Goal: Information Seeking & Learning: Learn about a topic

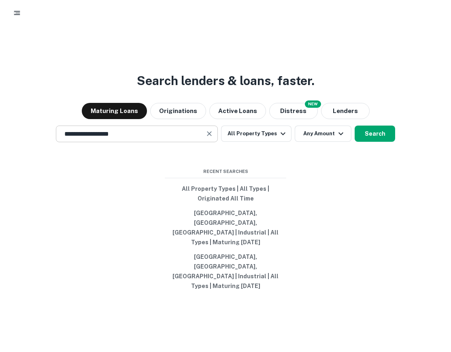
click at [152, 139] on input "**********" at bounding box center [131, 133] width 143 height 9
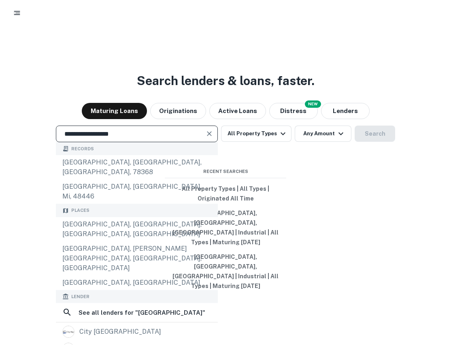
click at [211, 138] on icon "Clear" at bounding box center [209, 134] width 8 height 8
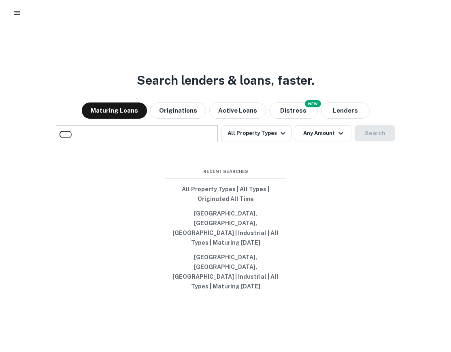
click at [72, 138] on input "text" at bounding box center [66, 134] width 12 height 7
click at [169, 171] on div at bounding box center [137, 162] width 162 height 41
click at [164, 142] on div "​" at bounding box center [137, 133] width 162 height 17
click at [72, 138] on input "text" at bounding box center [66, 134] width 12 height 7
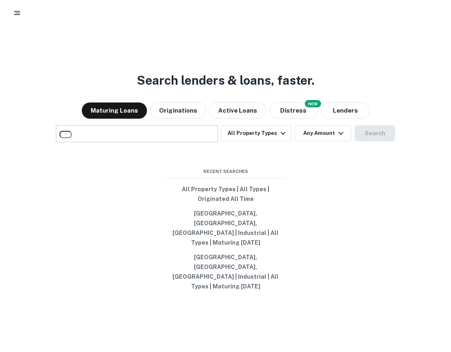
click at [72, 138] on input "text" at bounding box center [66, 134] width 12 height 7
click at [166, 170] on div at bounding box center [137, 162] width 162 height 41
click at [162, 142] on div at bounding box center [137, 142] width 162 height 0
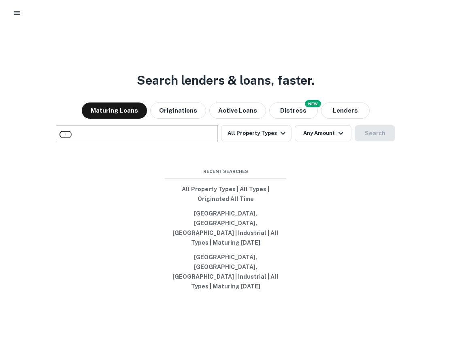
click at [161, 142] on div "​" at bounding box center [137, 133] width 162 height 17
click at [14, 12] on icon "button" at bounding box center [17, 13] width 8 height 8
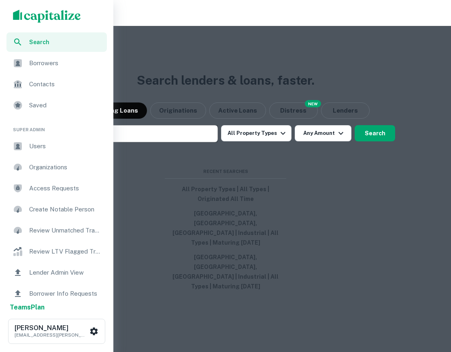
click at [36, 144] on span "Users" at bounding box center [65, 146] width 73 height 10
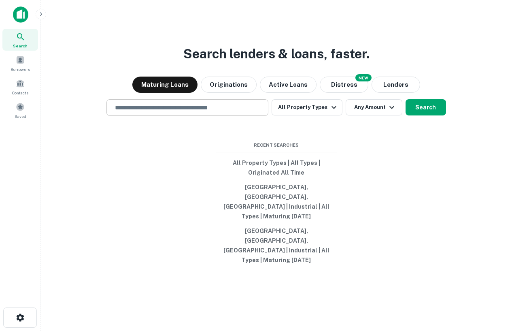
click at [218, 116] on div "​" at bounding box center [188, 107] width 162 height 17
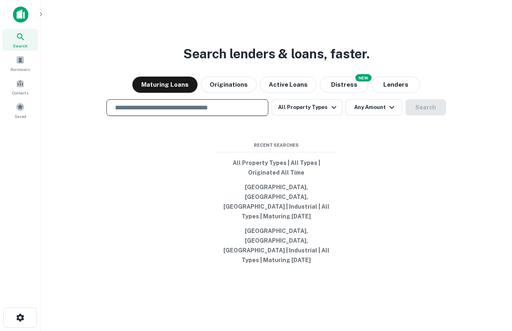
scroll to position [13, 0]
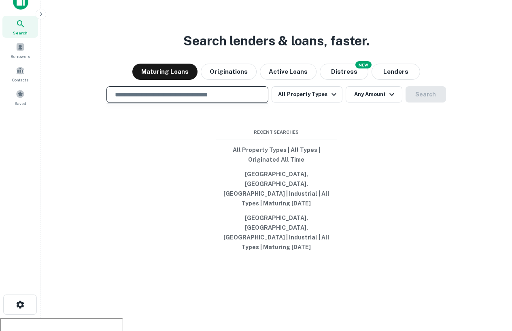
click at [216, 99] on input "text" at bounding box center [187, 94] width 155 height 9
click at [324, 16] on div "Search lenders & loans, faster. Maturing Loans Originations Active Loans NEW Di…" at bounding box center [276, 171] width 459 height 331
click at [203, 99] on input "text" at bounding box center [187, 94] width 155 height 9
click at [209, 132] on div at bounding box center [188, 123] width 162 height 41
click at [184, 48] on div "Search lenders & loans, faster. Maturing Loans Originations Active Loans NEW Di…" at bounding box center [276, 171] width 459 height 331
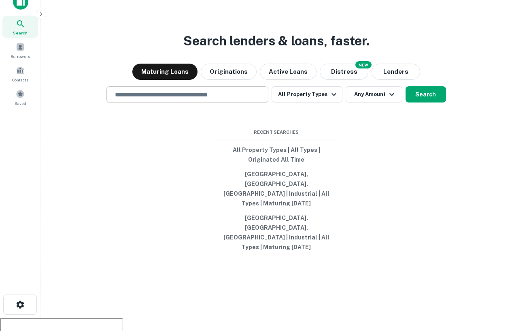
click at [149, 99] on input "text" at bounding box center [187, 94] width 155 height 9
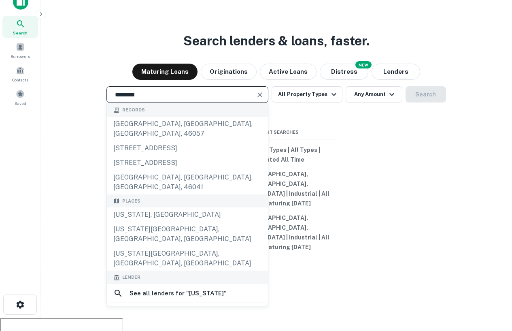
click at [143, 99] on input "********" at bounding box center [181, 94] width 143 height 9
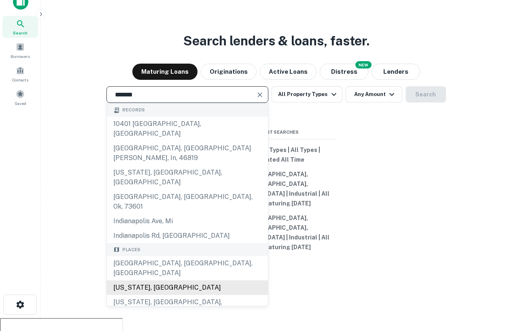
click at [164, 280] on div "Indiana, USA" at bounding box center [187, 287] width 161 height 15
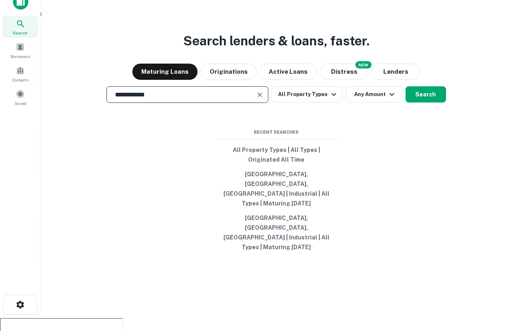
click at [227, 99] on input "**********" at bounding box center [181, 94] width 143 height 9
type input "**********"
click at [419, 102] on button "Search" at bounding box center [426, 94] width 41 height 16
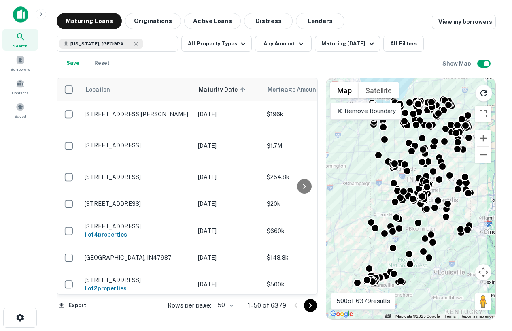
click at [373, 115] on p "Remove Boundary" at bounding box center [366, 111] width 60 height 10
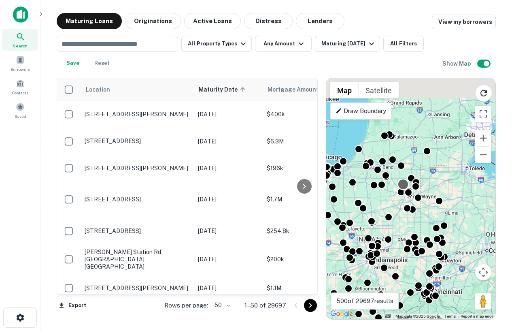
drag, startPoint x: 456, startPoint y: 124, endPoint x: 396, endPoint y: 191, distance: 90.4
click at [396, 259] on div at bounding box center [445, 259] width 169 height 0
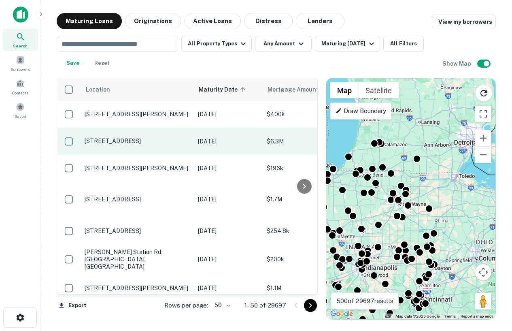
scroll to position [0, 13]
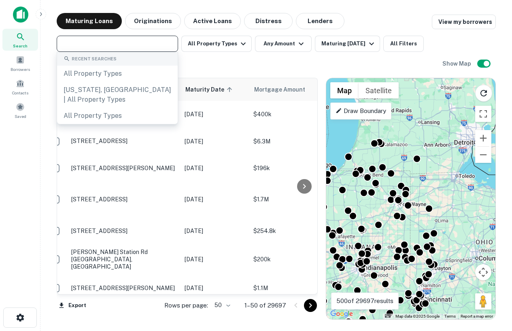
click at [132, 47] on input "text" at bounding box center [116, 43] width 115 height 11
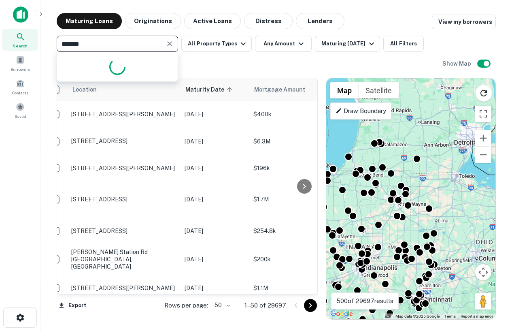
type input "********"
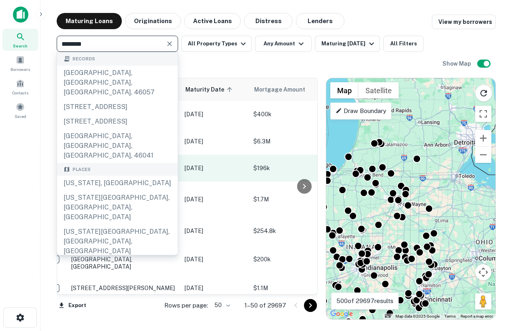
click at [103, 177] on div "[US_STATE], [GEOGRAPHIC_DATA]" at bounding box center [117, 183] width 121 height 15
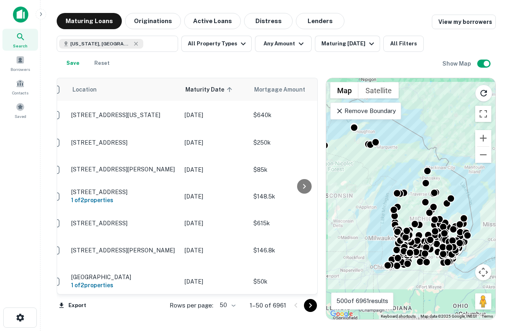
drag, startPoint x: 424, startPoint y: 204, endPoint x: 416, endPoint y: 207, distance: 7.8
click at [416, 207] on div "To activate drag with keyboard, press Alt + Enter. Once in keyboard drag state,…" at bounding box center [410, 198] width 169 height 241
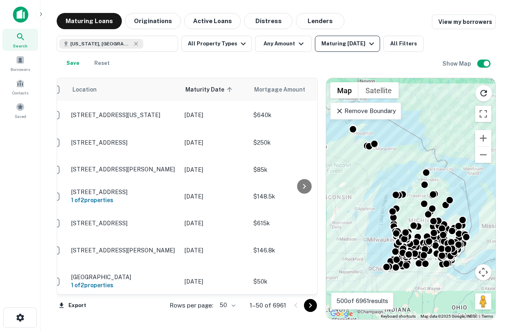
click at [367, 43] on icon "button" at bounding box center [372, 44] width 10 height 10
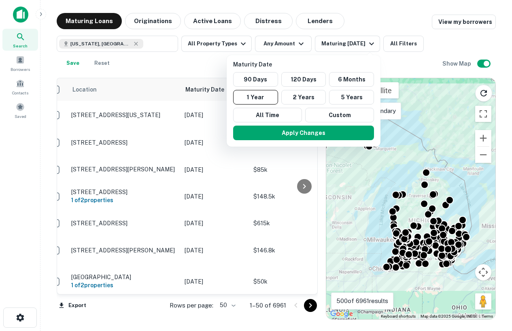
click at [389, 23] on div at bounding box center [256, 165] width 512 height 331
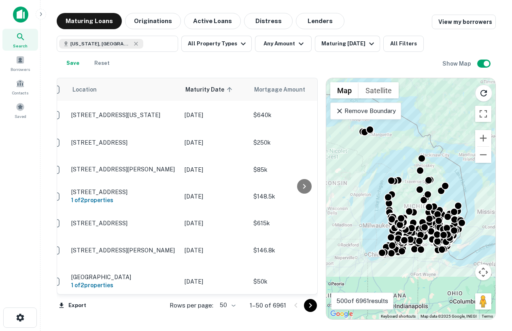
drag, startPoint x: 417, startPoint y: 154, endPoint x: 409, endPoint y: 138, distance: 17.9
click at [409, 138] on div "To activate drag with keyboard, press Alt + Enter. Once in keyboard drag state,…" at bounding box center [410, 198] width 169 height 241
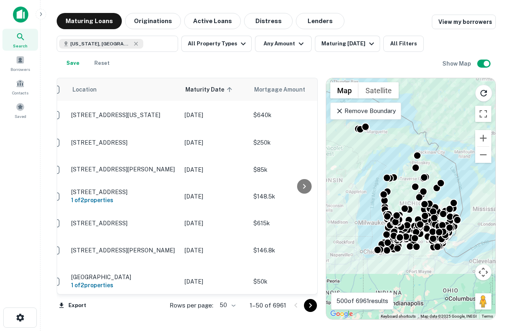
click at [424, 247] on div "To activate drag with keyboard, press Alt + Enter. Once in keyboard drag state,…" at bounding box center [410, 198] width 169 height 241
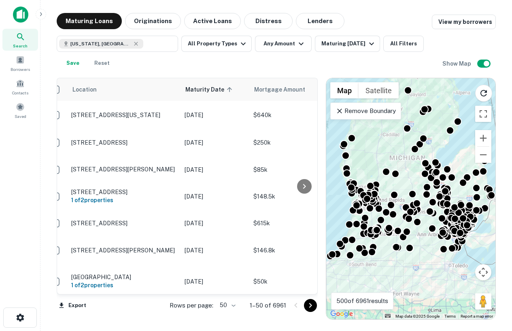
drag, startPoint x: 430, startPoint y: 245, endPoint x: 429, endPoint y: 241, distance: 4.5
click at [429, 241] on div "To activate drag with keyboard, press Alt + Enter. Once in keyboard drag state,…" at bounding box center [410, 198] width 169 height 241
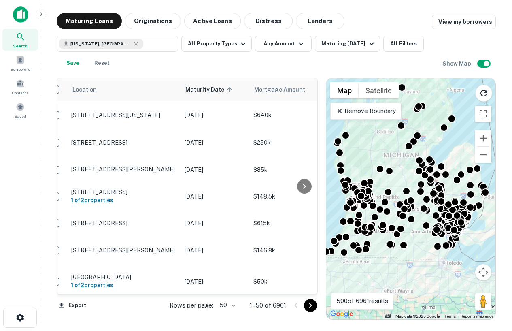
drag, startPoint x: 439, startPoint y: 255, endPoint x: 432, endPoint y: 254, distance: 7.4
click at [432, 254] on div "To activate drag with keyboard, press Alt + Enter. Once in keyboard drag state,…" at bounding box center [410, 198] width 169 height 241
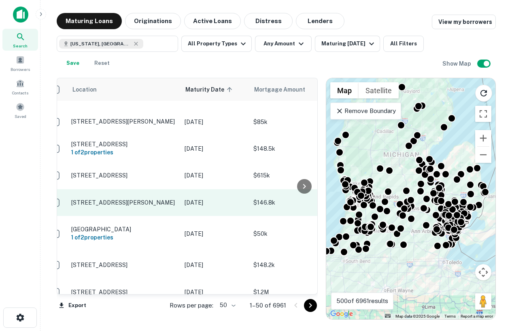
scroll to position [49, 13]
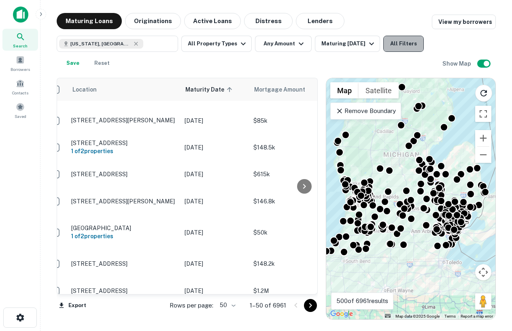
click at [393, 51] on button "All Filters" at bounding box center [404, 44] width 41 height 16
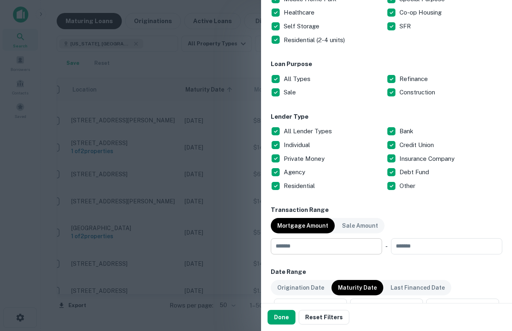
scroll to position [220, 0]
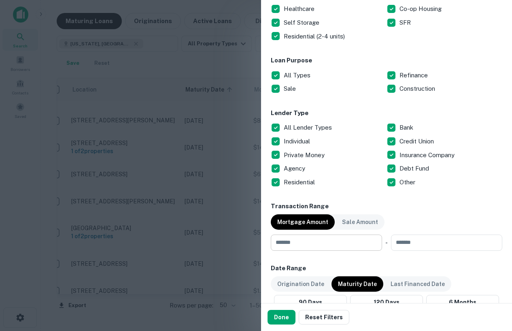
click at [342, 245] on input "number" at bounding box center [324, 243] width 106 height 16
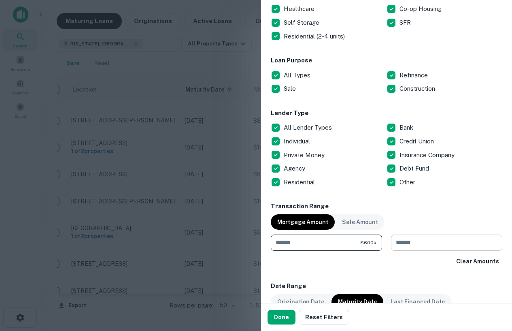
type input "******"
click at [420, 245] on input "number" at bounding box center [444, 243] width 106 height 16
type input "********"
click at [285, 319] on button "Done" at bounding box center [282, 317] width 28 height 15
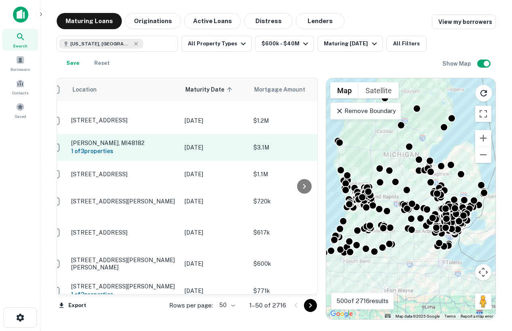
scroll to position [49, 0]
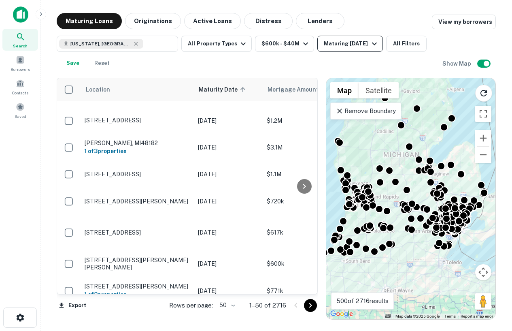
click at [340, 50] on button "Maturing [DATE]" at bounding box center [350, 44] width 65 height 16
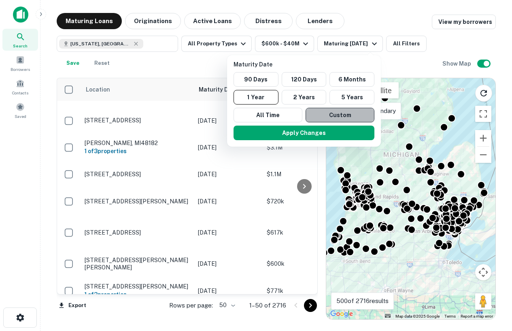
click at [330, 113] on button "Custom" at bounding box center [340, 115] width 69 height 15
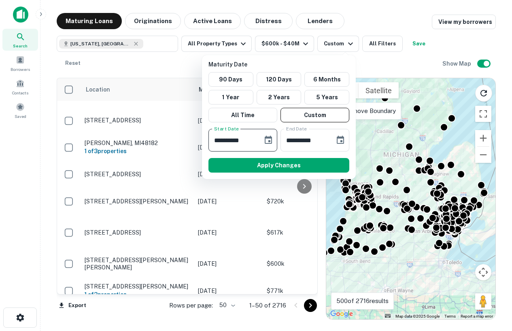
click at [217, 141] on input "**********" at bounding box center [233, 140] width 49 height 23
click at [222, 141] on input "**********" at bounding box center [233, 140] width 49 height 23
type input "**********"
click at [292, 141] on input "**********" at bounding box center [305, 140] width 49 height 23
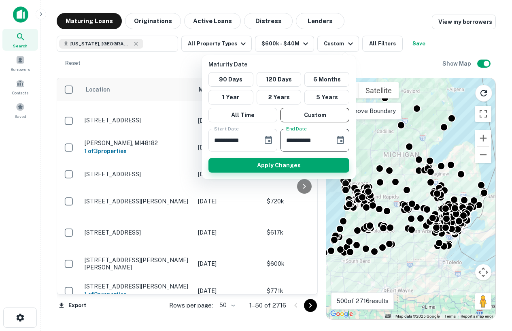
click at [304, 166] on button "Apply Changes" at bounding box center [279, 165] width 141 height 15
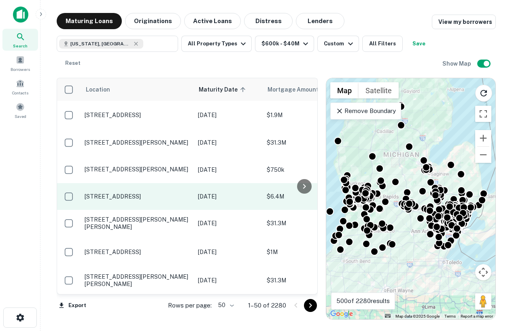
click at [107, 200] on p "[STREET_ADDRESS]" at bounding box center [137, 196] width 105 height 7
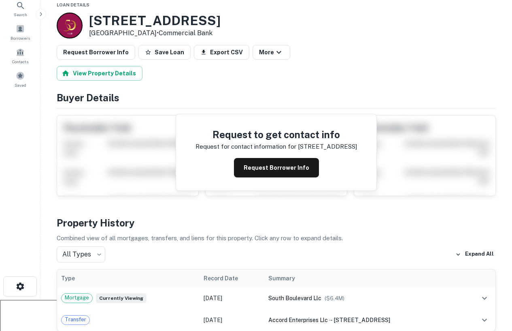
scroll to position [32, 0]
click at [260, 156] on div "Request to get contact info Request for contact information for 633 south blvd …" at bounding box center [276, 152] width 201 height 76
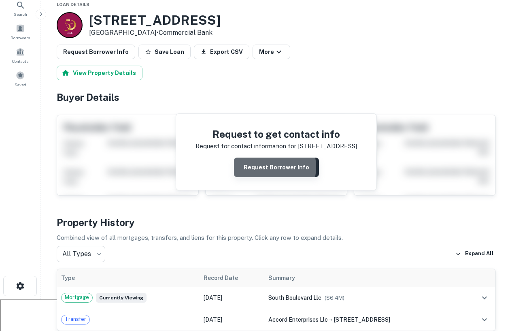
click at [268, 167] on button "Request Borrower Info" at bounding box center [276, 167] width 85 height 19
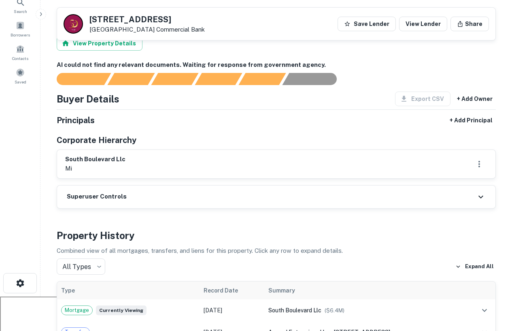
scroll to position [29, 0]
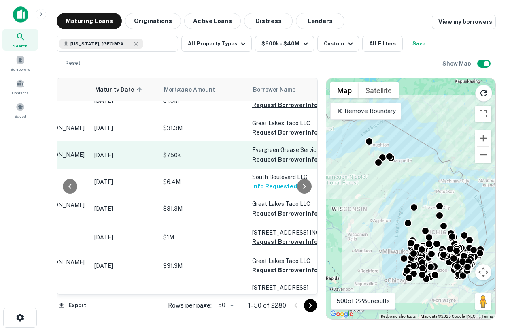
scroll to position [15, 104]
click at [285, 164] on button "Request Borrower Info" at bounding box center [285, 160] width 66 height 10
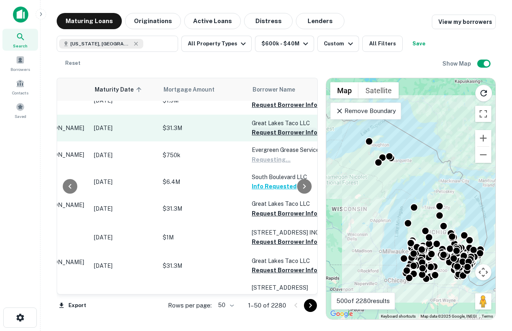
click at [280, 137] on button "Request Borrower Info" at bounding box center [285, 133] width 66 height 10
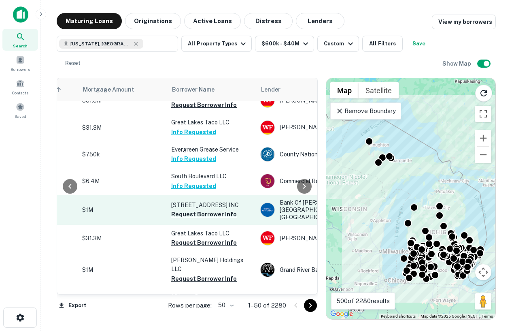
scroll to position [36, 185]
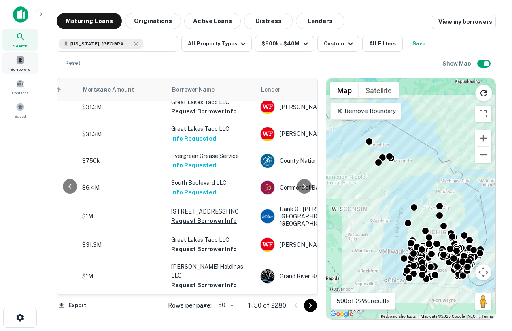
click at [17, 56] on span at bounding box center [20, 59] width 9 height 9
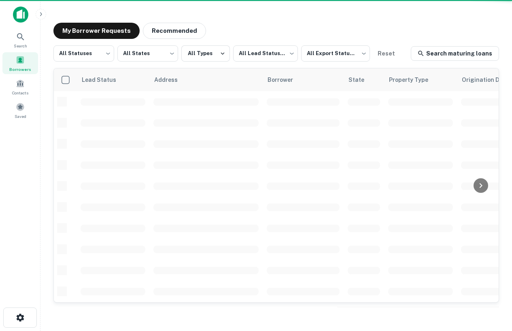
scroll to position [36, 0]
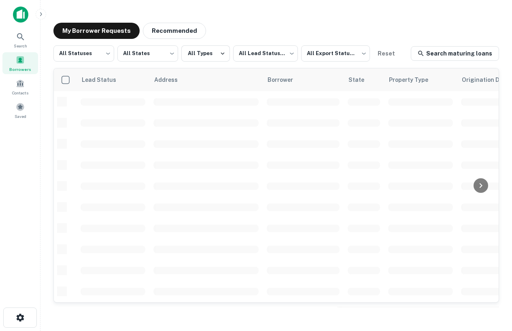
scroll to position [36, 0]
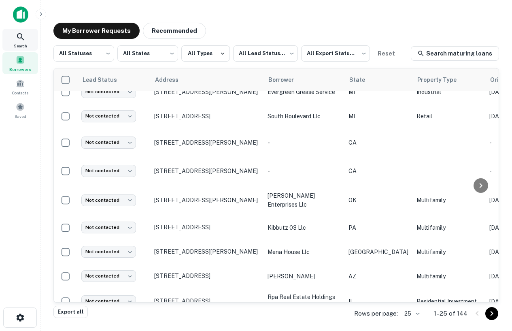
click at [25, 34] on icon at bounding box center [21, 37] width 10 height 10
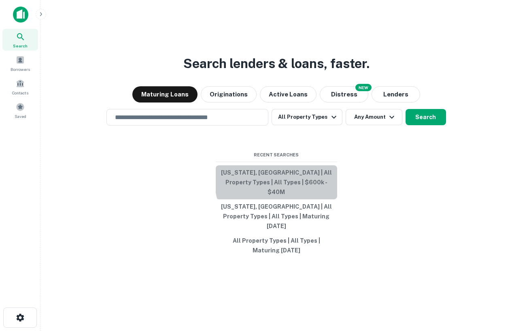
click at [295, 187] on button "Michigan, USA | All Property Types | All Types | $600k - $40M" at bounding box center [277, 182] width 122 height 34
type input "**********"
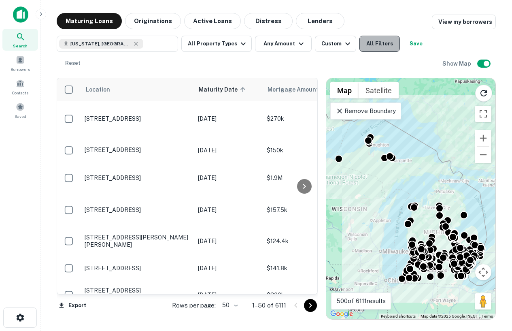
click at [384, 44] on button "All Filters" at bounding box center [380, 44] width 41 height 16
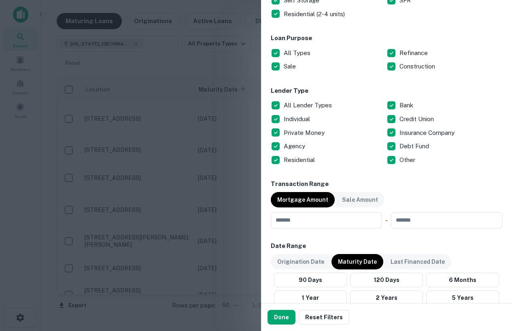
scroll to position [258, 0]
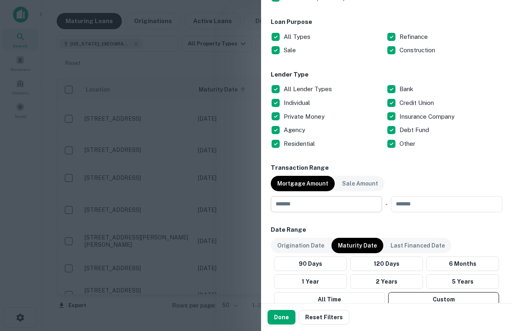
click at [318, 203] on input "number" at bounding box center [324, 204] width 106 height 16
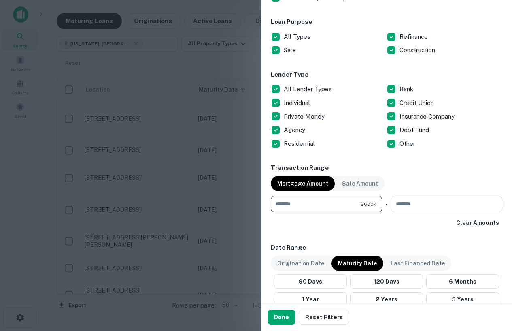
type input "******"
type input "********"
click at [376, 204] on span "$600k" at bounding box center [369, 204] width 16 height 7
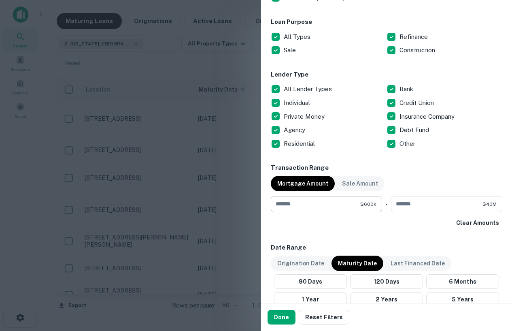
click at [369, 204] on span "$600k" at bounding box center [369, 204] width 16 height 7
click at [384, 223] on div "Clear Amounts" at bounding box center [387, 222] width 232 height 15
click at [475, 225] on button "Clear Amounts" at bounding box center [477, 222] width 49 height 15
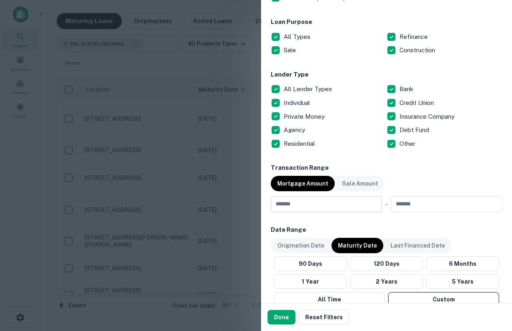
click at [369, 197] on input "******" at bounding box center [324, 204] width 106 height 16
click at [368, 199] on input "******" at bounding box center [324, 204] width 106 height 16
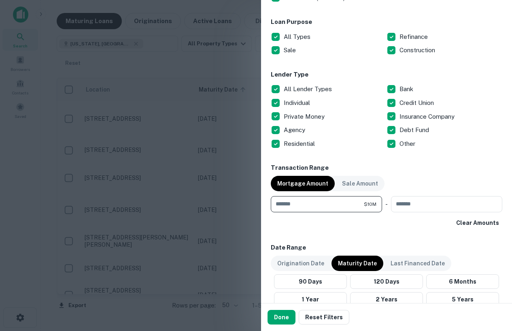
type input "********"
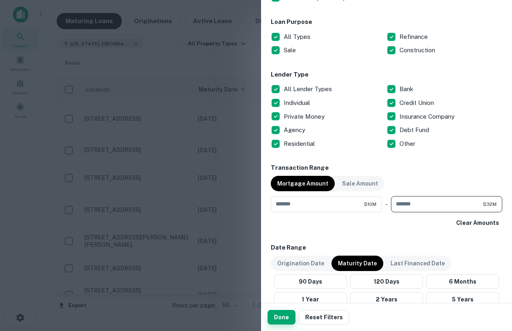
type input "********"
click at [280, 317] on button "Done" at bounding box center [282, 317] width 28 height 15
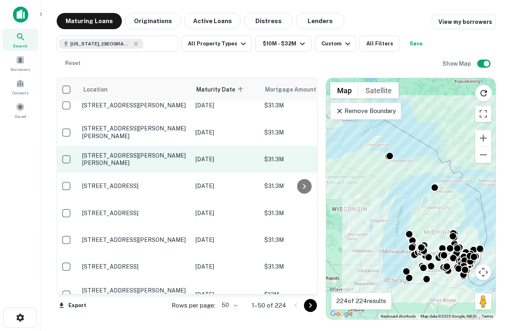
scroll to position [5, 2]
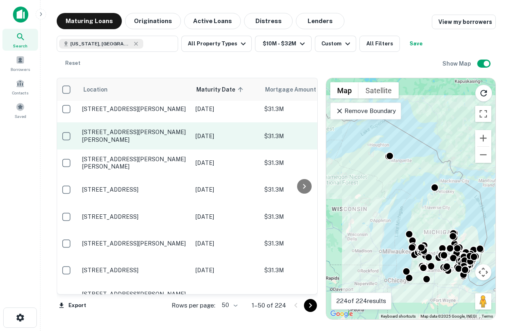
click at [148, 139] on p "[STREET_ADDRESS][PERSON_NAME][PERSON_NAME]" at bounding box center [134, 135] width 105 height 15
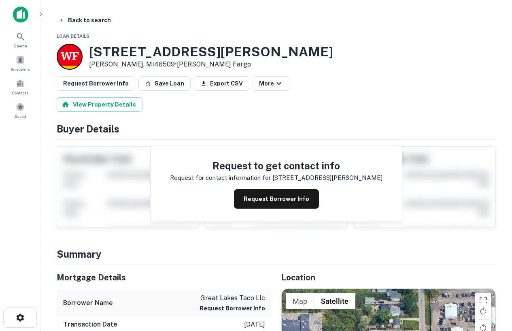
click at [292, 188] on div "Request to get contact info Request for contact information for 4071 davison rd…" at bounding box center [277, 183] width 252 height 76
click at [292, 196] on button "Request Borrower Info" at bounding box center [276, 198] width 85 height 19
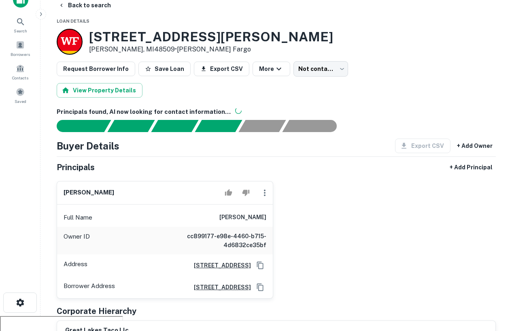
scroll to position [14, 0]
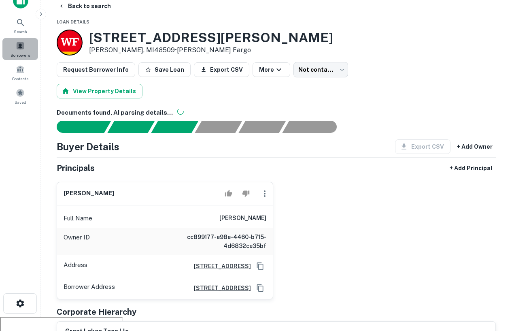
click at [21, 50] on div "Borrowers" at bounding box center [20, 49] width 36 height 22
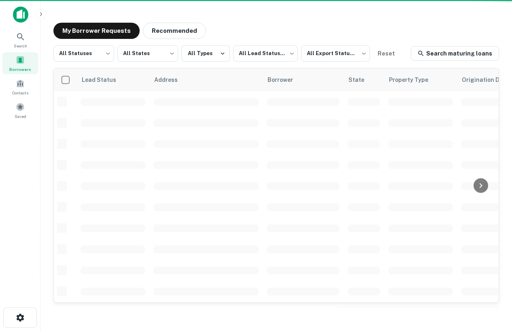
scroll to position [5, 0]
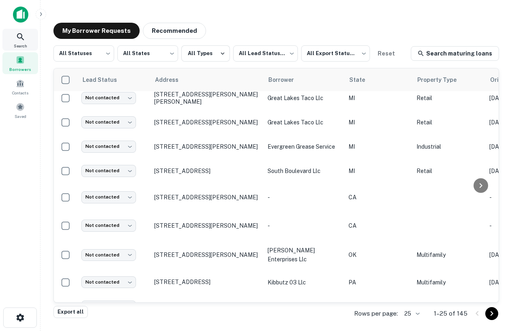
click at [23, 30] on div "Search" at bounding box center [20, 40] width 36 height 22
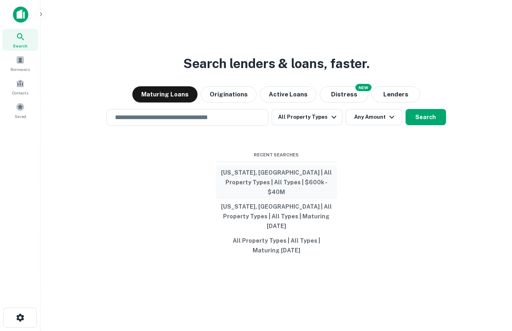
click at [285, 186] on button "[US_STATE], [GEOGRAPHIC_DATA] | All Property Types | All Types | $600k - $40M" at bounding box center [277, 182] width 122 height 34
type input "**********"
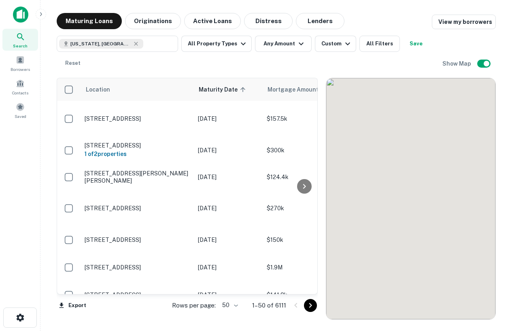
scroll to position [5, 0]
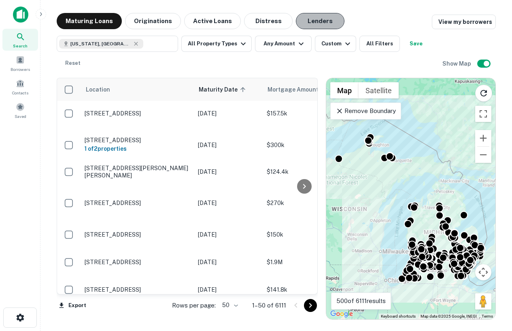
click at [309, 23] on button "Lenders" at bounding box center [320, 21] width 49 height 16
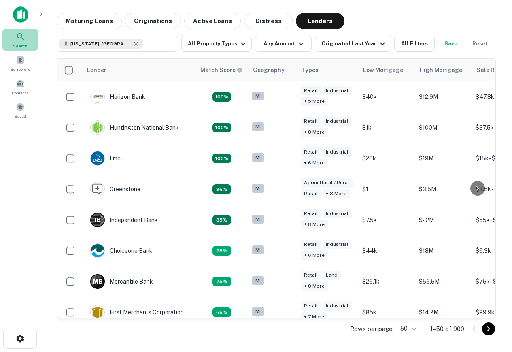
click at [20, 45] on span "Search" at bounding box center [20, 46] width 15 height 6
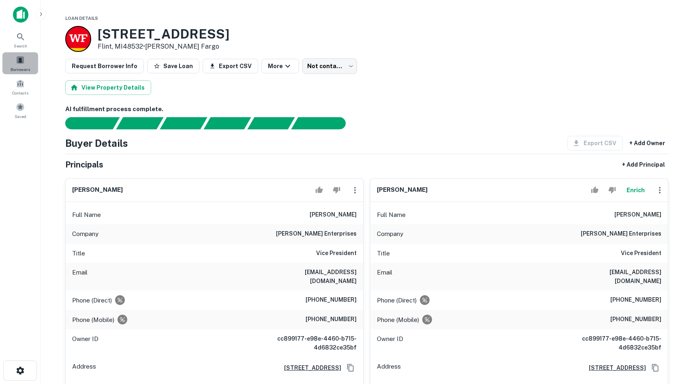
click at [16, 59] on span at bounding box center [20, 59] width 9 height 9
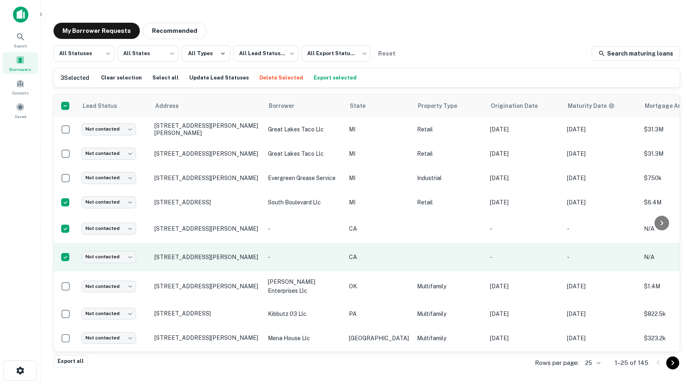
scroll to position [0, 245]
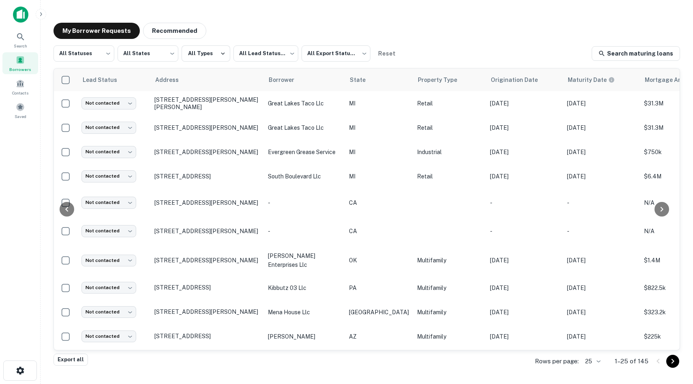
scroll to position [0, 245]
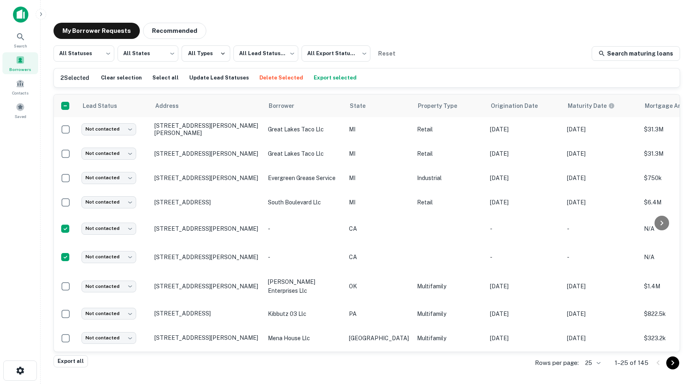
click at [267, 81] on button "Delete Selected" at bounding box center [281, 78] width 48 height 12
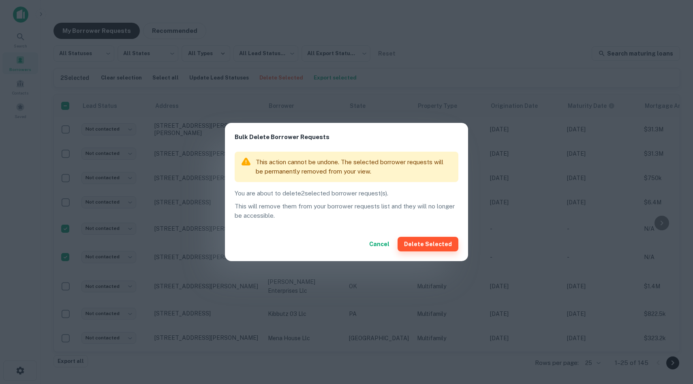
click at [425, 247] on button "Delete Selected" at bounding box center [427, 244] width 61 height 15
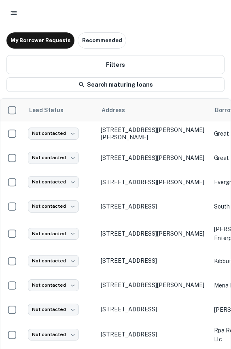
click at [11, 13] on icon "button" at bounding box center [14, 13] width 8 height 8
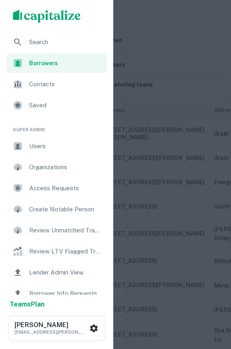
click at [26, 38] on div "Search" at bounding box center [56, 41] width 100 height 19
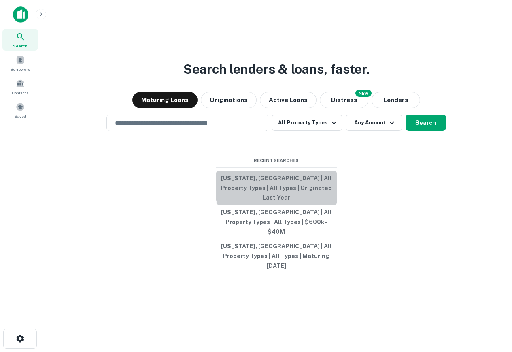
click at [280, 197] on button "[US_STATE], [GEOGRAPHIC_DATA] | All Property Types | All Types | Originated Las…" at bounding box center [277, 188] width 122 height 34
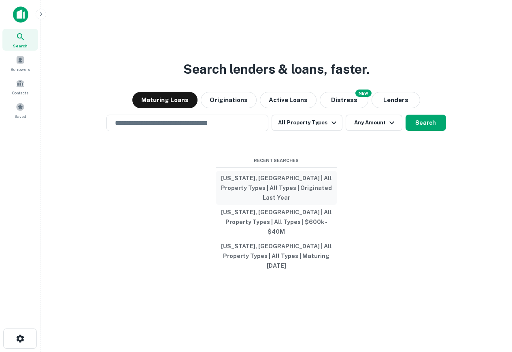
type input "**********"
click at [267, 218] on button "[US_STATE], [GEOGRAPHIC_DATA] | All Property Types | All Types | $600k - $40M" at bounding box center [277, 222] width 122 height 34
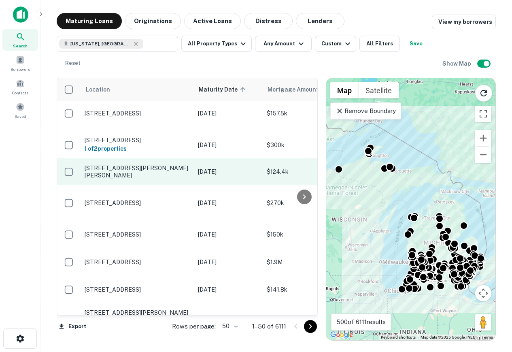
scroll to position [5, 58]
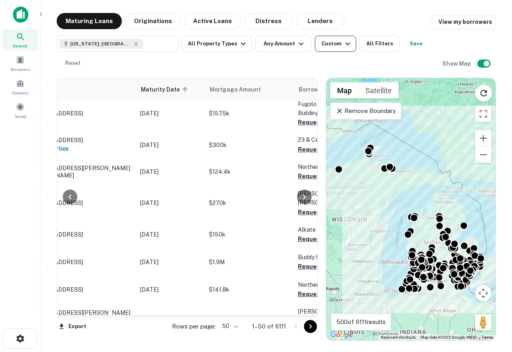
click at [332, 43] on div "Custom" at bounding box center [337, 44] width 31 height 10
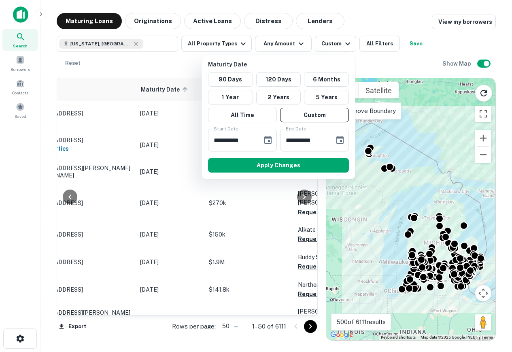
click at [282, 44] on div at bounding box center [256, 176] width 512 height 352
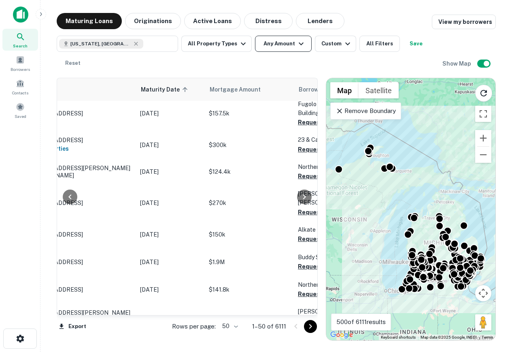
click at [280, 38] on button "Any Amount" at bounding box center [283, 44] width 57 height 16
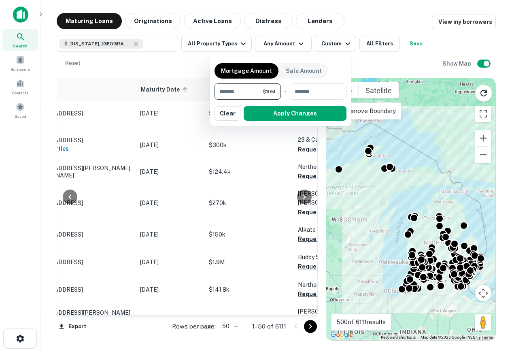
type input "********"
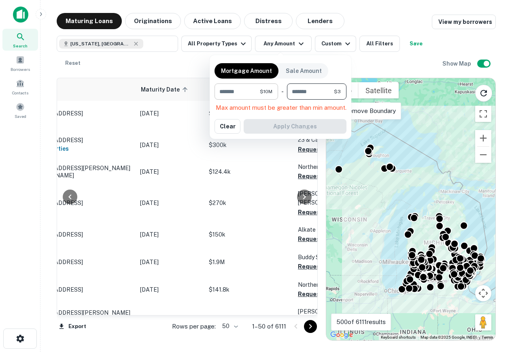
type input "********"
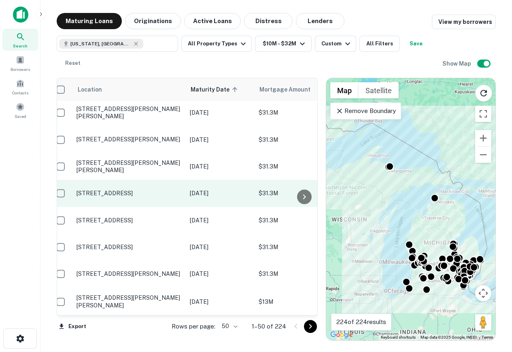
scroll to position [2, 6]
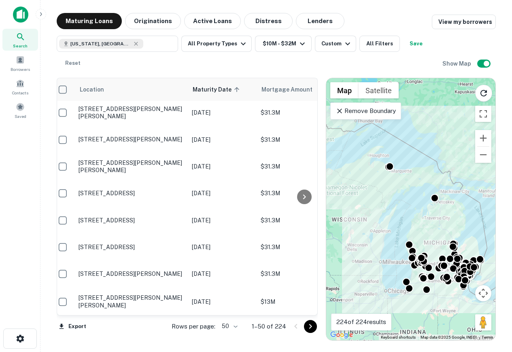
click at [23, 40] on icon at bounding box center [21, 37] width 10 height 10
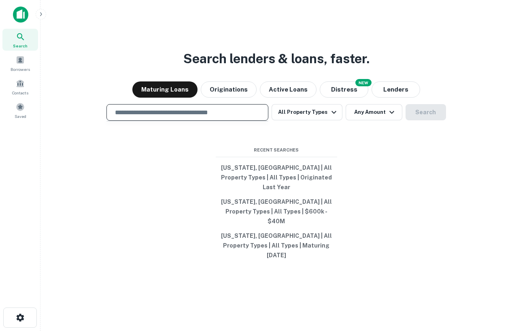
click at [209, 117] on input "text" at bounding box center [187, 112] width 155 height 9
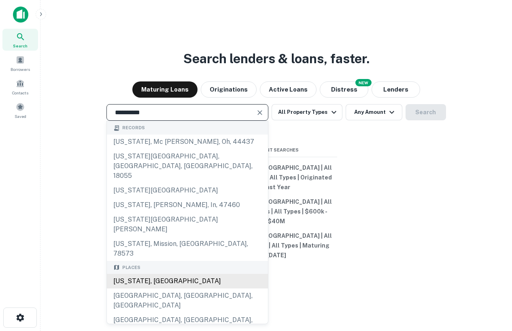
click at [148, 274] on div "[US_STATE], [GEOGRAPHIC_DATA]" at bounding box center [187, 281] width 161 height 15
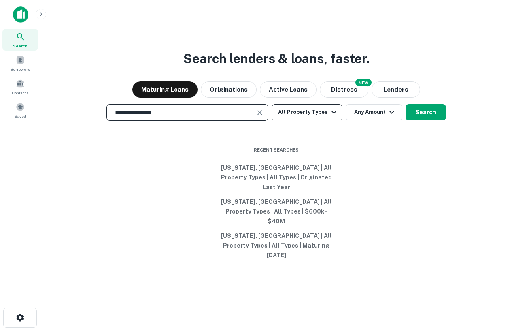
type input "**********"
click at [311, 120] on button "All Property Types" at bounding box center [307, 112] width 70 height 16
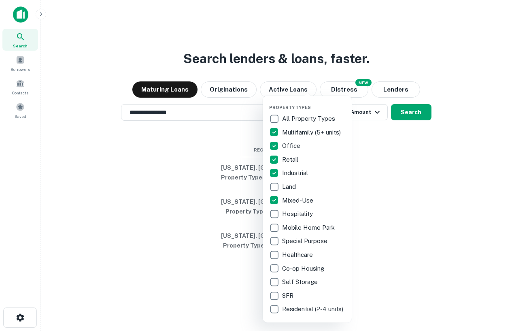
click at [405, 231] on div at bounding box center [256, 165] width 512 height 331
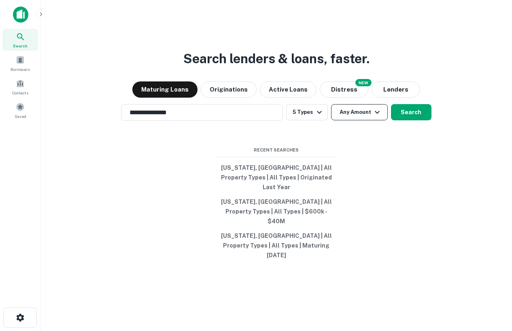
click at [374, 117] on icon "button" at bounding box center [378, 112] width 10 height 10
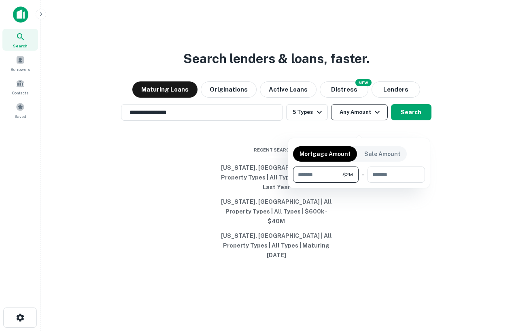
type input "*******"
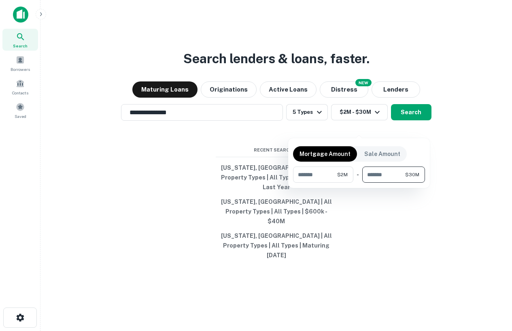
type input "********"
click at [450, 144] on div at bounding box center [256, 165] width 512 height 331
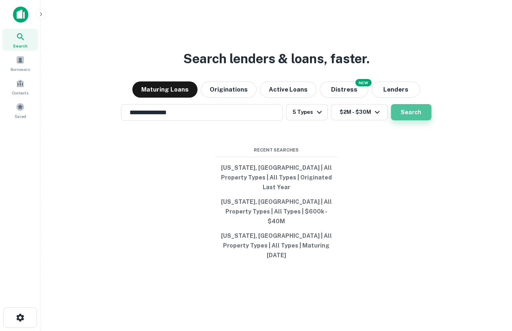
click at [412, 120] on button "Search" at bounding box center [411, 112] width 41 height 16
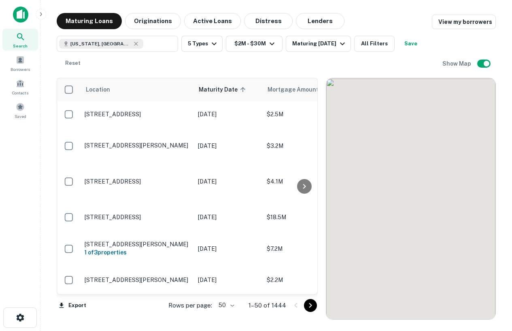
scroll to position [2, 0]
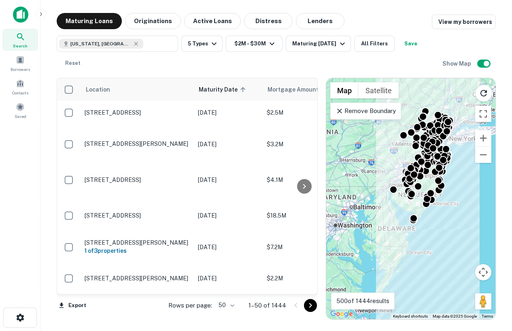
drag, startPoint x: 451, startPoint y: 135, endPoint x: 458, endPoint y: 106, distance: 29.7
click at [459, 106] on div "To activate drag with keyboard, press Alt + Enter. Once in keyboard drag state,…" at bounding box center [410, 198] width 169 height 241
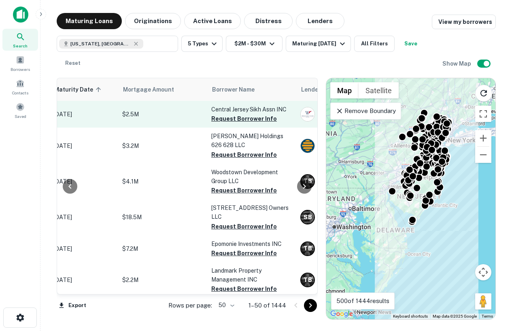
scroll to position [0, 162]
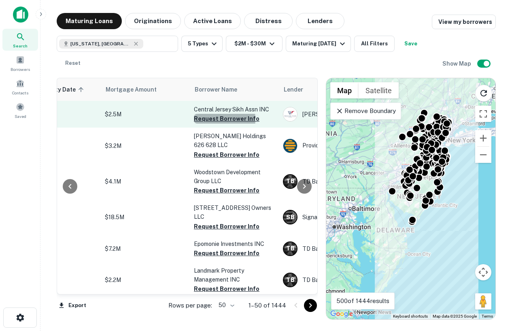
click at [209, 119] on button "Request Borrower Info" at bounding box center [227, 119] width 66 height 10
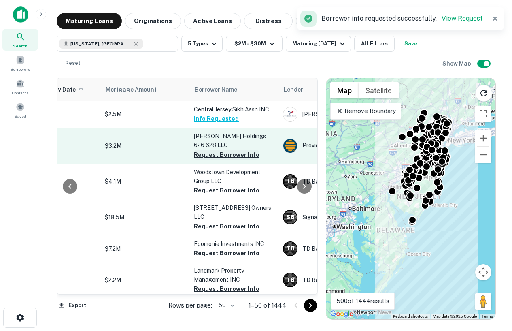
click at [218, 150] on button "Request Borrower Info" at bounding box center [227, 155] width 66 height 10
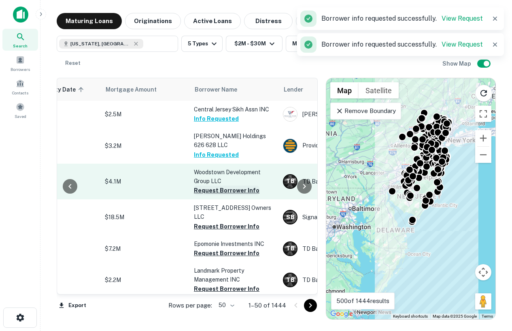
click at [218, 186] on button "Request Borrower Info" at bounding box center [227, 191] width 66 height 10
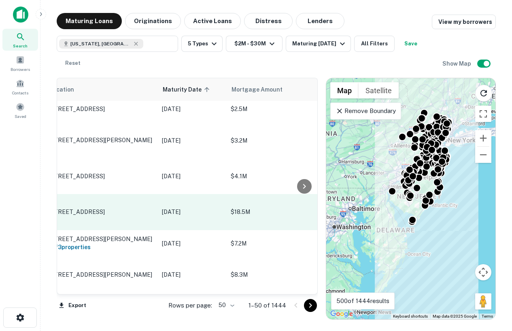
scroll to position [5, 0]
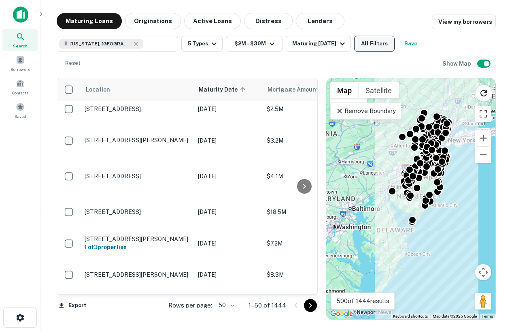
click at [371, 51] on button "All Filters" at bounding box center [374, 44] width 41 height 16
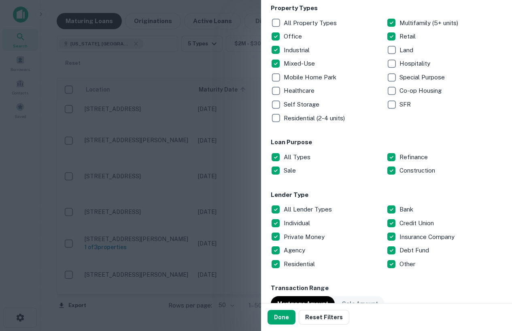
scroll to position [144, 0]
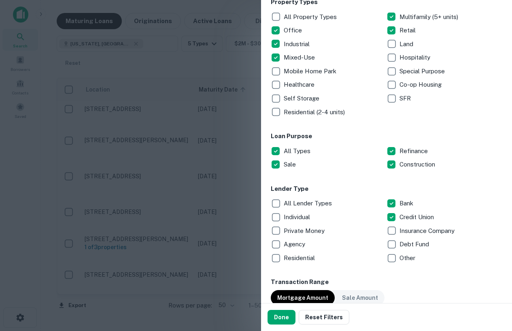
click at [315, 229] on p "Private Money" at bounding box center [305, 231] width 43 height 10
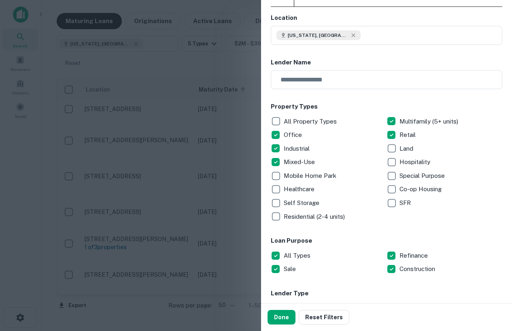
scroll to position [0, 0]
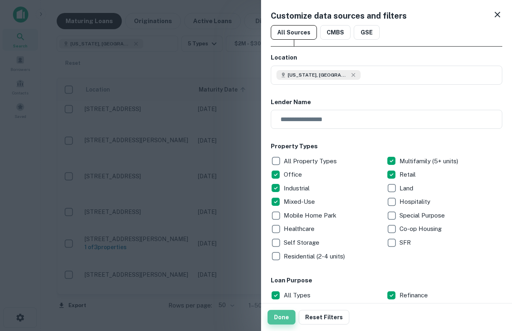
click at [276, 318] on button "Done" at bounding box center [282, 317] width 28 height 15
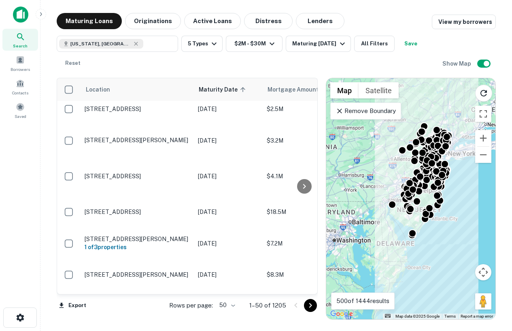
drag, startPoint x: 378, startPoint y: 223, endPoint x: 378, endPoint y: 242, distance: 18.7
click at [378, 242] on div "To activate drag with keyboard, press Alt + Enter. Once in keyboard drag state,…" at bounding box center [410, 198] width 169 height 241
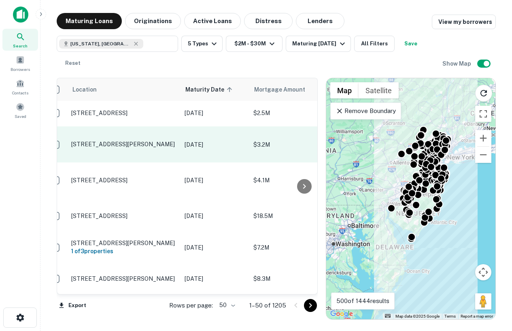
scroll to position [1, 5]
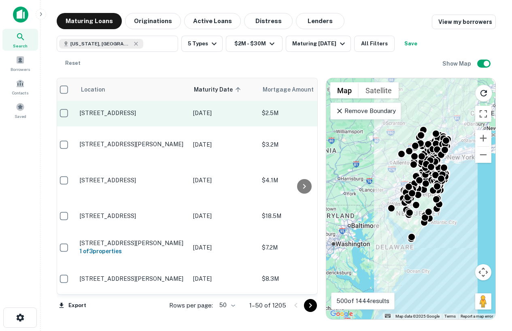
click at [131, 114] on p "116 N Main St Hightstown, NJ08520" at bounding box center [132, 112] width 105 height 7
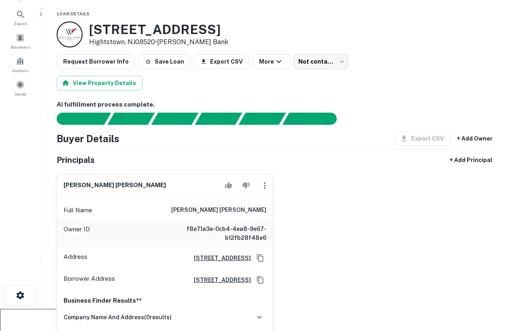
scroll to position [21, 0]
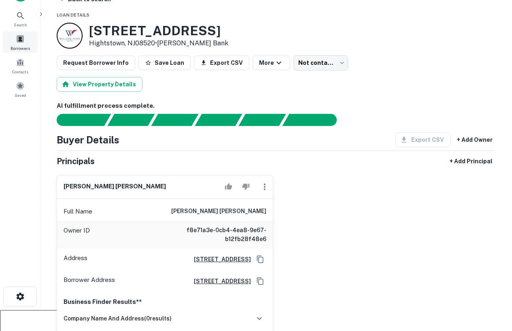
click at [16, 51] on span "Borrowers" at bounding box center [20, 48] width 19 height 6
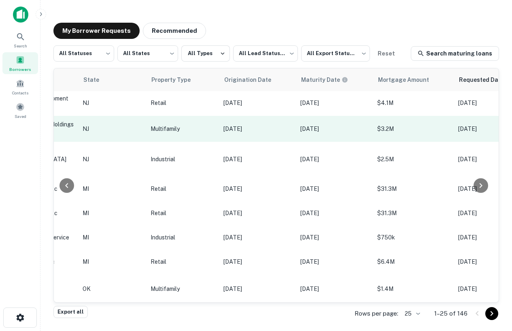
scroll to position [1, 0]
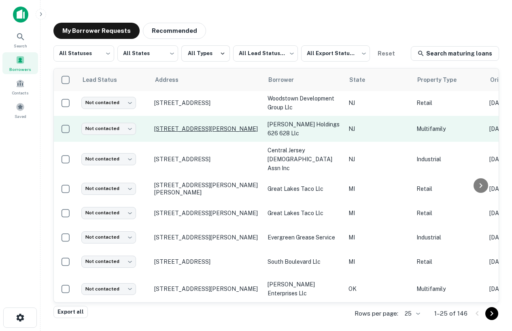
click at [175, 126] on p "[STREET_ADDRESS][PERSON_NAME]" at bounding box center [206, 128] width 105 height 7
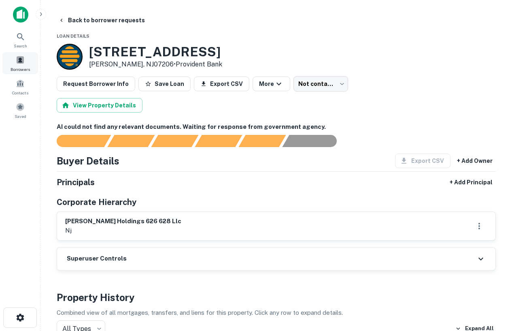
click at [12, 72] on span "Borrowers" at bounding box center [20, 69] width 19 height 6
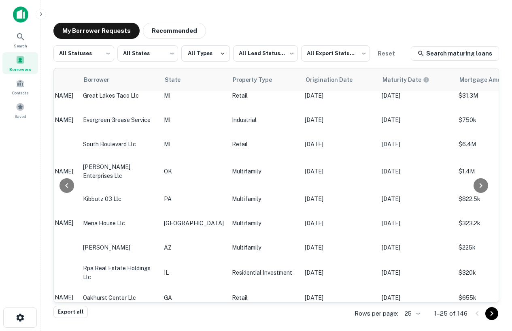
scroll to position [119, 0]
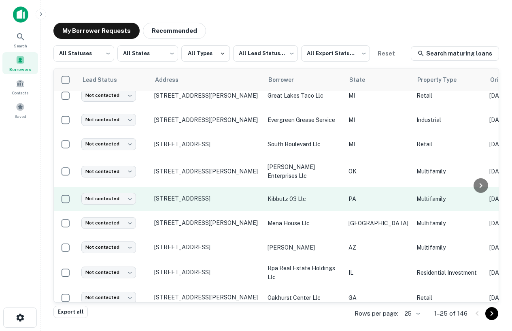
click at [213, 187] on td "[STREET_ADDRESS]" at bounding box center [206, 199] width 113 height 24
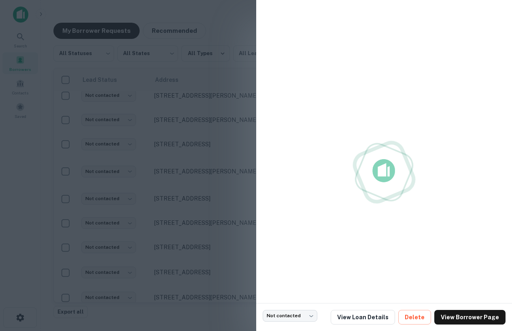
click at [200, 179] on div at bounding box center [256, 165] width 512 height 331
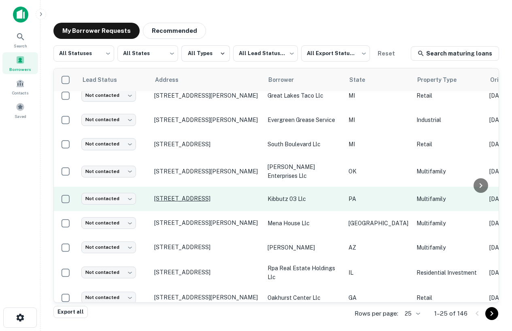
click at [201, 195] on p "[STREET_ADDRESS]" at bounding box center [206, 198] width 105 height 7
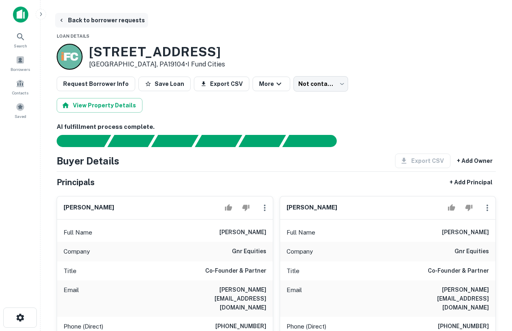
click at [56, 20] on button "Back to borrower requests" at bounding box center [101, 20] width 93 height 15
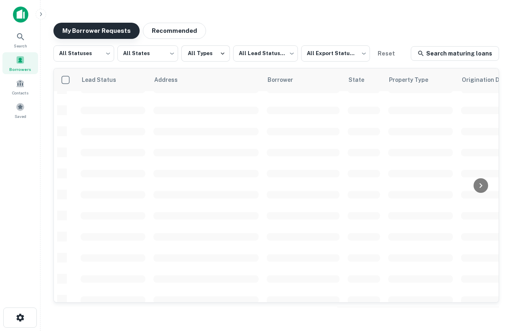
scroll to position [119, 0]
click at [17, 37] on icon at bounding box center [21, 37] width 10 height 10
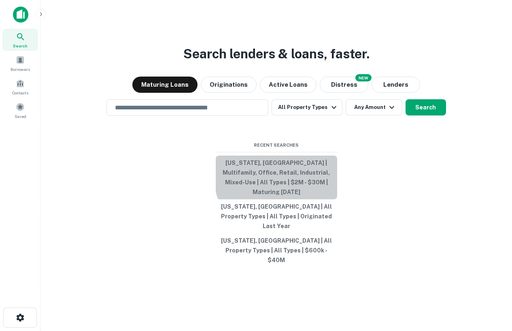
click at [297, 183] on button "[US_STATE], [GEOGRAPHIC_DATA] | Multifamily, Office, Retail, Industrial, Mixed-…" at bounding box center [277, 178] width 122 height 44
type input "**********"
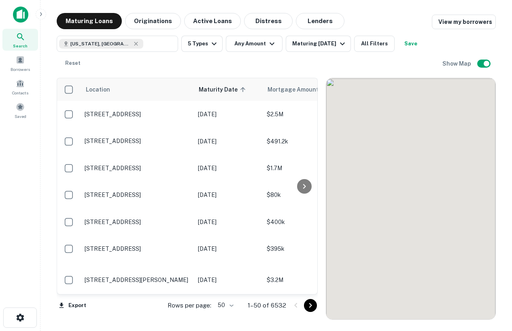
scroll to position [119, 0]
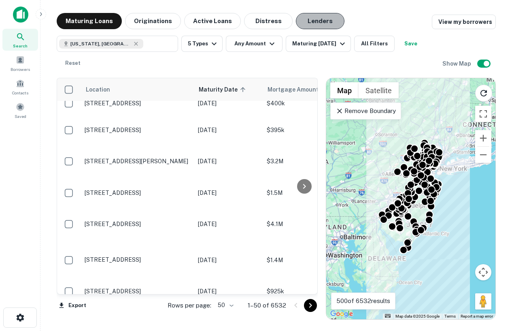
click at [312, 23] on button "Lenders" at bounding box center [320, 21] width 49 height 16
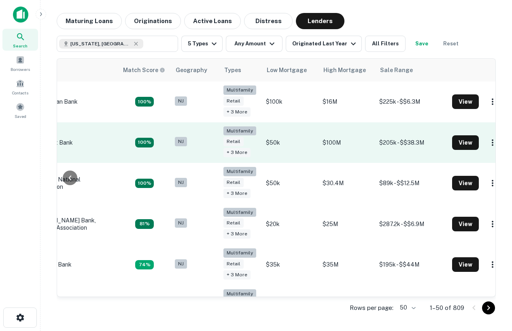
scroll to position [0, 85]
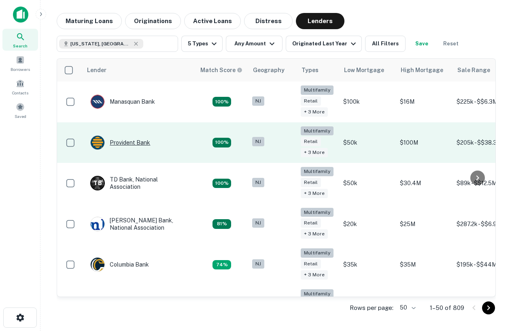
click at [130, 138] on div "Provident Bank" at bounding box center [120, 142] width 60 height 15
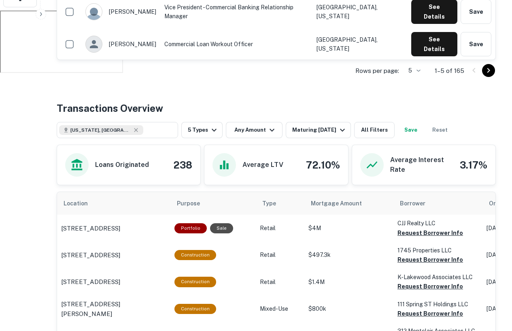
scroll to position [322, 0]
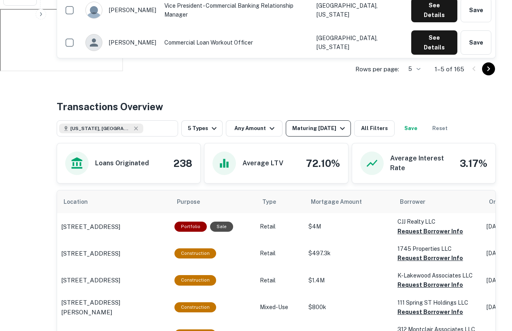
click at [313, 124] on div "Maturing In 1 Year" at bounding box center [319, 129] width 55 height 10
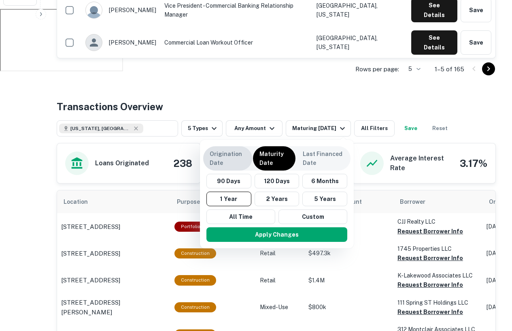
click at [233, 150] on p "Origination Date" at bounding box center [228, 158] width 36 height 18
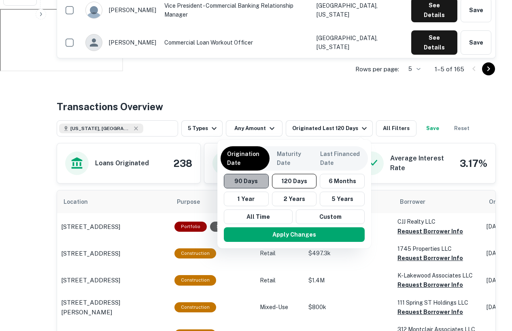
click at [248, 183] on button "90 Days" at bounding box center [246, 181] width 45 height 15
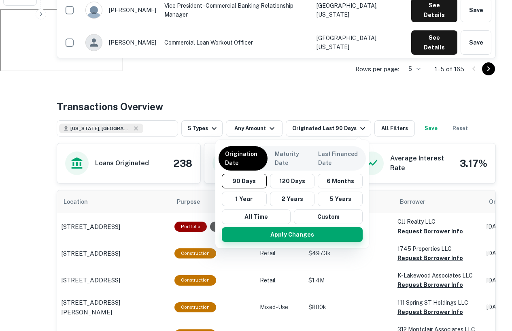
click at [289, 236] on button "Apply Changes" at bounding box center [292, 234] width 141 height 15
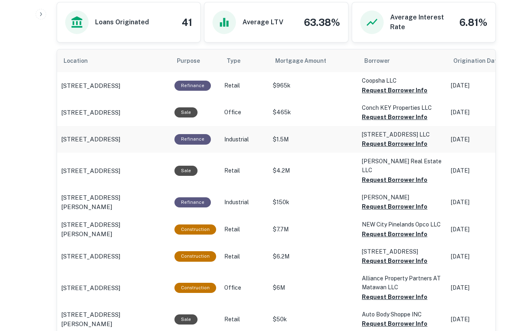
scroll to position [460, 0]
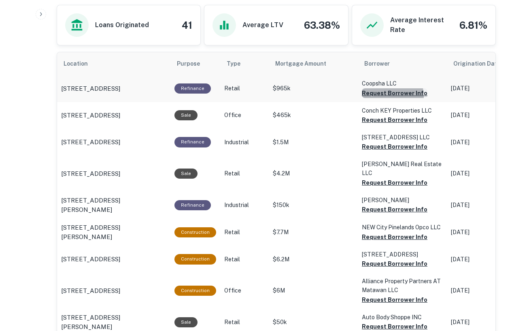
click at [382, 96] on button "Request Borrower Info" at bounding box center [395, 93] width 66 height 10
click at [383, 120] on button "Request Borrower Info" at bounding box center [395, 120] width 66 height 10
click at [386, 147] on button "Request Borrower Info" at bounding box center [395, 147] width 66 height 10
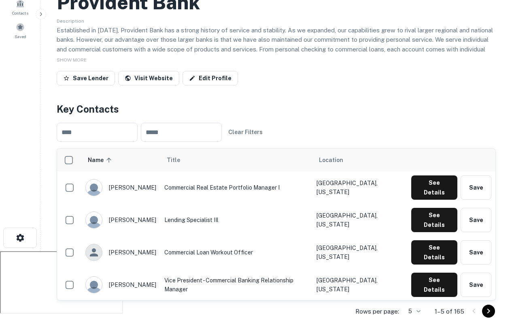
scroll to position [0, 0]
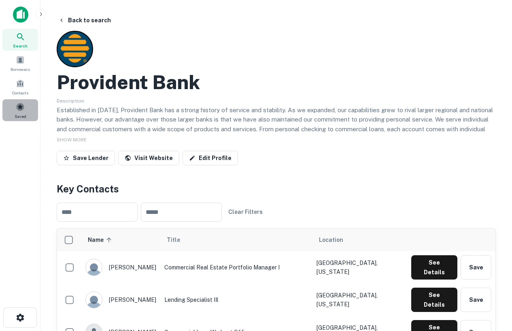
click at [24, 107] on span at bounding box center [20, 106] width 9 height 9
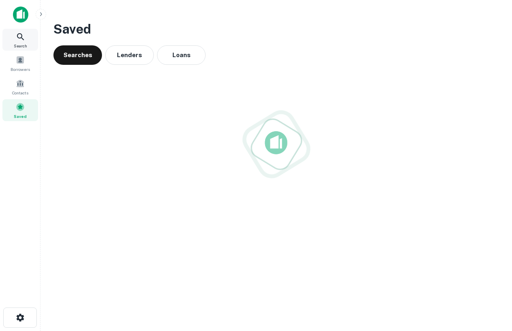
click at [28, 32] on div "Search" at bounding box center [20, 40] width 36 height 22
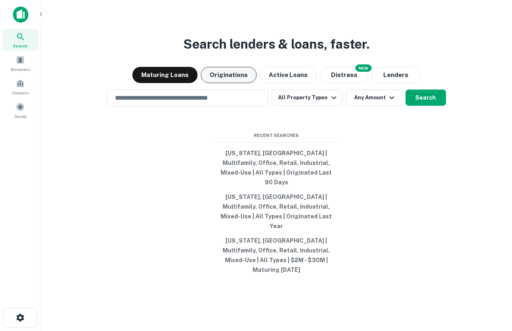
click at [233, 83] on button "Originations" at bounding box center [229, 75] width 56 height 16
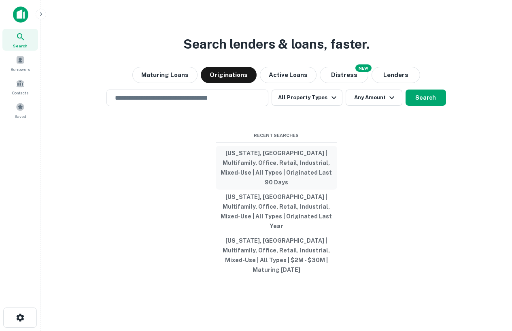
click at [277, 171] on button "[US_STATE], [GEOGRAPHIC_DATA] | Multifamily, Office, Retail, Industrial, Mixed-…" at bounding box center [277, 168] width 122 height 44
type input "**********"
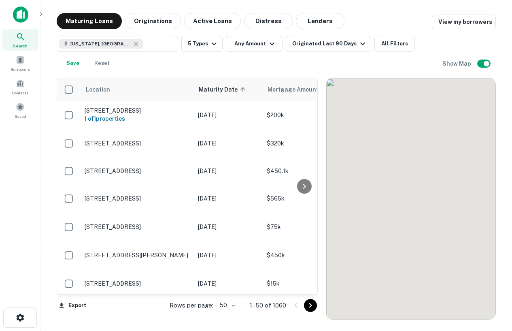
scroll to position [119, 0]
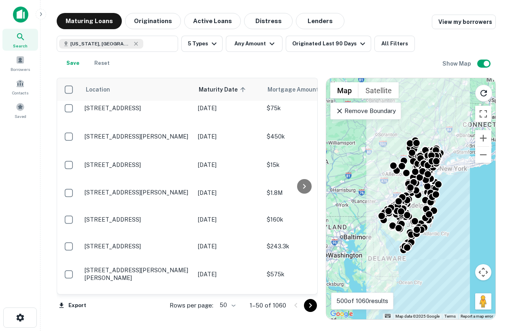
drag, startPoint x: 163, startPoint y: 26, endPoint x: 203, endPoint y: 52, distance: 48.0
click at [163, 26] on button "Originations" at bounding box center [153, 21] width 56 height 16
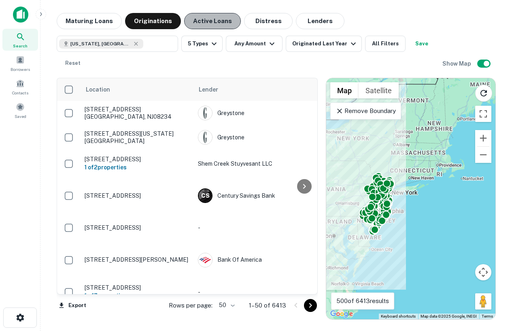
click at [221, 23] on button "Active Loans" at bounding box center [212, 21] width 57 height 16
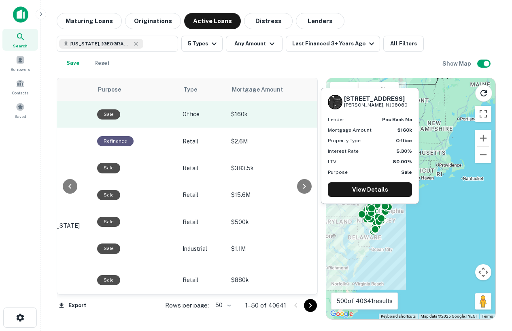
scroll to position [0, 227]
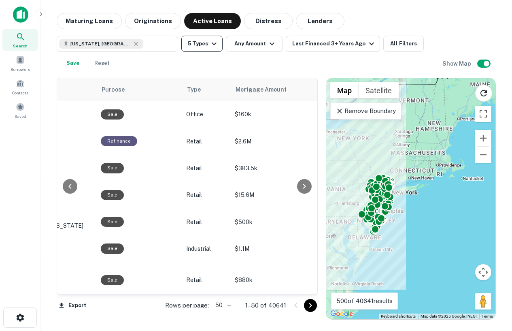
click at [218, 50] on button "5 Types" at bounding box center [201, 44] width 41 height 16
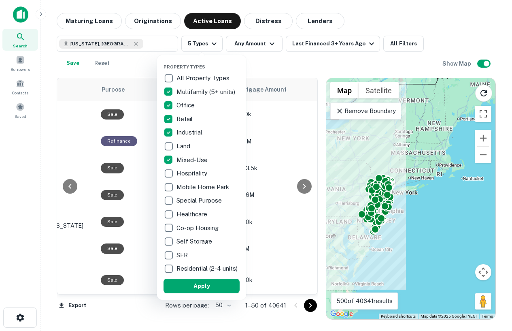
click at [317, 62] on div at bounding box center [256, 165] width 512 height 331
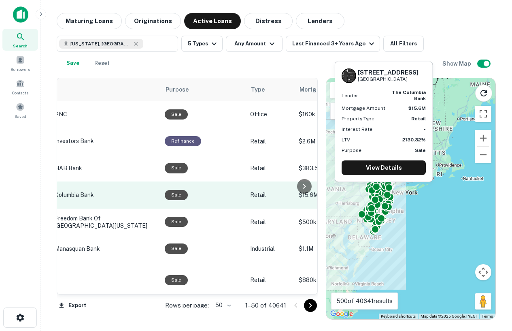
scroll to position [0, 0]
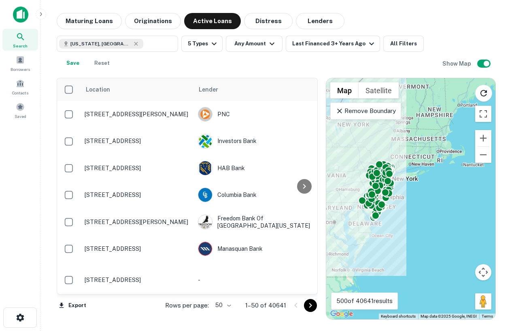
drag, startPoint x: 399, startPoint y: 158, endPoint x: 399, endPoint y: 144, distance: 13.4
click at [400, 144] on div "To activate drag with keyboard, press Alt + Enter. Once in keyboard drag state,…" at bounding box center [410, 198] width 169 height 241
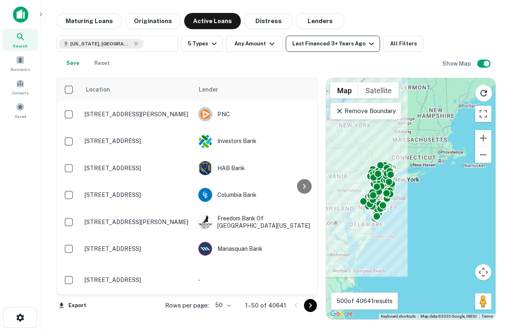
click at [345, 47] on div "Last Financed 3+ Years Ago" at bounding box center [334, 44] width 84 height 10
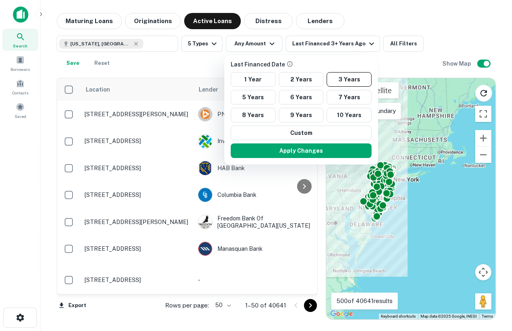
click at [432, 41] on div at bounding box center [256, 165] width 512 height 331
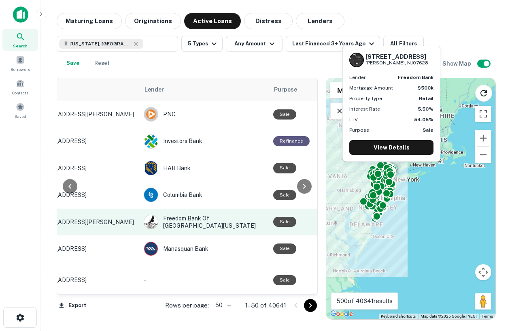
scroll to position [0, 33]
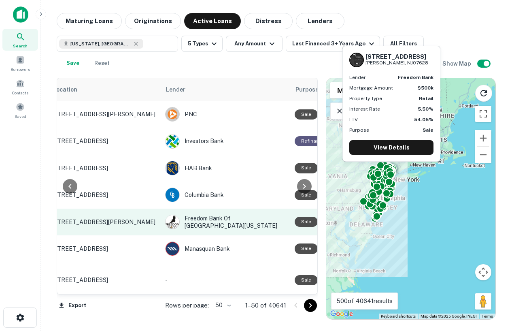
click at [136, 222] on p "14 W Madison Ave Dumont, NJ07628" at bounding box center [104, 221] width 105 height 7
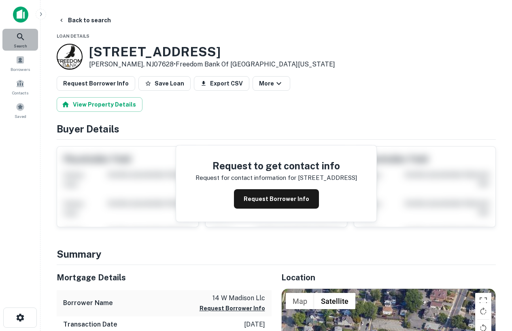
click at [17, 33] on icon at bounding box center [21, 37] width 10 height 10
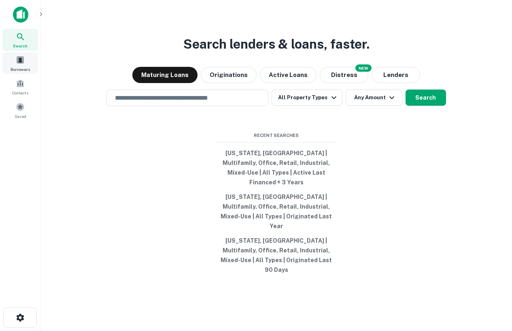
click at [28, 60] on div "Borrowers" at bounding box center [20, 63] width 36 height 22
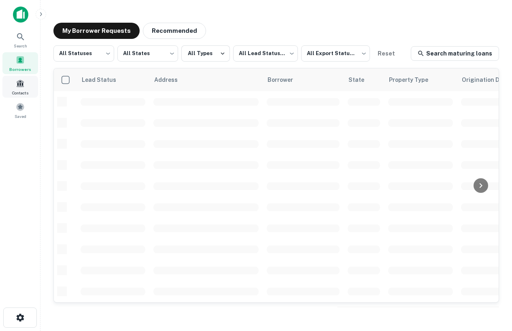
click at [22, 84] on span at bounding box center [20, 83] width 9 height 9
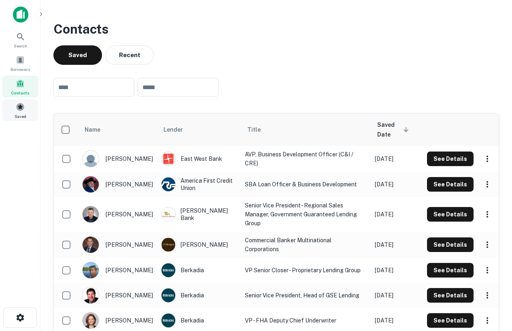
click at [29, 100] on div "Saved" at bounding box center [20, 110] width 36 height 22
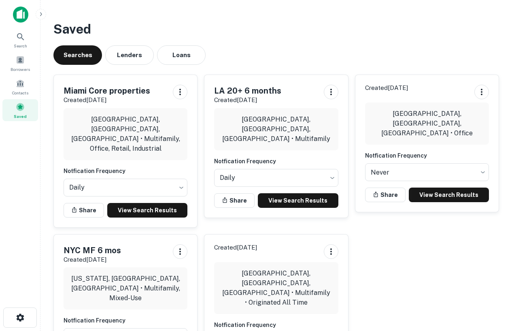
click at [19, 19] on img at bounding box center [20, 14] width 15 height 16
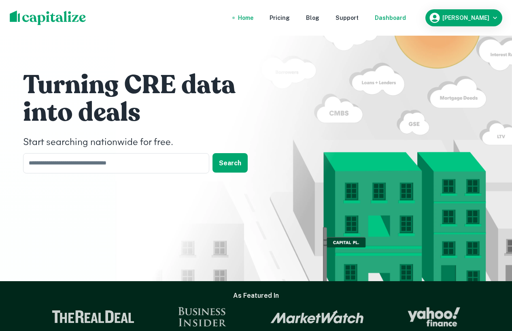
click at [406, 18] on div "Dashboard" at bounding box center [390, 17] width 31 height 9
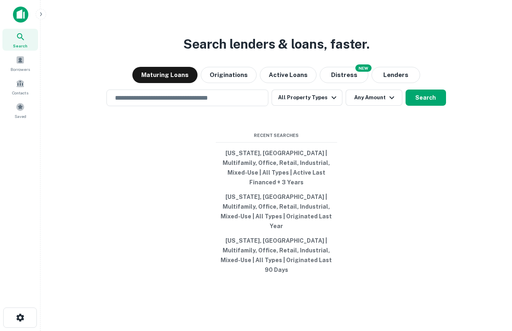
click at [4, 16] on div at bounding box center [20, 17] width 41 height 22
click at [14, 16] on img at bounding box center [20, 14] width 15 height 16
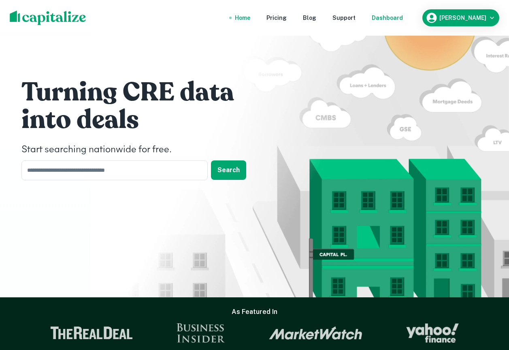
click at [396, 16] on div "Dashboard" at bounding box center [387, 17] width 31 height 9
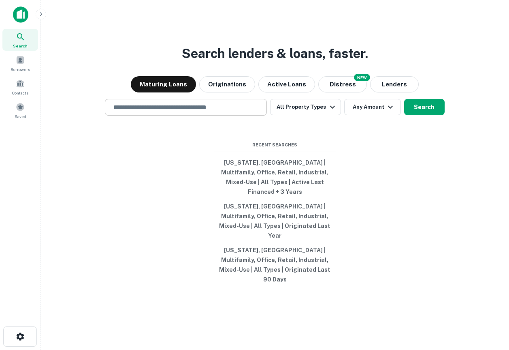
click at [213, 112] on input "text" at bounding box center [186, 106] width 155 height 9
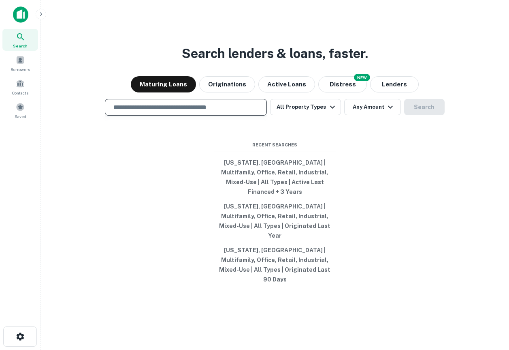
click at [200, 115] on div "​" at bounding box center [186, 107] width 162 height 17
click at [230, 112] on input "text" at bounding box center [186, 106] width 155 height 9
type input "********"
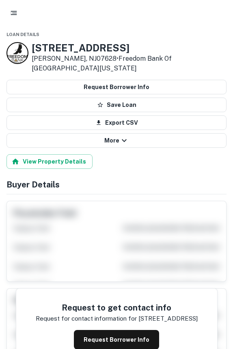
scroll to position [12, 0]
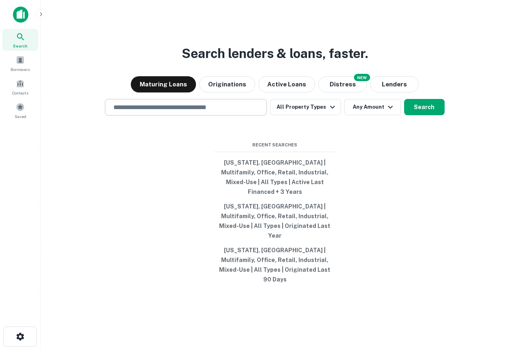
click at [174, 115] on div "​" at bounding box center [186, 107] width 162 height 17
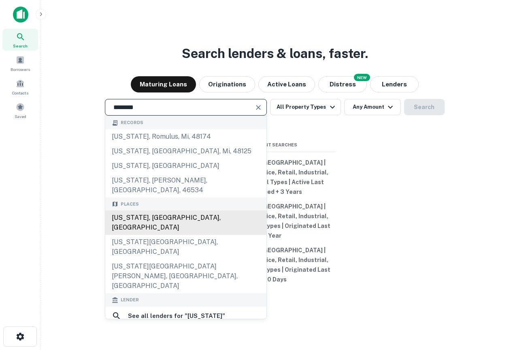
click at [145, 220] on div "New York, NY, USA" at bounding box center [185, 222] width 161 height 24
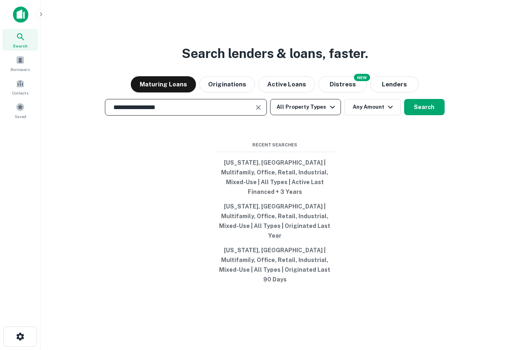
type input "**********"
click at [304, 115] on button "All Property Types" at bounding box center [305, 107] width 70 height 16
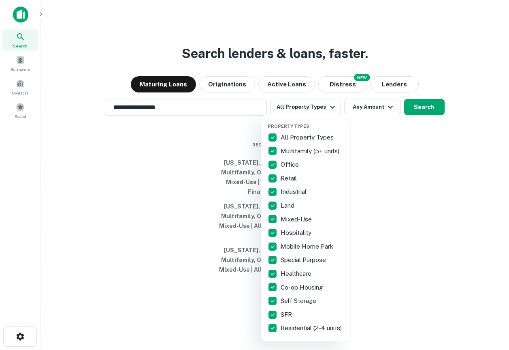
click at [402, 211] on div at bounding box center [254, 175] width 509 height 350
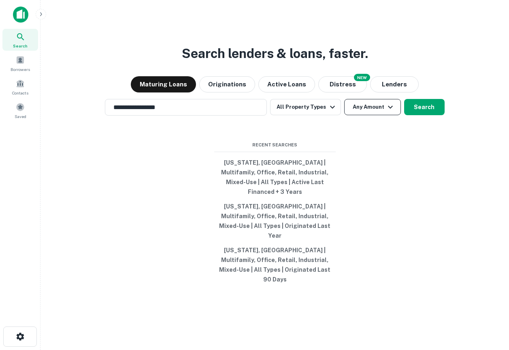
click at [372, 115] on button "Any Amount" at bounding box center [372, 107] width 57 height 16
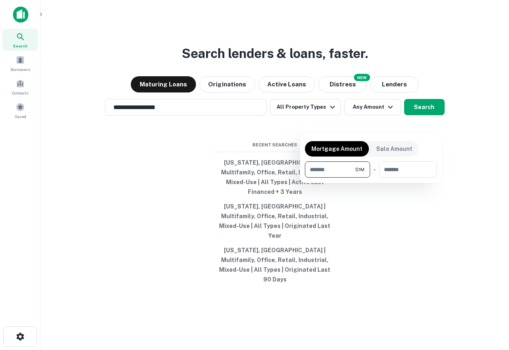
type input "*******"
type input "********"
click at [420, 121] on div at bounding box center [254, 175] width 509 height 350
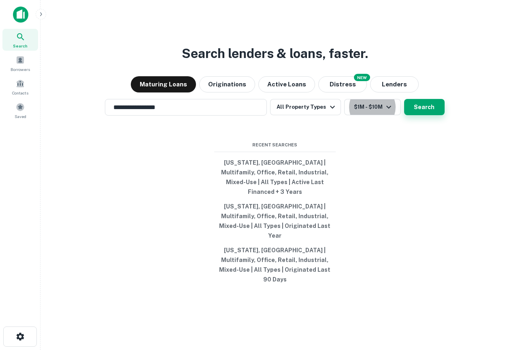
click at [423, 115] on button "Search" at bounding box center [424, 107] width 41 height 16
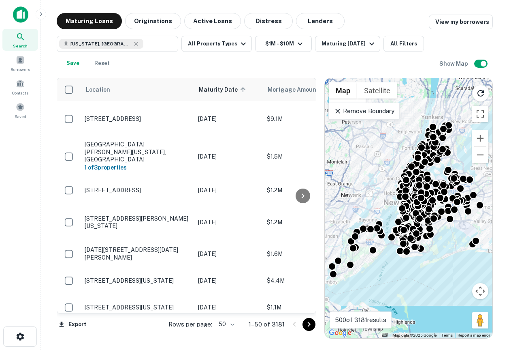
click at [377, 110] on p "Remove Boundary" at bounding box center [364, 111] width 60 height 10
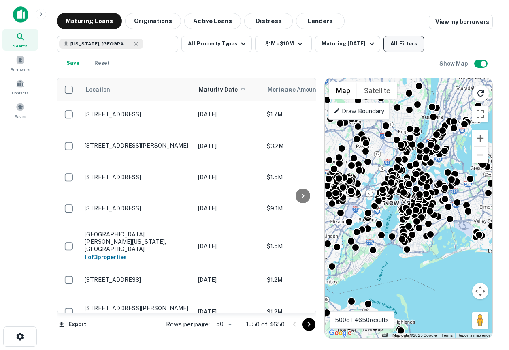
click at [405, 48] on button "All Filters" at bounding box center [404, 44] width 41 height 16
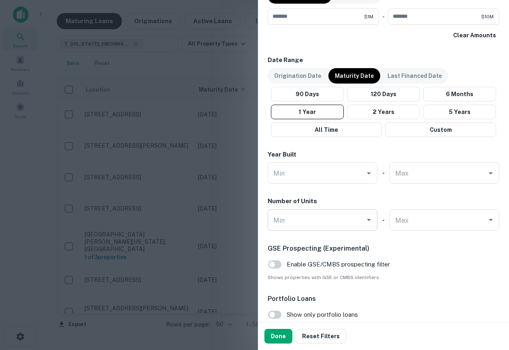
scroll to position [501, 0]
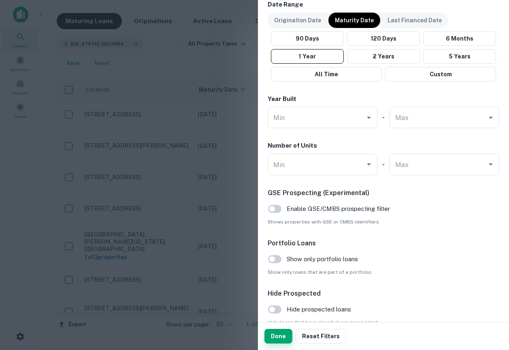
click at [284, 335] on button "Done" at bounding box center [279, 336] width 28 height 15
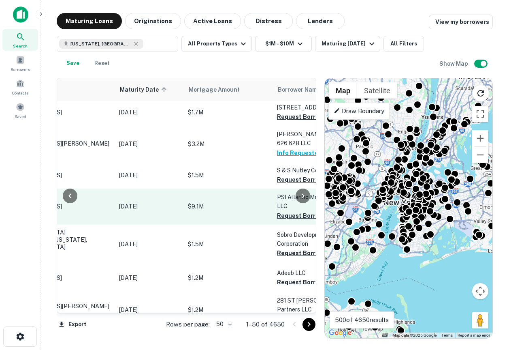
scroll to position [2, 123]
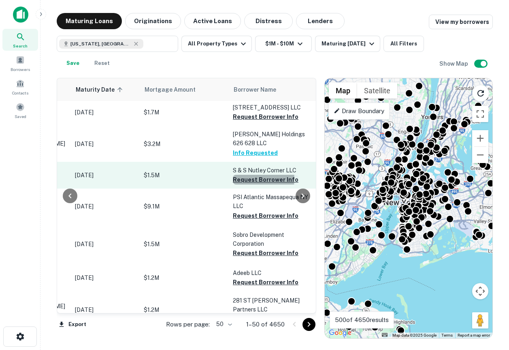
click at [253, 175] on button "Request Borrower Info" at bounding box center [266, 180] width 66 height 10
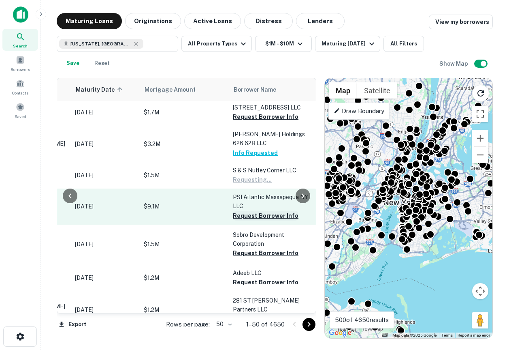
click at [245, 211] on button "Request Borrower Info" at bounding box center [266, 216] width 66 height 10
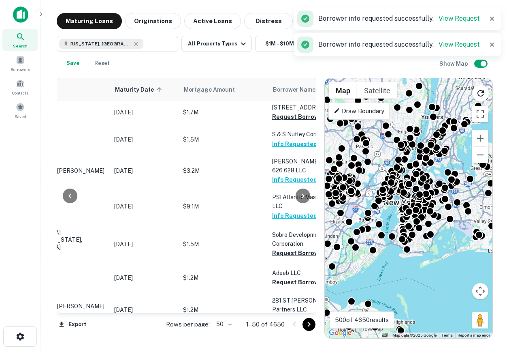
scroll to position [2, 0]
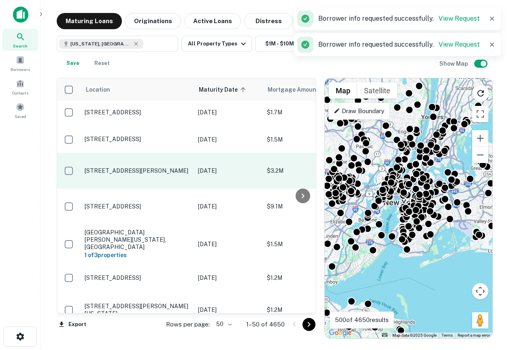
click at [126, 170] on td "[STREET_ADDRESS][PERSON_NAME]" at bounding box center [137, 171] width 113 height 36
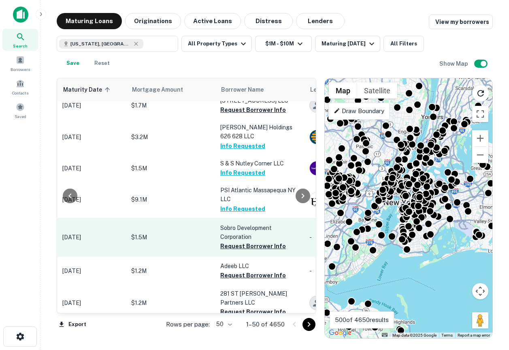
scroll to position [9, 80]
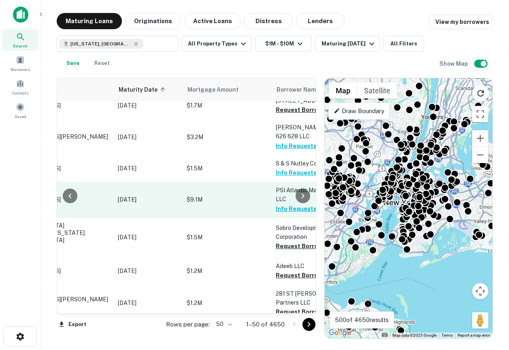
click at [91, 196] on p "[STREET_ADDRESS]" at bounding box center [56, 199] width 105 height 7
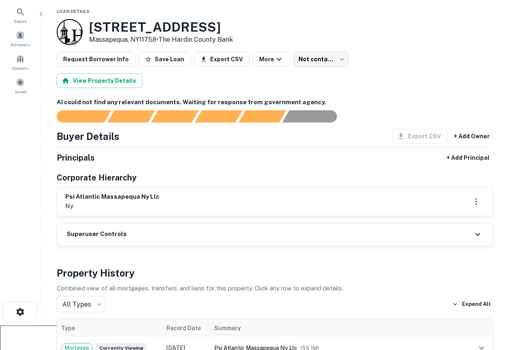
scroll to position [23, 0]
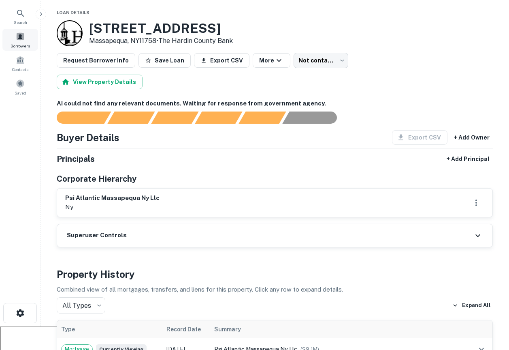
click at [25, 40] on div "Borrowers" at bounding box center [20, 40] width 36 height 22
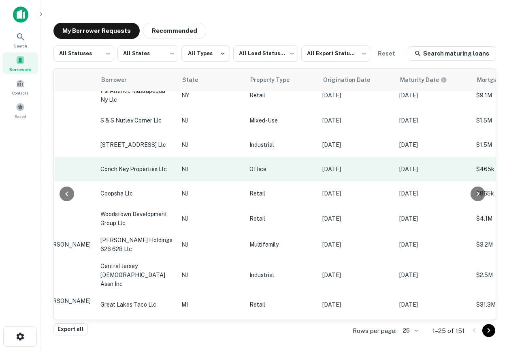
scroll to position [9, 0]
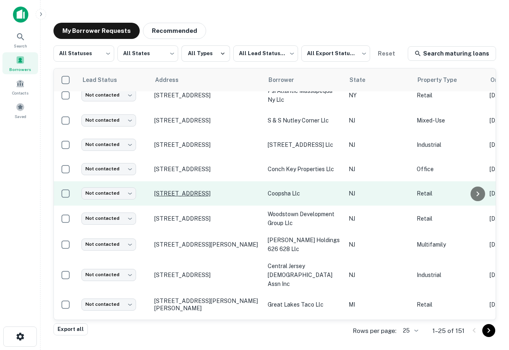
click at [211, 190] on p "[STREET_ADDRESS]" at bounding box center [206, 193] width 105 height 7
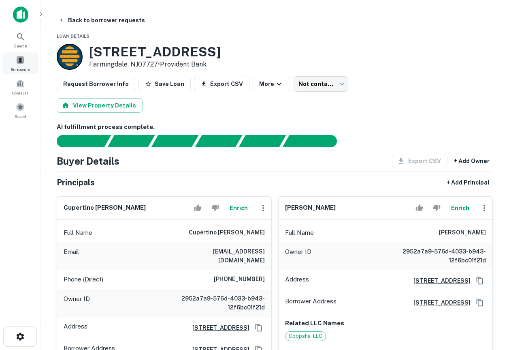
click at [21, 68] on span "Borrowers" at bounding box center [20, 69] width 19 height 6
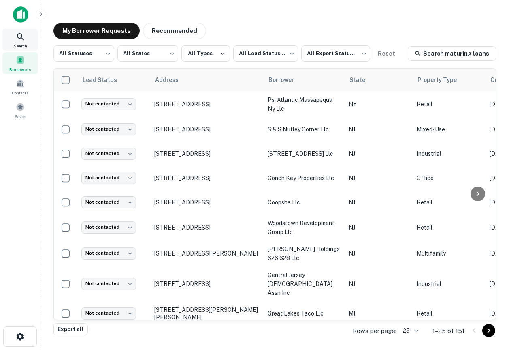
click at [21, 43] on span "Search" at bounding box center [20, 46] width 13 height 6
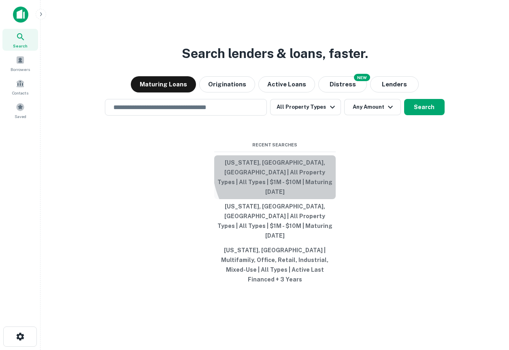
click at [301, 188] on button "[US_STATE], [GEOGRAPHIC_DATA], [GEOGRAPHIC_DATA] | All Property Types | All Typ…" at bounding box center [275, 177] width 122 height 44
type input "**********"
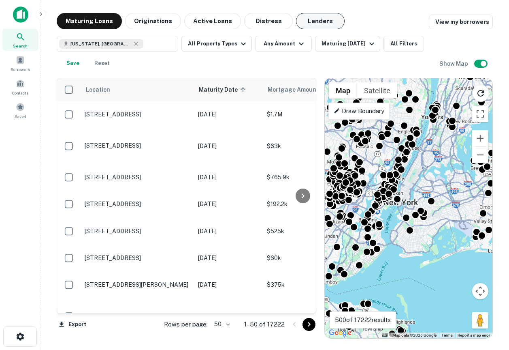
click at [300, 23] on button "Lenders" at bounding box center [320, 21] width 49 height 16
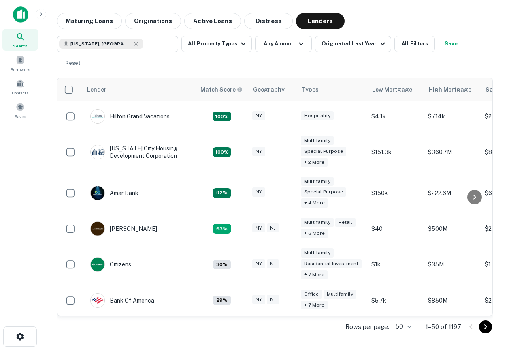
click at [228, 71] on div "Lender Match Score Geography Types Low Mortgage High Mortgage Sale Range Hilton…" at bounding box center [275, 204] width 436 height 267
click at [218, 43] on button "All Property Types" at bounding box center [216, 44] width 70 height 16
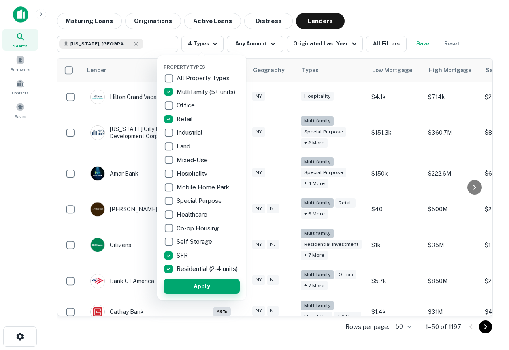
click at [191, 289] on button "Apply" at bounding box center [202, 286] width 76 height 15
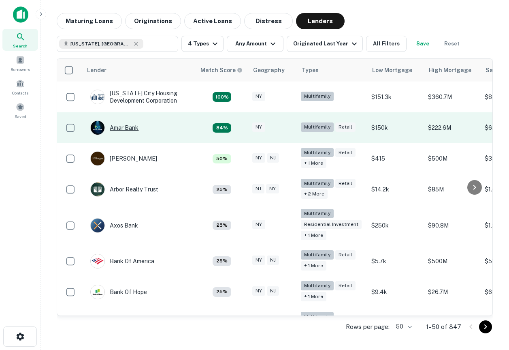
click at [128, 129] on div "Amar Bank" at bounding box center [114, 127] width 48 height 15
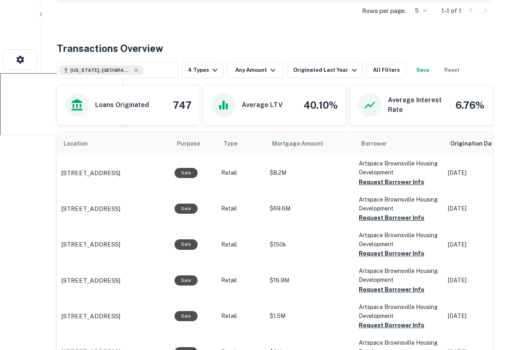
scroll to position [279, 0]
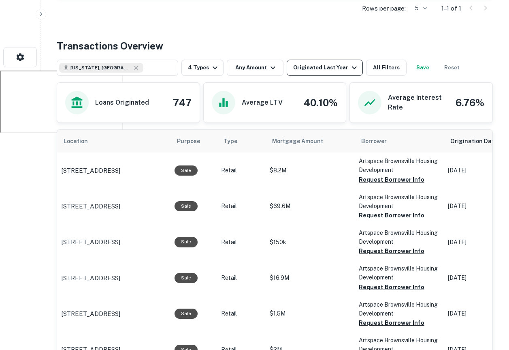
click at [352, 68] on icon "button" at bounding box center [354, 67] width 5 height 3
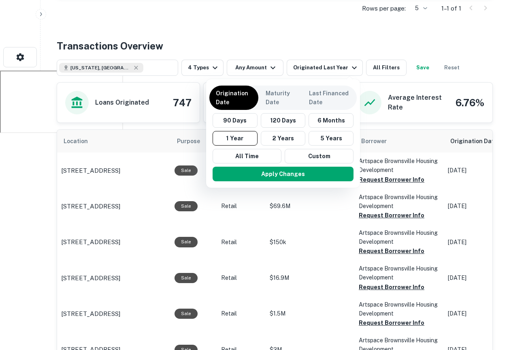
click at [411, 42] on div at bounding box center [254, 175] width 509 height 350
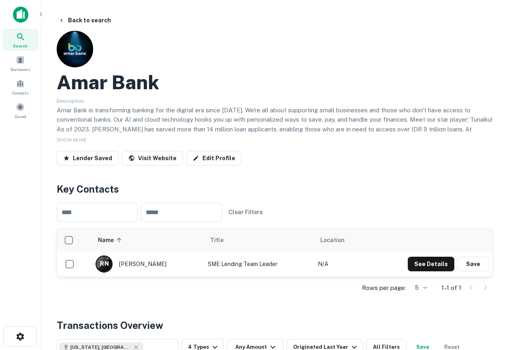
click at [14, 46] on span "Search" at bounding box center [20, 46] width 15 height 6
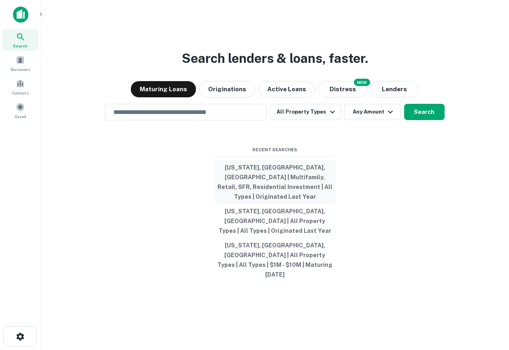
click at [254, 202] on button "[US_STATE], [GEOGRAPHIC_DATA], [GEOGRAPHIC_DATA] | Multifamily, Retail, SFR, Re…" at bounding box center [275, 182] width 122 height 44
type input "**********"
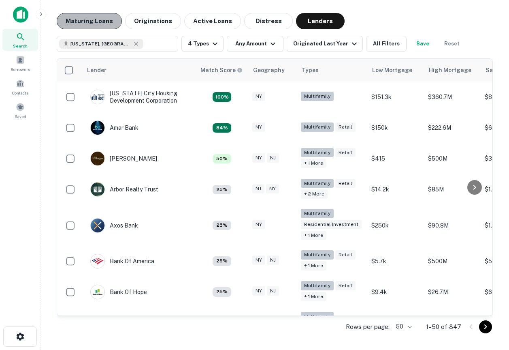
click at [102, 24] on button "Maturing Loans" at bounding box center [89, 21] width 65 height 16
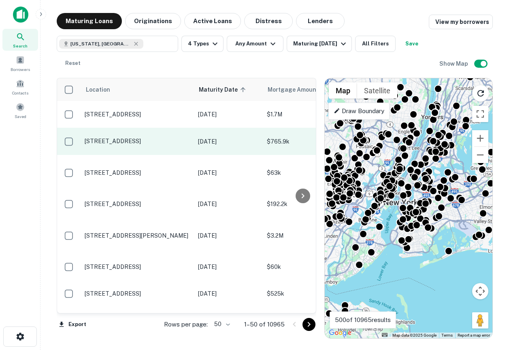
click at [145, 144] on p "[STREET_ADDRESS]" at bounding box center [137, 140] width 105 height 7
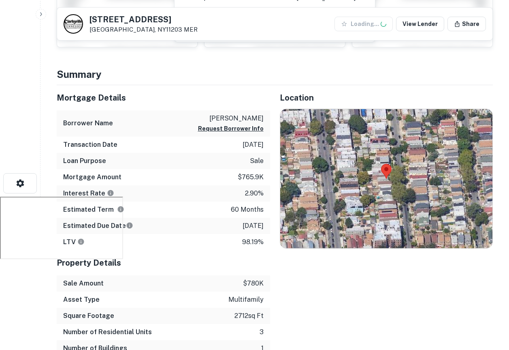
scroll to position [153, 0]
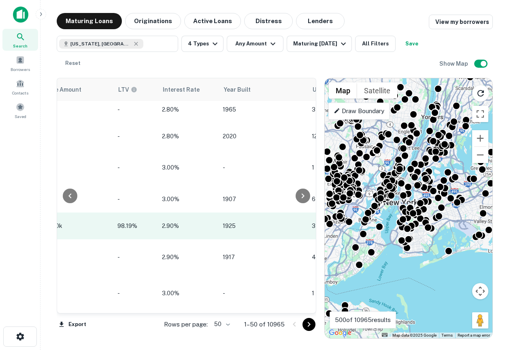
scroll to position [0, 719]
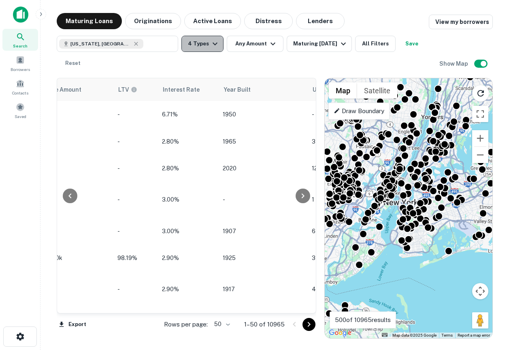
click at [210, 46] on icon "button" at bounding box center [215, 44] width 10 height 10
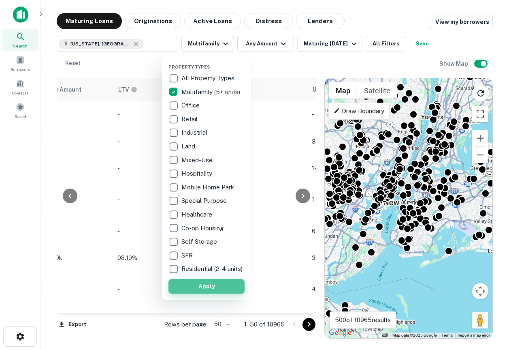
click at [220, 293] on button "Apply" at bounding box center [207, 286] width 76 height 15
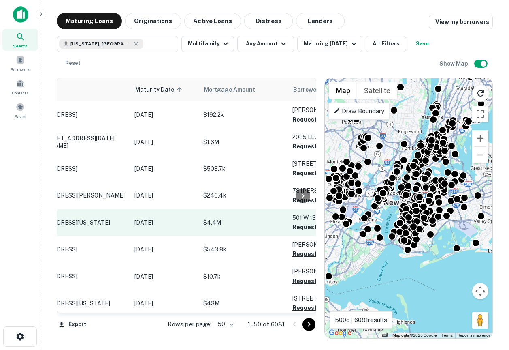
scroll to position [379, 0]
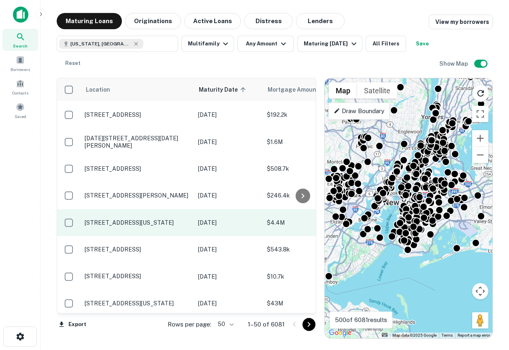
click at [140, 219] on p "1480 Amsterdam Ave New York, NY10031" at bounding box center [137, 222] width 105 height 7
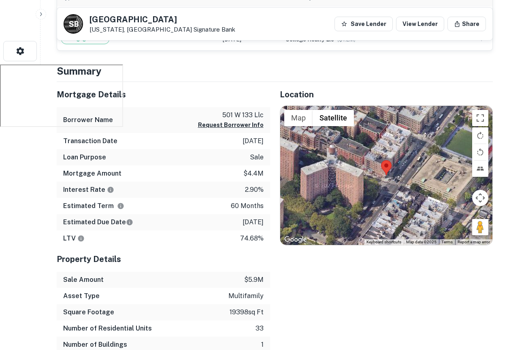
scroll to position [287, 0]
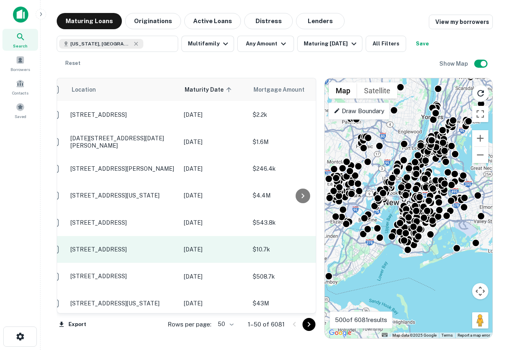
scroll to position [379, 0]
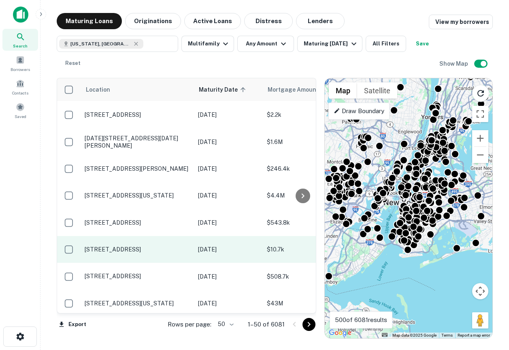
click at [127, 245] on p "9128 111th St Richmond Hill, NY11418" at bounding box center [137, 248] width 105 height 7
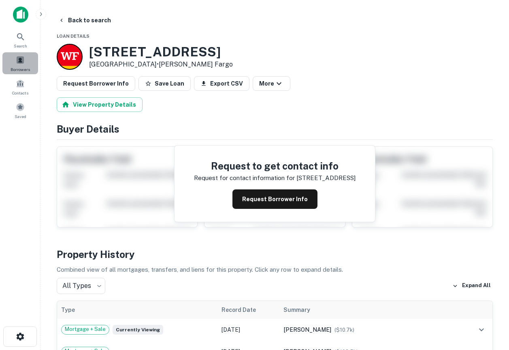
click at [27, 60] on div "Borrowers" at bounding box center [20, 63] width 36 height 22
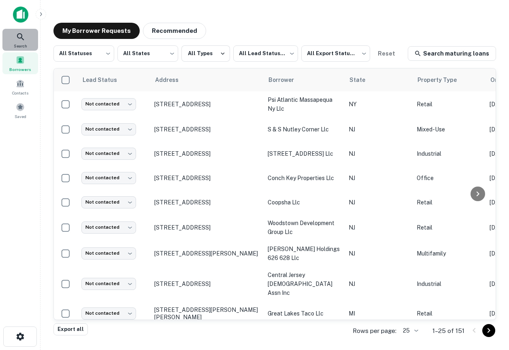
click at [27, 43] on div "Search" at bounding box center [20, 40] width 36 height 22
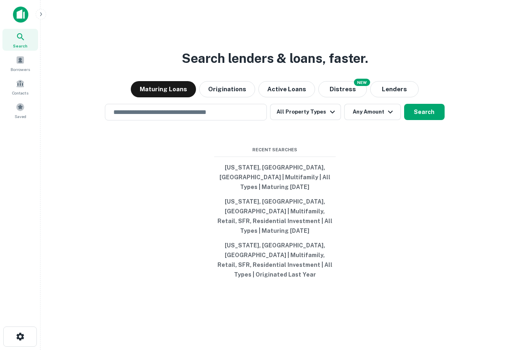
click at [15, 21] on img at bounding box center [20, 14] width 15 height 16
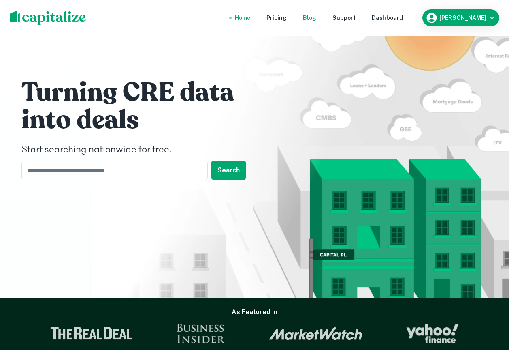
click at [316, 22] on div "Blog" at bounding box center [309, 17] width 13 height 9
click at [403, 16] on div "Dashboard" at bounding box center [387, 17] width 31 height 9
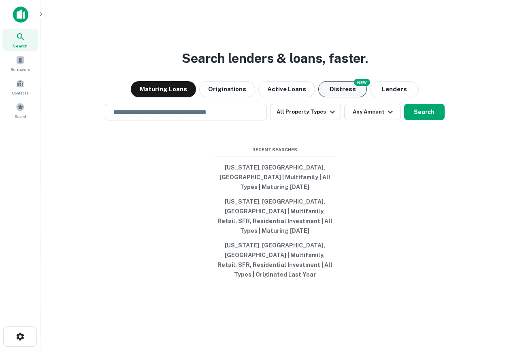
click at [350, 97] on button "Distress" at bounding box center [342, 89] width 49 height 16
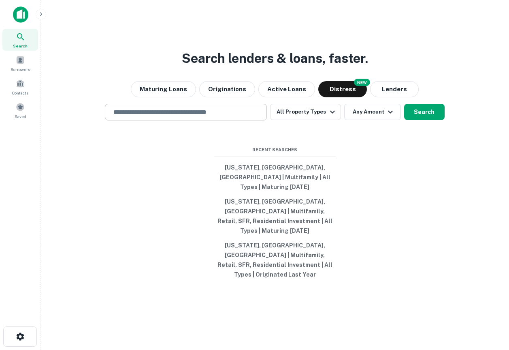
click at [210, 117] on input "text" at bounding box center [186, 111] width 155 height 9
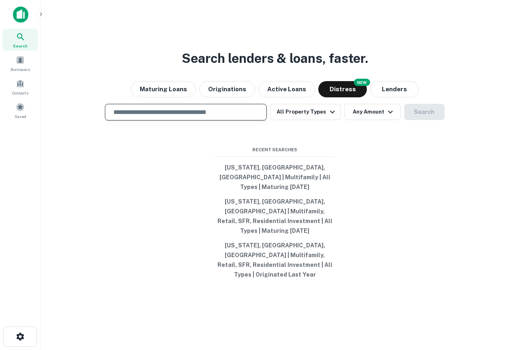
type input "**********"
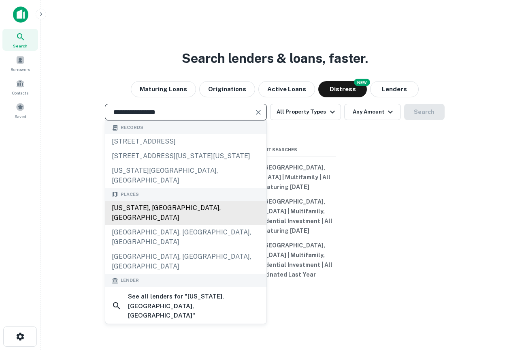
click at [144, 215] on div "[US_STATE], [GEOGRAPHIC_DATA], [GEOGRAPHIC_DATA]" at bounding box center [185, 213] width 161 height 24
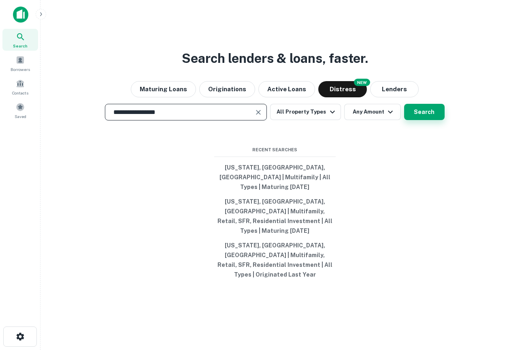
click at [432, 120] on button "Search" at bounding box center [424, 112] width 41 height 16
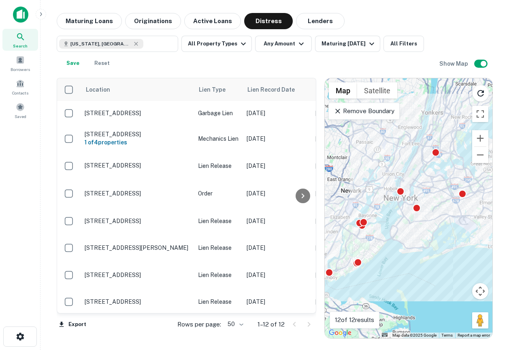
drag, startPoint x: 391, startPoint y: 239, endPoint x: 391, endPoint y: 234, distance: 5.3
click at [391, 234] on div "To activate drag with keyboard, press Alt + Enter. Once in keyboard drag state,…" at bounding box center [409, 208] width 168 height 260
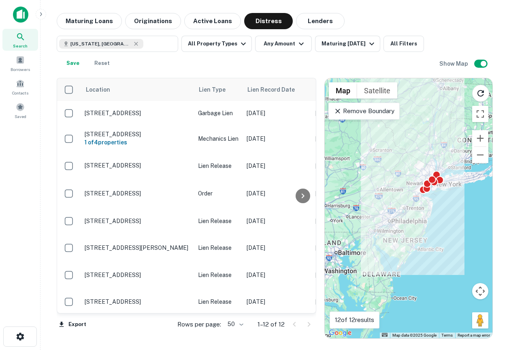
drag, startPoint x: 425, startPoint y: 205, endPoint x: 433, endPoint y: 206, distance: 8.1
click at [434, 206] on div "To activate drag with keyboard, press Alt + Enter. Once in keyboard drag state,…" at bounding box center [409, 208] width 168 height 260
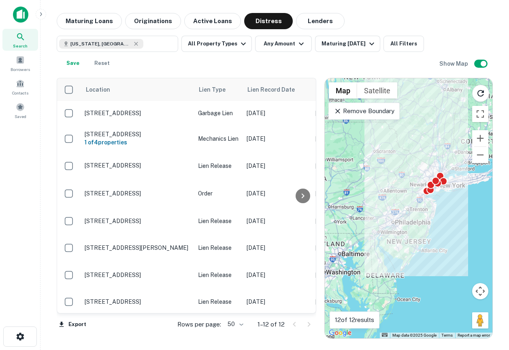
click at [24, 39] on icon at bounding box center [21, 37] width 10 height 10
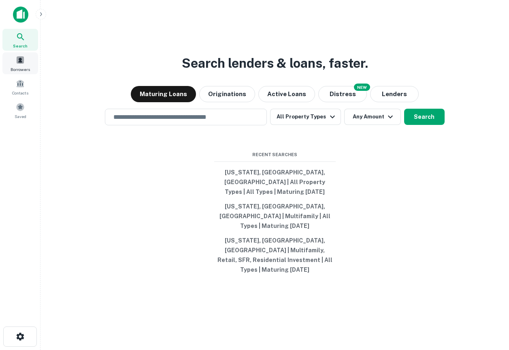
click at [24, 61] on span at bounding box center [20, 59] width 9 height 9
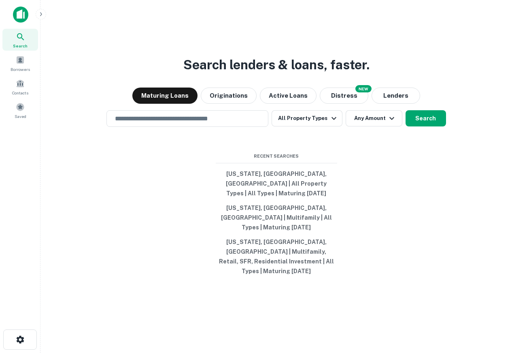
click at [37, 18] on div at bounding box center [53, 14] width 81 height 16
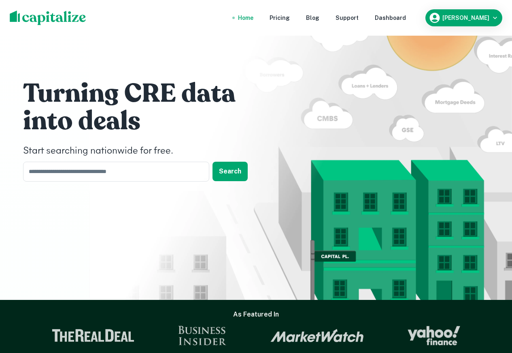
click at [41, 10] on div "Home Pricing Blog Support Dashboard [PERSON_NAME]" at bounding box center [256, 18] width 512 height 36
click at [45, 19] on img at bounding box center [48, 18] width 77 height 15
click at [406, 18] on div "Dashboard" at bounding box center [390, 17] width 31 height 9
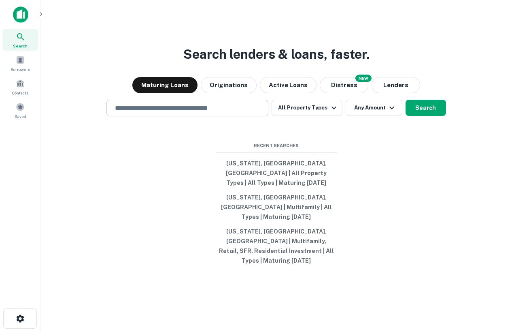
click at [235, 116] on div "​" at bounding box center [188, 108] width 162 height 17
click at [229, 113] on input "text" at bounding box center [187, 107] width 155 height 9
click at [221, 113] on input "text" at bounding box center [187, 107] width 155 height 9
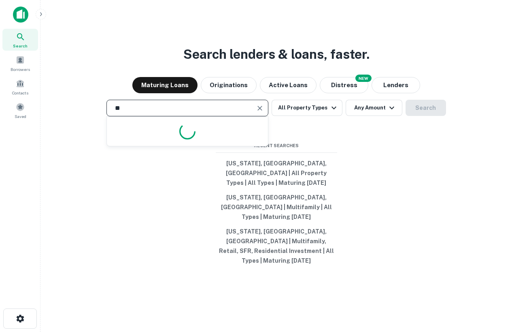
type input "*"
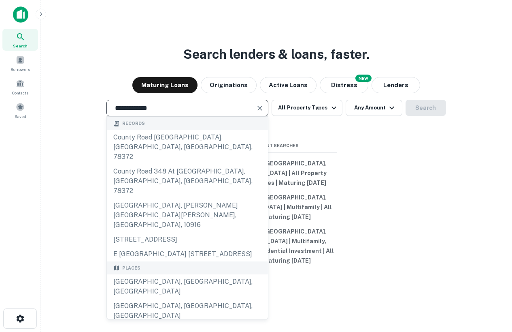
click at [174, 113] on input "**********" at bounding box center [181, 107] width 143 height 9
click at [173, 113] on input "**********" at bounding box center [181, 107] width 143 height 9
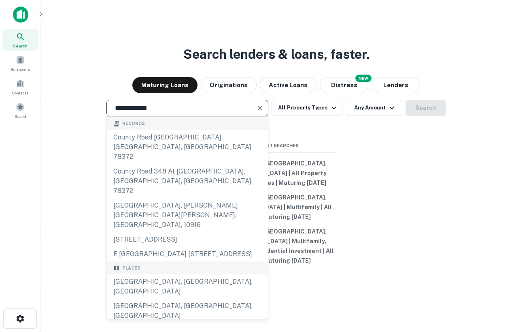
click at [173, 113] on input "**********" at bounding box center [181, 107] width 143 height 9
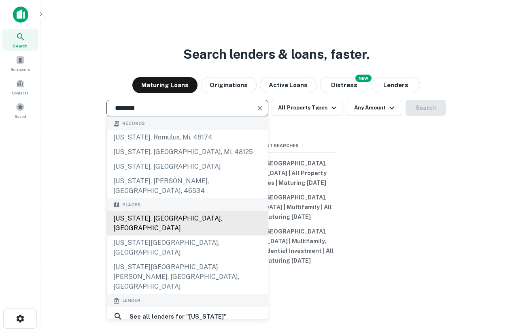
click at [177, 224] on div "New York, NY, USA" at bounding box center [187, 223] width 161 height 24
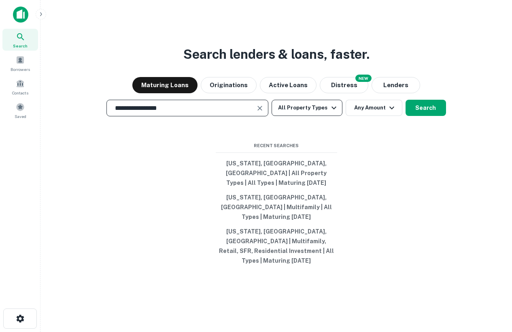
type input "**********"
click at [297, 116] on button "All Property Types" at bounding box center [307, 108] width 70 height 16
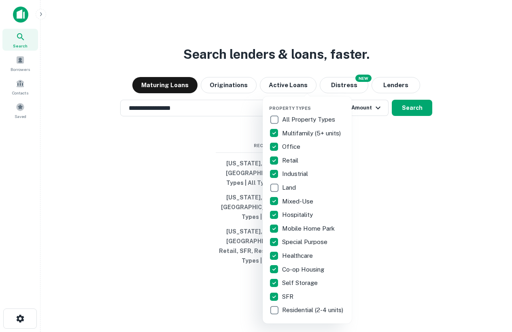
click at [411, 197] on div at bounding box center [256, 166] width 512 height 332
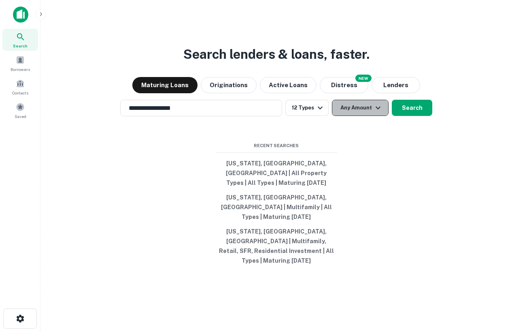
click at [359, 116] on button "Any Amount" at bounding box center [360, 108] width 57 height 16
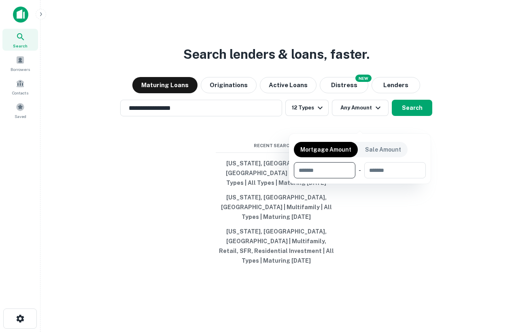
click at [320, 120] on div at bounding box center [256, 166] width 512 height 332
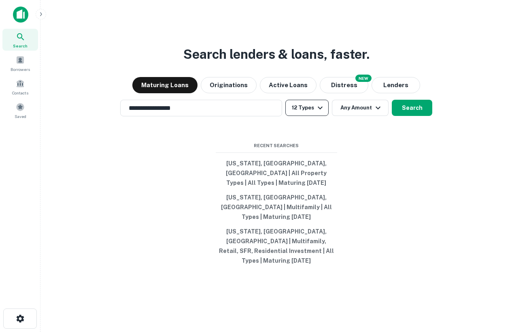
click at [321, 109] on icon "button" at bounding box center [320, 108] width 5 height 3
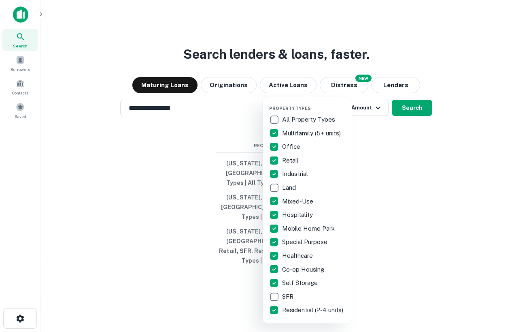
click at [379, 279] on div at bounding box center [256, 166] width 512 height 332
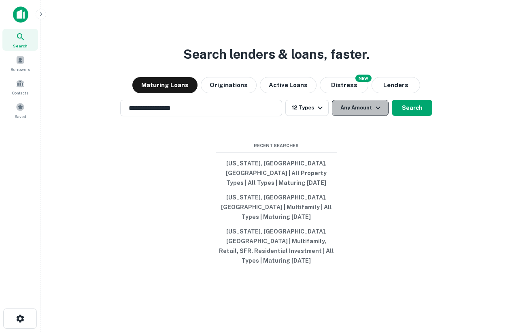
click at [349, 116] on button "Any Amount" at bounding box center [360, 108] width 57 height 16
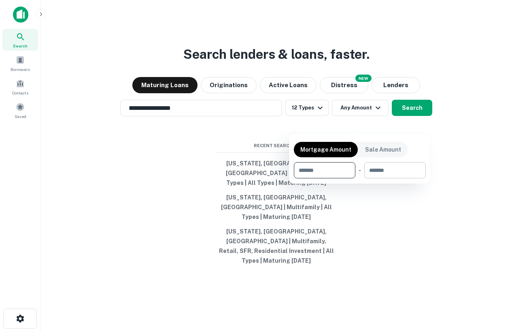
click at [383, 172] on input "number" at bounding box center [393, 170] width 56 height 16
type input "*******"
click at [488, 162] on div at bounding box center [256, 166] width 512 height 332
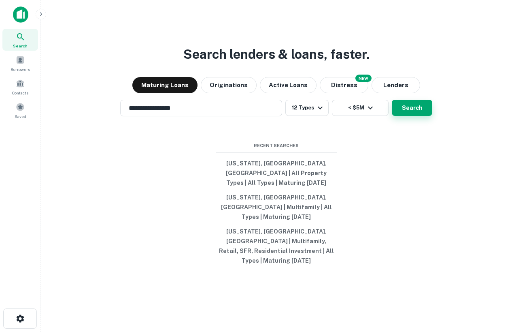
click at [414, 116] on button "Search" at bounding box center [412, 108] width 41 height 16
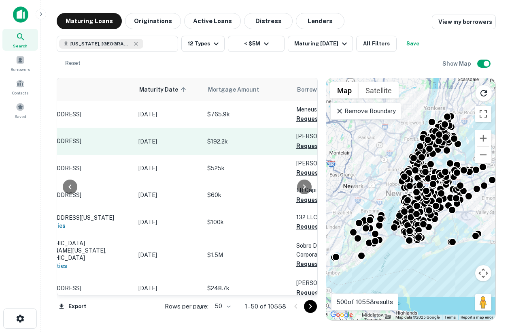
scroll to position [0, 32]
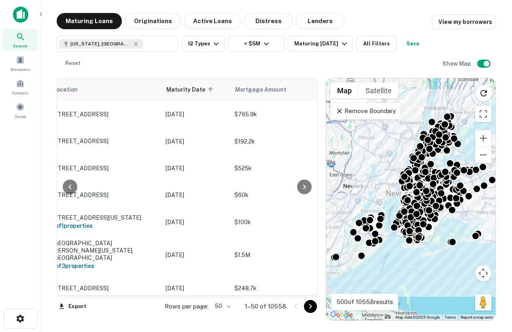
click at [385, 107] on p "Remove Boundary" at bounding box center [366, 111] width 60 height 10
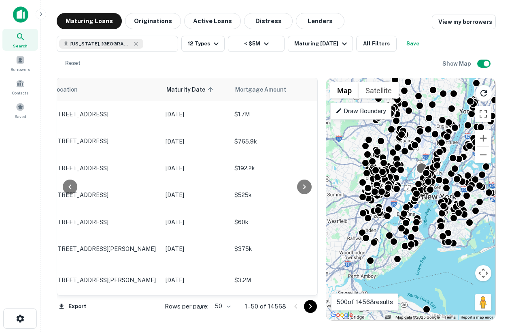
click at [421, 164] on body "Search Borrowers Contacts Saved Maturing Loans Originations Active Loans Distre…" at bounding box center [256, 166] width 512 height 332
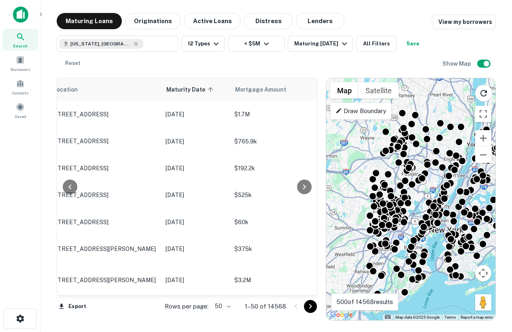
drag, startPoint x: 341, startPoint y: 229, endPoint x: 348, endPoint y: 265, distance: 37.2
click at [348, 265] on div "To activate drag with keyboard, press Alt + Enter. Once in keyboard drag state,…" at bounding box center [410, 199] width 169 height 242
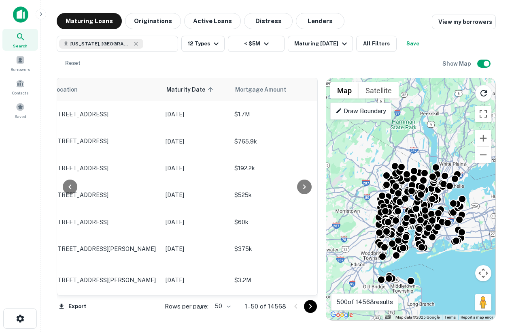
drag, startPoint x: 358, startPoint y: 182, endPoint x: 373, endPoint y: 203, distance: 25.3
click at [373, 203] on div "To activate drag with keyboard, press Alt + Enter. Once in keyboard drag state,…" at bounding box center [410, 199] width 169 height 242
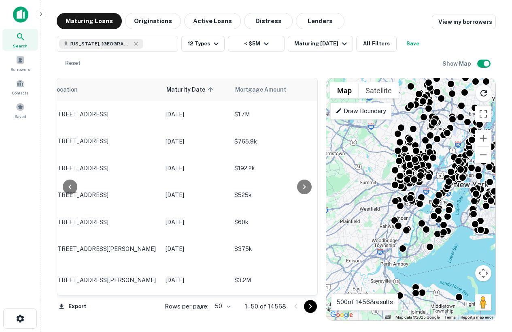
drag, startPoint x: 373, startPoint y: 203, endPoint x: 382, endPoint y: 136, distance: 67.0
click at [382, 136] on div "To activate drag with keyboard, press Alt + Enter. Once in keyboard drag state,…" at bounding box center [410, 199] width 169 height 242
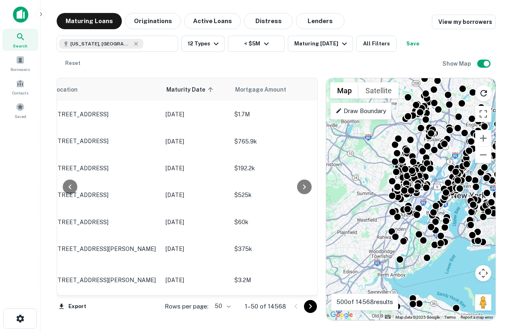
drag, startPoint x: 374, startPoint y: 260, endPoint x: 369, endPoint y: 268, distance: 9.2
click at [369, 268] on div "To activate drag with keyboard, press Alt + Enter. Once in keyboard drag state,…" at bounding box center [410, 199] width 169 height 242
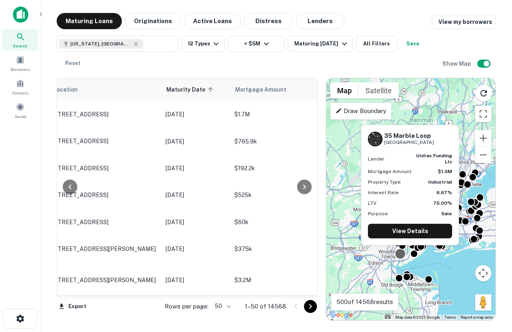
drag, startPoint x: 384, startPoint y: 253, endPoint x: 396, endPoint y: 254, distance: 11.8
click at [396, 254] on div "To activate drag with keyboard, press Alt + Enter. Once in keyboard drag state,…" at bounding box center [410, 199] width 169 height 242
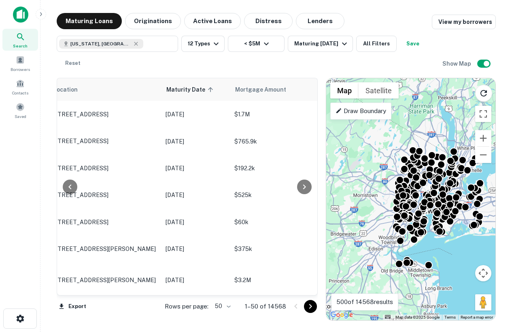
drag, startPoint x: 426, startPoint y: 149, endPoint x: 425, endPoint y: 116, distance: 33.2
click at [425, 116] on div "To activate drag with keyboard, press Alt + Enter. Once in keyboard drag state,…" at bounding box center [410, 199] width 169 height 242
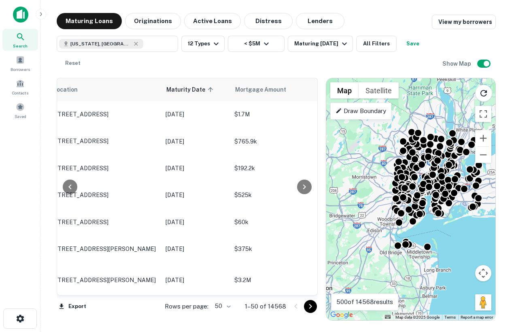
click at [436, 227] on div "To activate drag with keyboard, press Alt + Enter. Once in keyboard drag state,…" at bounding box center [410, 199] width 169 height 242
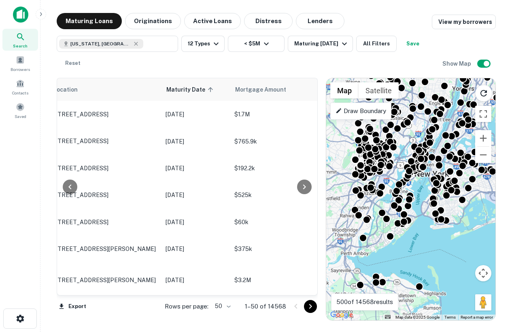
drag, startPoint x: 420, startPoint y: 210, endPoint x: 420, endPoint y: 241, distance: 31.2
click at [420, 242] on div "To activate drag with keyboard, press Alt + Enter. Once in keyboard drag state,…" at bounding box center [410, 199] width 169 height 242
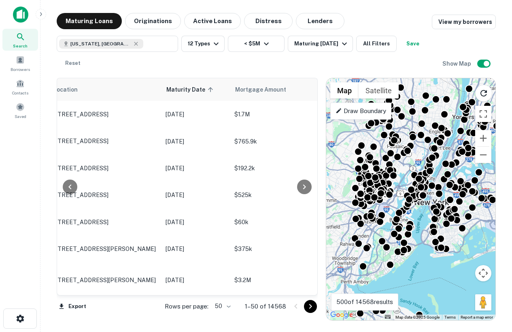
drag, startPoint x: 420, startPoint y: 217, endPoint x: 420, endPoint y: 225, distance: 8.1
click at [420, 225] on div "To activate drag with keyboard, press Alt + Enter. Once in keyboard drag state,…" at bounding box center [410, 199] width 169 height 242
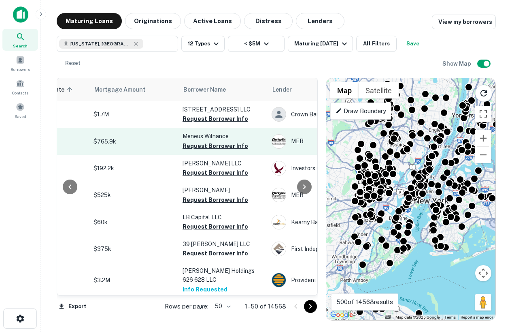
scroll to position [0, 162]
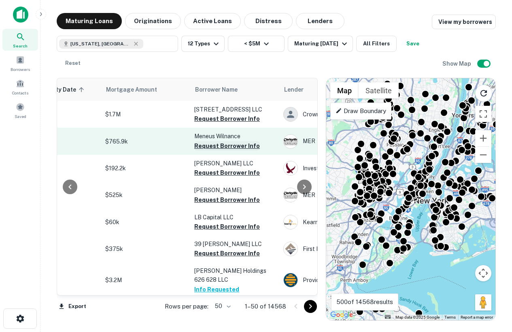
click at [220, 147] on button "Request Borrower Info" at bounding box center [227, 146] width 66 height 10
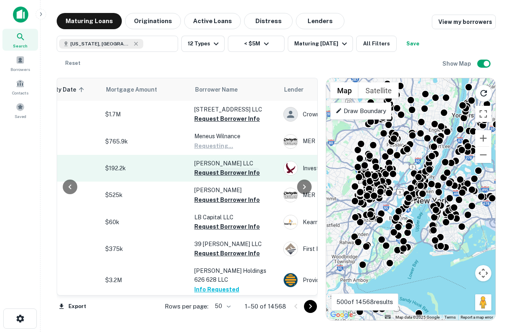
click at [221, 175] on button "Request Borrower Info" at bounding box center [227, 173] width 66 height 10
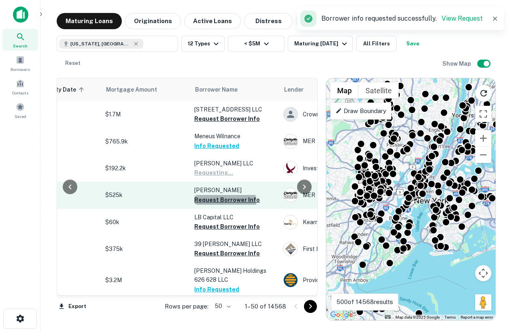
click at [219, 202] on button "Request Borrower Info" at bounding box center [227, 200] width 66 height 10
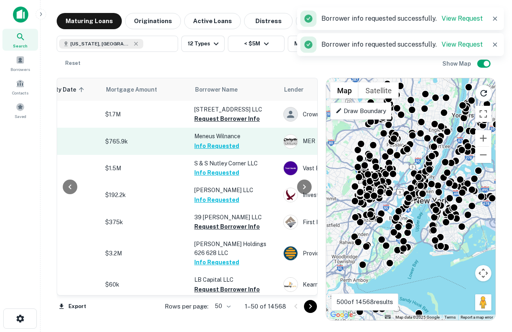
scroll to position [0, 0]
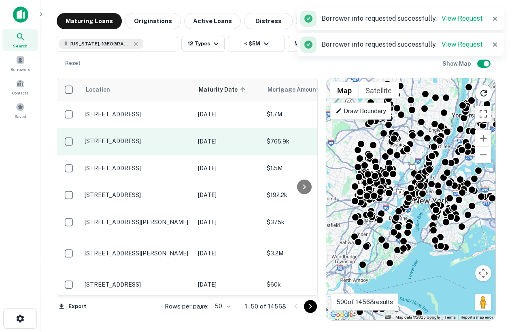
click at [137, 140] on p "594 E 37th St Brooklyn, NY11203" at bounding box center [137, 140] width 105 height 7
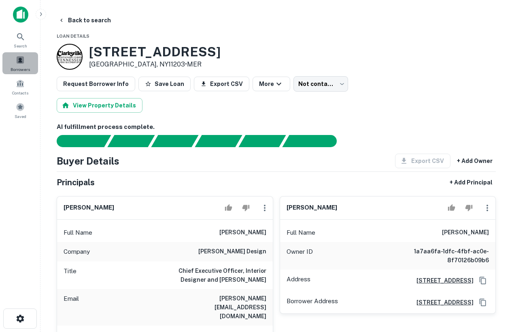
click at [31, 60] on div "Borrowers" at bounding box center [20, 63] width 36 height 22
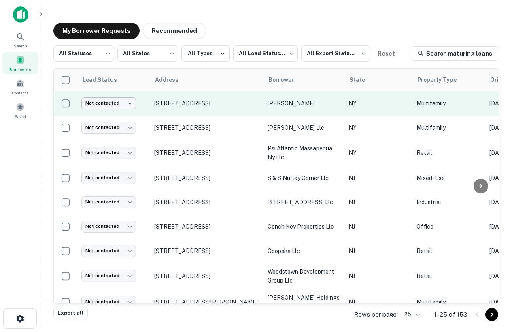
click at [122, 106] on body "Search Borrowers Contacts Saved My Borrower Requests Recommended All Statuses *…" at bounding box center [256, 166] width 512 height 332
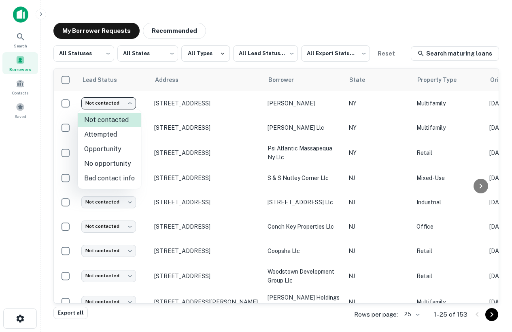
click at [295, 24] on div at bounding box center [256, 166] width 512 height 332
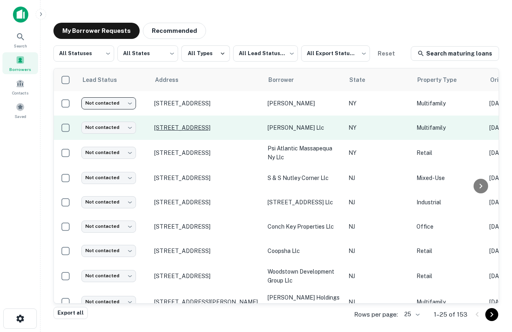
click at [193, 128] on p "[STREET_ADDRESS]" at bounding box center [206, 127] width 105 height 7
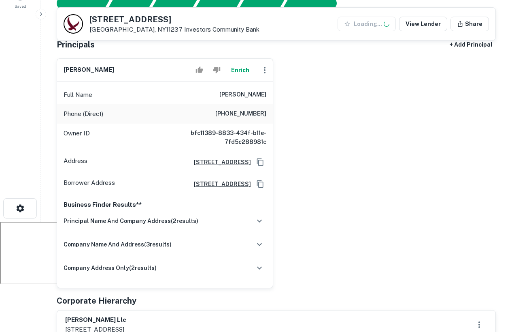
scroll to position [110, 0]
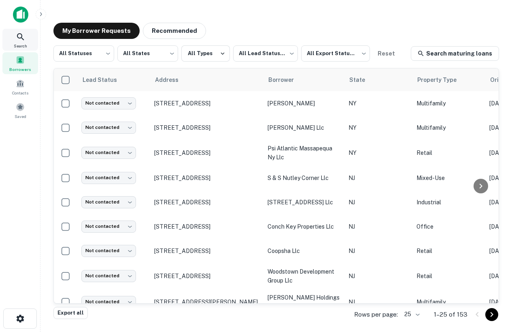
click at [17, 50] on div "Search Borrowers Contacts Saved" at bounding box center [20, 75] width 41 height 92
click at [22, 46] on span "Search" at bounding box center [20, 46] width 13 height 6
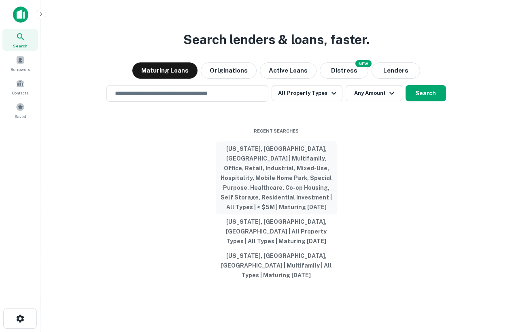
click at [275, 181] on button "[US_STATE], [GEOGRAPHIC_DATA], [GEOGRAPHIC_DATA] | Multifamily, Office, Retail,…" at bounding box center [277, 177] width 122 height 73
type input "**********"
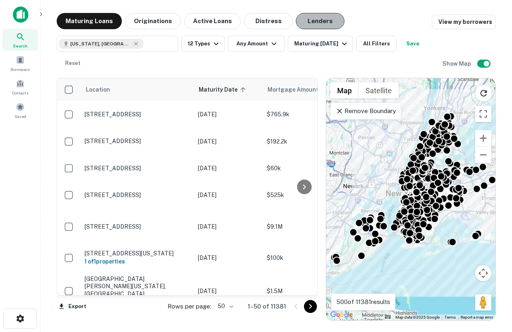
click at [311, 21] on button "Lenders" at bounding box center [320, 21] width 49 height 16
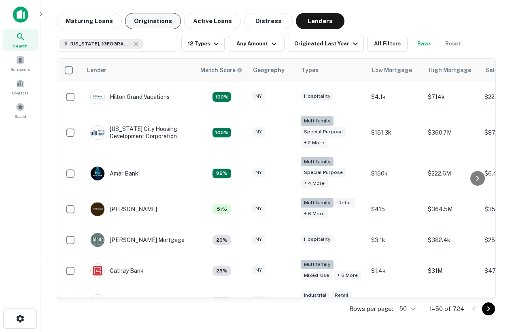
click at [162, 17] on button "Originations" at bounding box center [153, 21] width 56 height 16
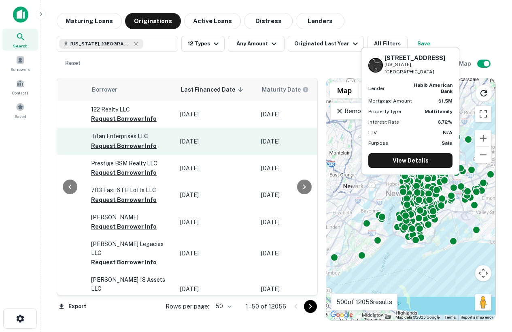
scroll to position [0, 377]
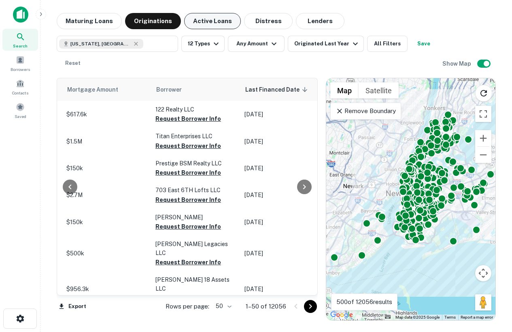
click at [194, 17] on button "Active Loans" at bounding box center [212, 21] width 57 height 16
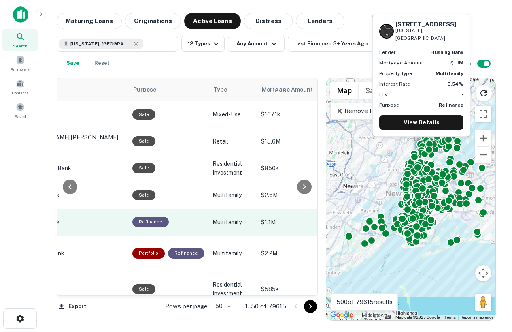
scroll to position [0, 197]
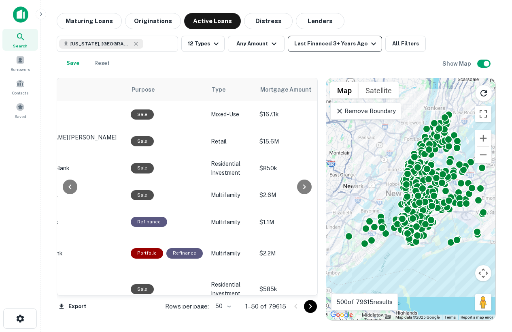
click at [316, 45] on div "Last Financed 3+ Years Ago" at bounding box center [336, 44] width 84 height 10
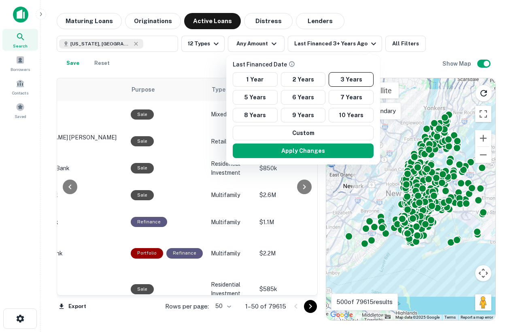
click at [411, 11] on div at bounding box center [256, 166] width 512 height 332
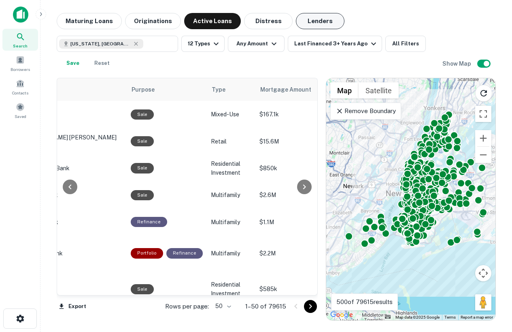
click at [301, 19] on button "Lenders" at bounding box center [320, 21] width 49 height 16
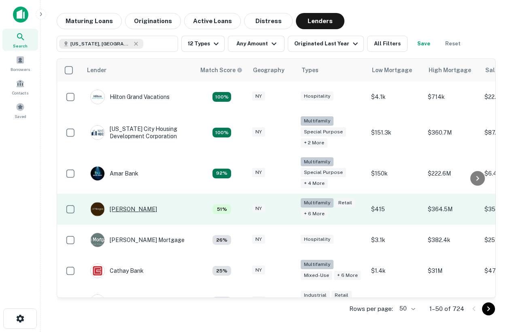
click at [120, 211] on div "[PERSON_NAME]" at bounding box center [123, 209] width 67 height 15
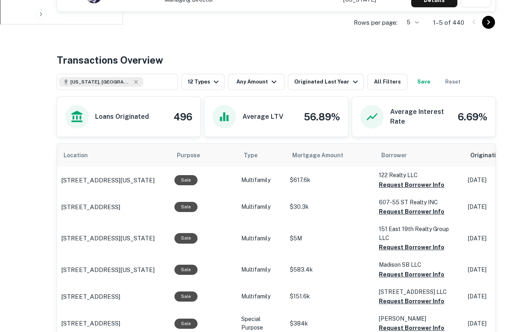
scroll to position [377, 0]
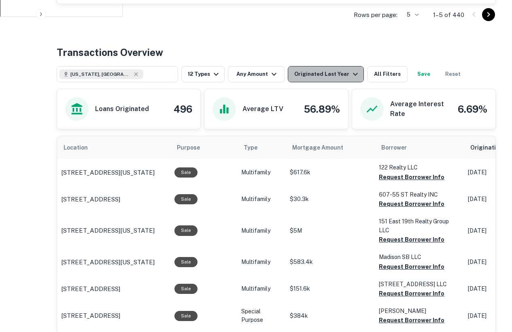
click at [329, 72] on div "Originated Last Year" at bounding box center [327, 74] width 66 height 10
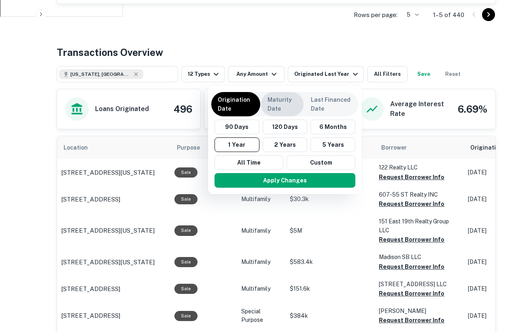
click at [282, 103] on p "Maturity Date" at bounding box center [283, 104] width 30 height 18
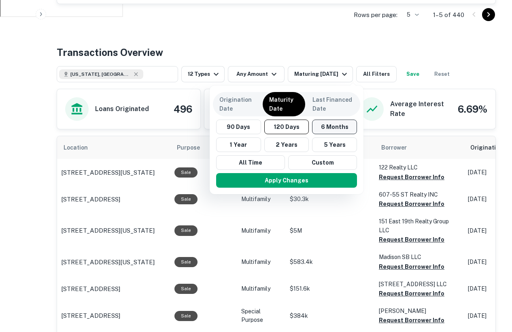
click at [337, 126] on button "6 Months" at bounding box center [334, 126] width 45 height 15
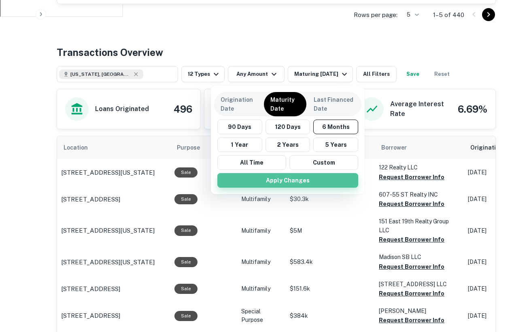
click at [308, 181] on button "Apply Changes" at bounding box center [288, 180] width 141 height 15
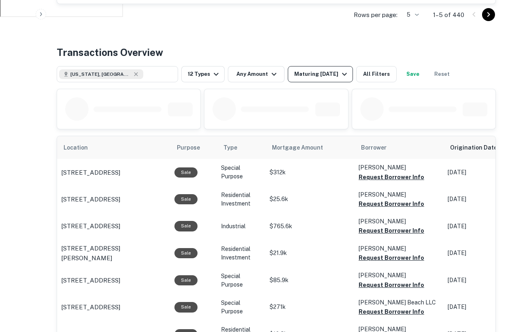
click at [324, 4] on td "Vice President, Communications, Commercial Banking" at bounding box center [249, 20] width 179 height 32
click at [313, 77] on div "Maturing In 6 Months" at bounding box center [321, 74] width 55 height 10
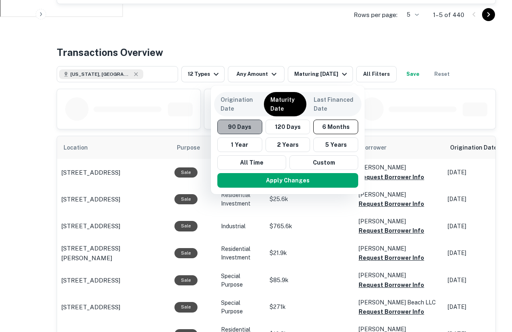
click at [250, 128] on button "90 Days" at bounding box center [240, 126] width 45 height 15
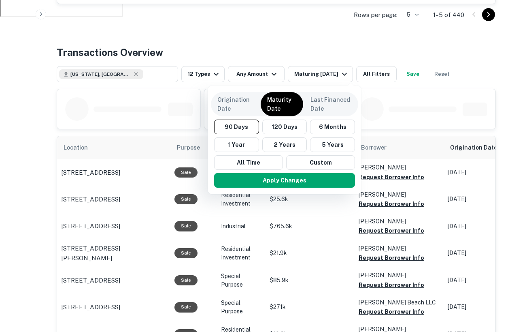
click at [432, 218] on div at bounding box center [256, 166] width 512 height 332
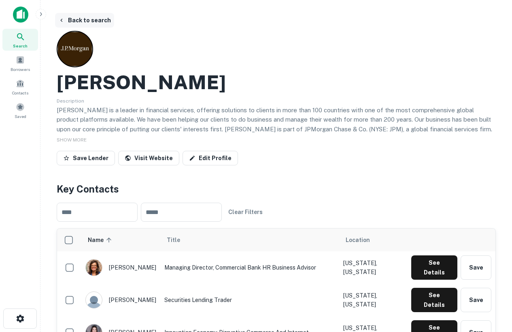
click at [77, 19] on button "Back to search" at bounding box center [84, 20] width 59 height 15
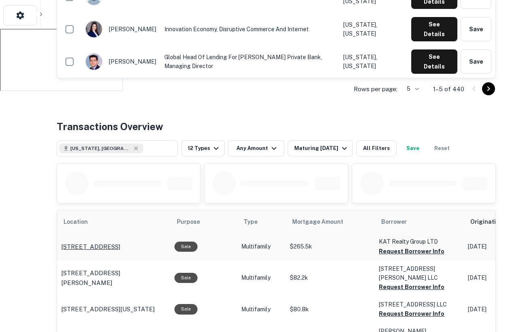
scroll to position [290, 0]
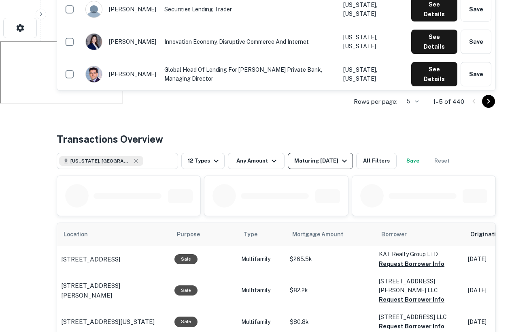
click at [312, 161] on div "Maturing In 90 Days" at bounding box center [321, 161] width 55 height 10
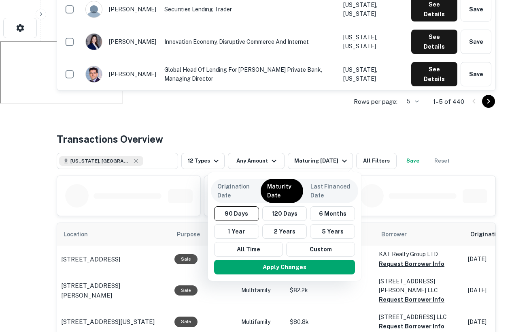
click at [54, 128] on div at bounding box center [256, 166] width 512 height 332
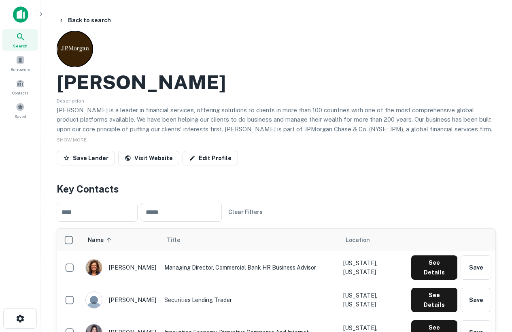
click at [17, 40] on icon at bounding box center [21, 37] width 10 height 10
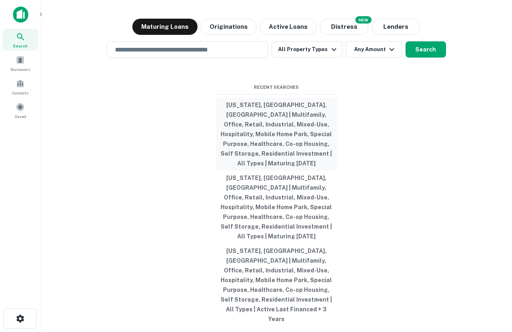
click at [282, 145] on button "[US_STATE], [GEOGRAPHIC_DATA], [GEOGRAPHIC_DATA] | Multifamily, Office, Retail,…" at bounding box center [277, 134] width 122 height 73
type input "**********"
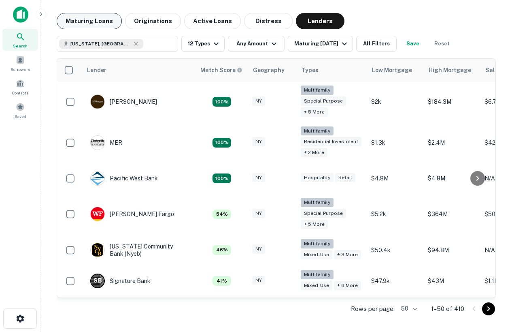
click at [101, 16] on button "Maturing Loans" at bounding box center [89, 21] width 65 height 16
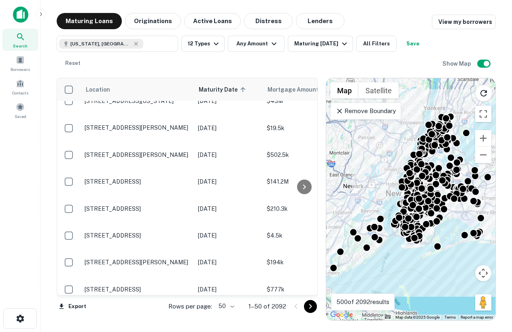
scroll to position [1211, 0]
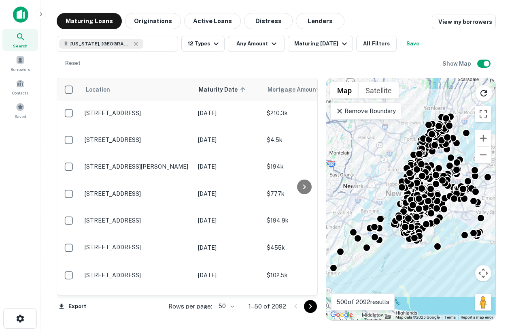
click at [310, 305] on icon "Go to next page" at bounding box center [311, 306] width 10 height 10
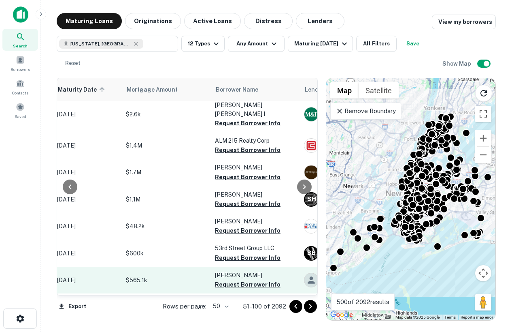
scroll to position [1211, 141]
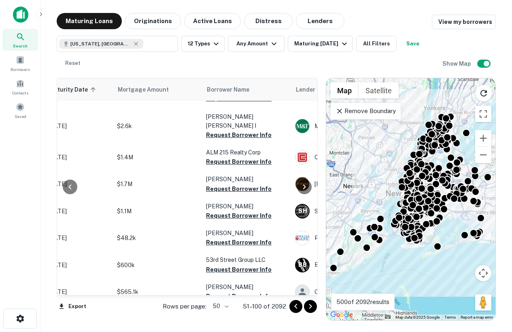
scroll to position [1211, 150]
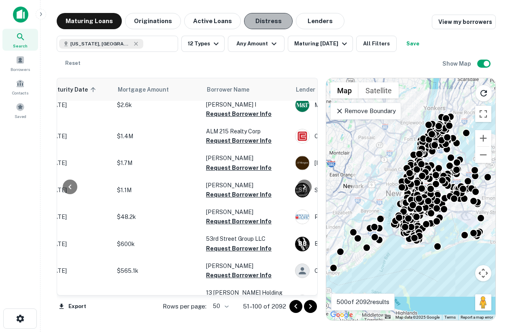
click at [253, 24] on button "Distress" at bounding box center [268, 21] width 49 height 16
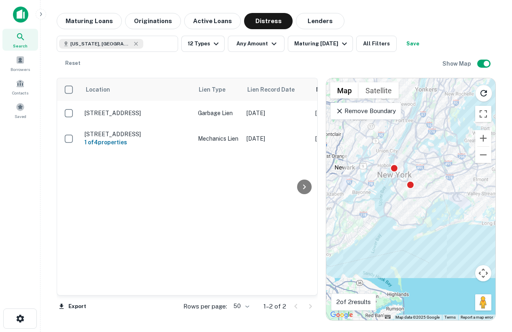
drag, startPoint x: 368, startPoint y: 193, endPoint x: 360, endPoint y: 175, distance: 20.5
click at [360, 175] on div "To activate drag with keyboard, press Alt + Enter. Once in keyboard drag state,…" at bounding box center [410, 199] width 169 height 242
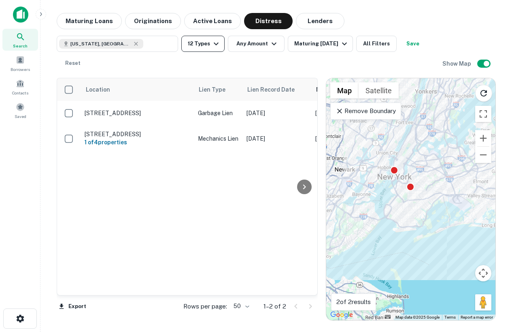
click at [209, 39] on button "12 Types" at bounding box center [202, 44] width 43 height 16
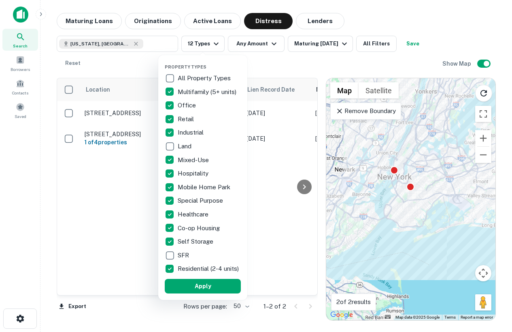
click at [319, 38] on div at bounding box center [256, 166] width 512 height 332
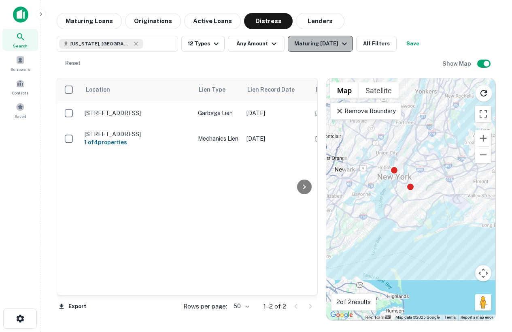
click at [328, 43] on div "Maturing In 90 Days" at bounding box center [321, 44] width 55 height 10
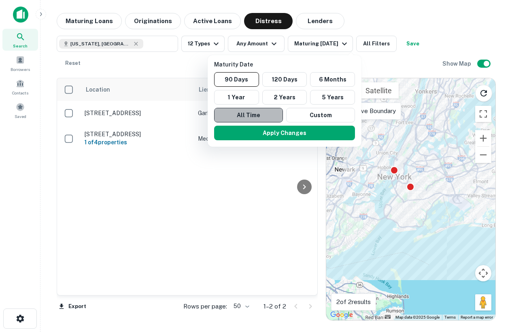
click at [258, 117] on button "All Time" at bounding box center [248, 115] width 69 height 15
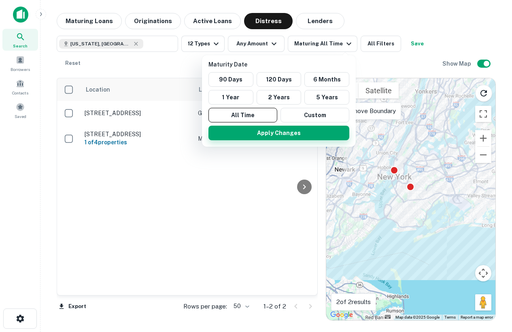
click at [308, 138] on button "Apply Changes" at bounding box center [279, 133] width 141 height 15
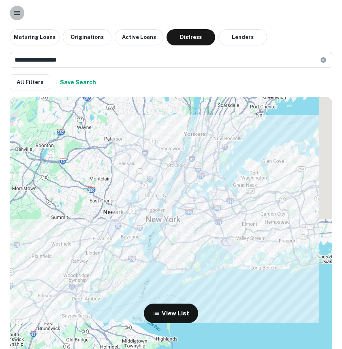
click at [12, 12] on button "button" at bounding box center [17, 13] width 15 height 15
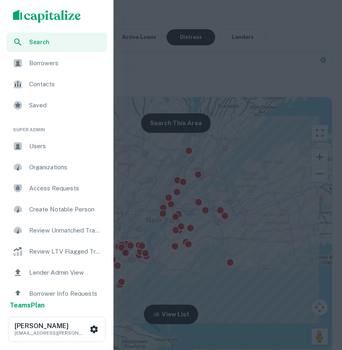
click at [222, 63] on div at bounding box center [171, 175] width 342 height 350
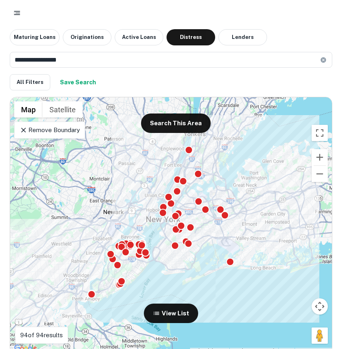
click at [324, 61] on icon at bounding box center [323, 60] width 6 height 6
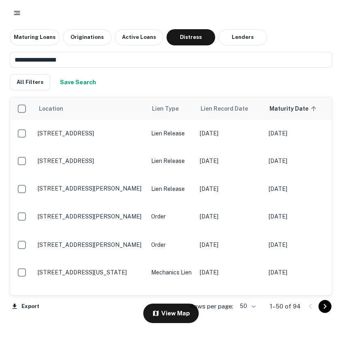
click at [306, 30] on div "Maturing Loans Originations Active Loans Distress Lenders" at bounding box center [171, 37] width 322 height 16
drag, startPoint x: 340, startPoint y: 87, endPoint x: 503, endPoint y: 96, distance: 163.0
click at [342, 96] on html "**********" at bounding box center [171, 174] width 342 height 349
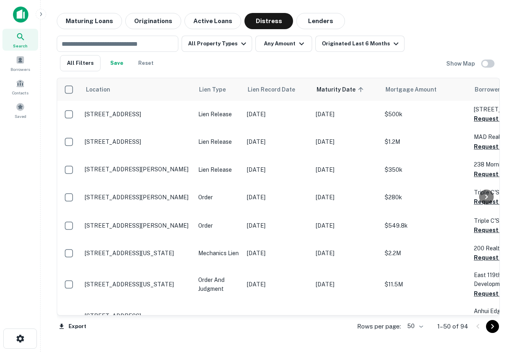
click at [21, 11] on img at bounding box center [20, 14] width 15 height 16
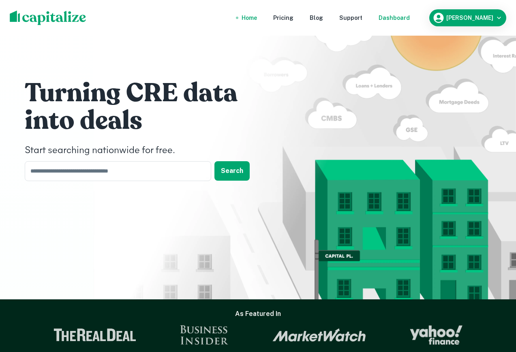
click at [409, 17] on div "Dashboard" at bounding box center [393, 17] width 31 height 9
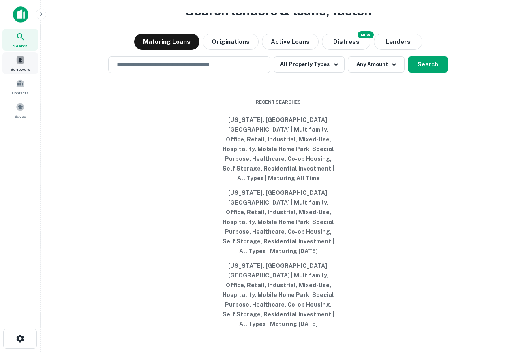
click at [15, 66] on span "Borrowers" at bounding box center [20, 69] width 19 height 6
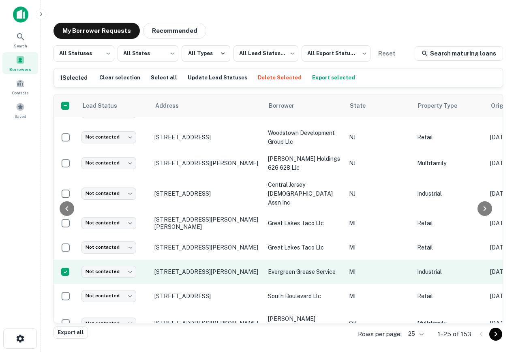
scroll to position [164, 422]
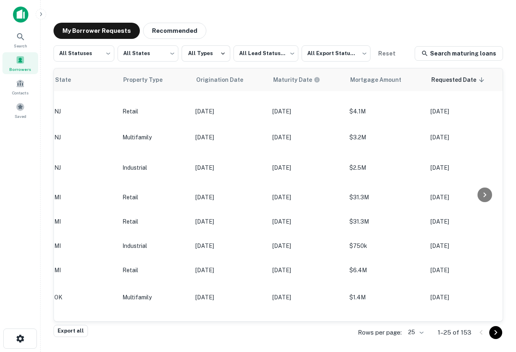
scroll to position [164, 422]
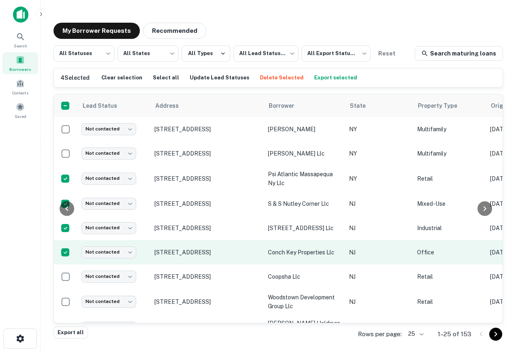
scroll to position [0, 422]
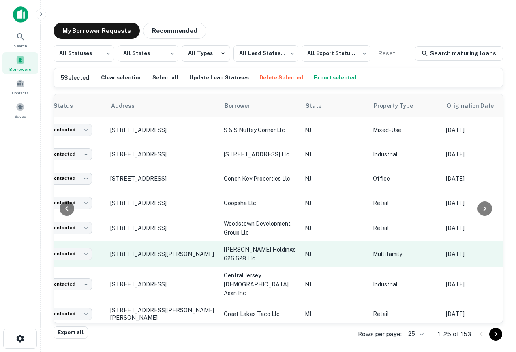
scroll to position [74, 0]
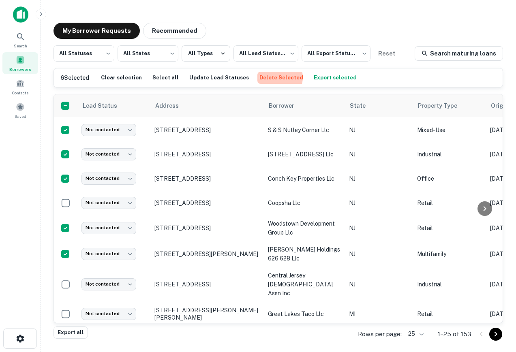
click at [265, 77] on button "Delete Selected" at bounding box center [281, 78] width 48 height 12
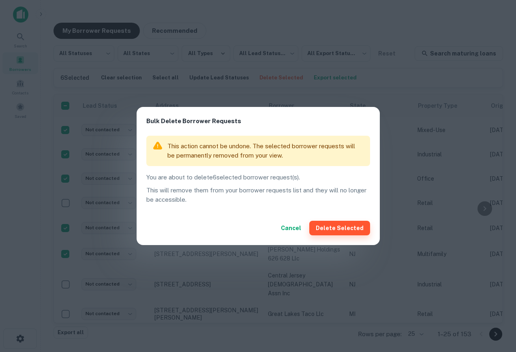
click at [356, 230] on button "Delete Selected" at bounding box center [339, 228] width 61 height 15
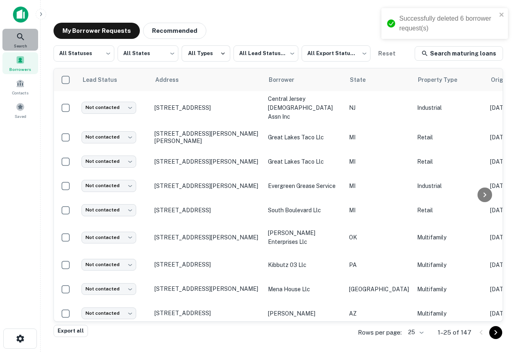
scroll to position [0, 0]
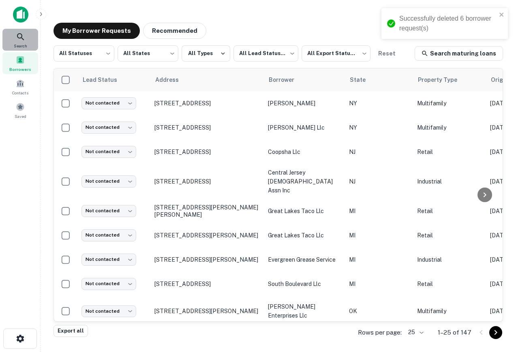
click at [16, 42] on div "Search" at bounding box center [20, 40] width 36 height 22
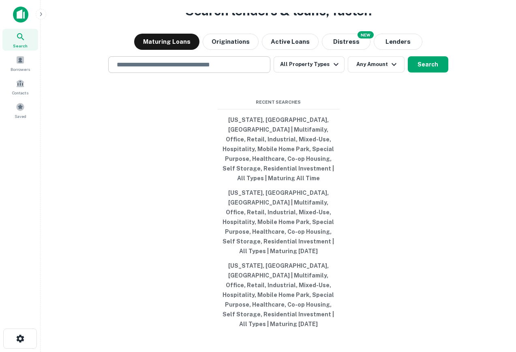
click at [213, 73] on div "​" at bounding box center [189, 64] width 162 height 17
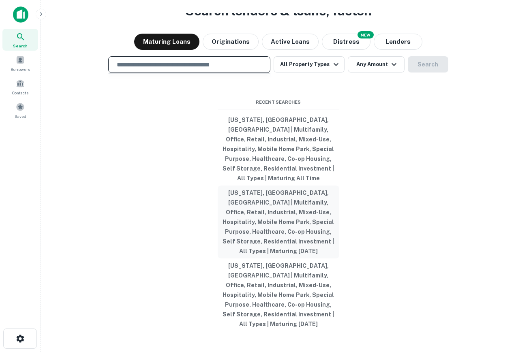
click at [286, 235] on button "[US_STATE], [GEOGRAPHIC_DATA], [GEOGRAPHIC_DATA] | Multifamily, Office, Retail,…" at bounding box center [279, 222] width 122 height 73
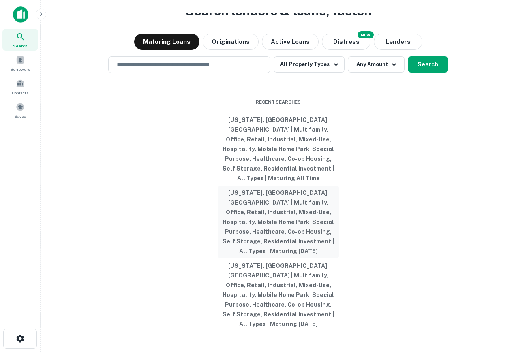
type input "**********"
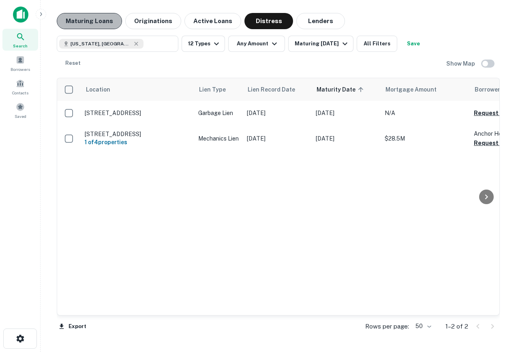
click at [84, 13] on button "Maturing Loans" at bounding box center [89, 21] width 65 height 16
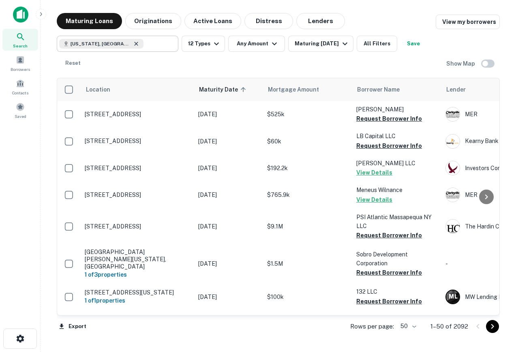
click at [133, 46] on icon at bounding box center [136, 44] width 6 height 6
type input "**********"
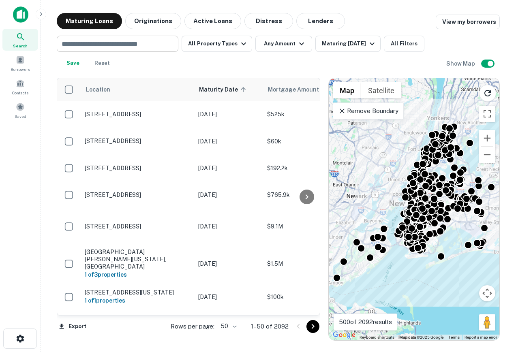
click at [16, 40] on icon at bounding box center [21, 37] width 10 height 10
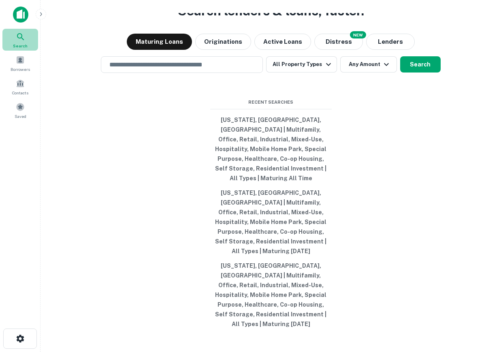
click at [22, 35] on icon at bounding box center [20, 36] width 7 height 7
click at [8, 62] on div "Borrowers" at bounding box center [20, 63] width 36 height 22
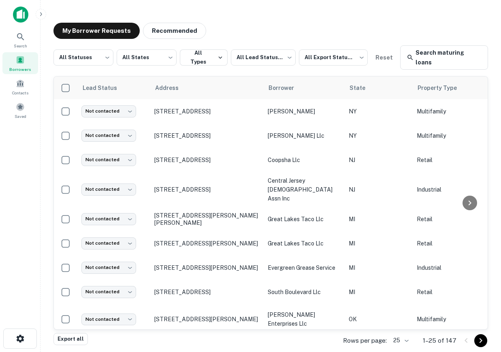
click at [19, 17] on img at bounding box center [20, 14] width 15 height 16
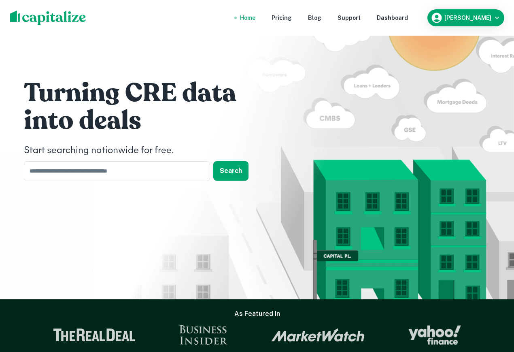
click at [405, 24] on nav "Home Pricing Blog Support Dashboard" at bounding box center [324, 18] width 194 height 18
click at [405, 18] on div "Dashboard" at bounding box center [392, 17] width 31 height 9
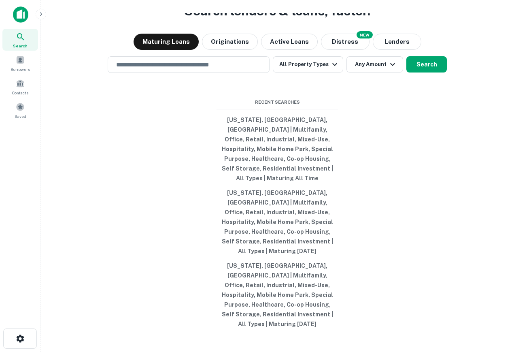
click at [16, 9] on img at bounding box center [20, 14] width 15 height 16
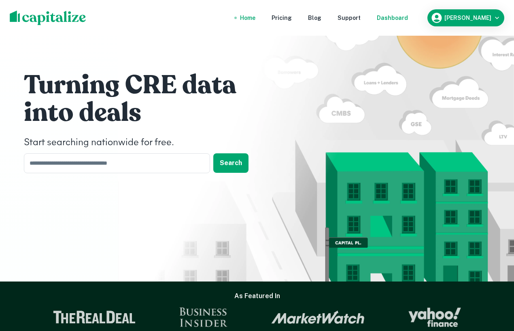
click at [408, 16] on div "Dashboard" at bounding box center [392, 17] width 31 height 9
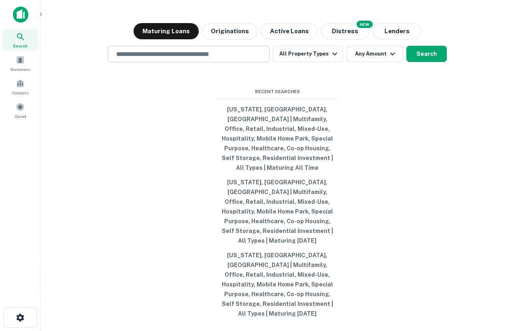
click at [205, 62] on div "​" at bounding box center [189, 54] width 162 height 17
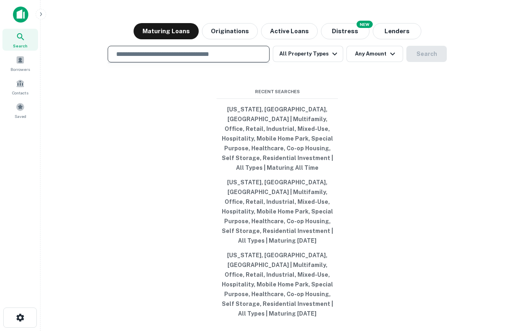
click at [212, 59] on input "text" at bounding box center [188, 53] width 155 height 9
click at [174, 59] on input "text" at bounding box center [188, 53] width 155 height 9
type input "*******"
click at [158, 59] on input "*******" at bounding box center [182, 53] width 143 height 9
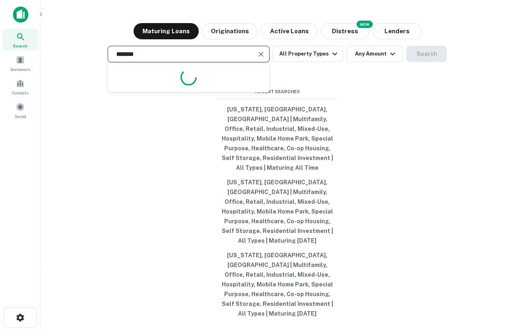
click at [158, 59] on input "*******" at bounding box center [182, 53] width 143 height 9
click at [148, 59] on input "*******" at bounding box center [182, 53] width 143 height 9
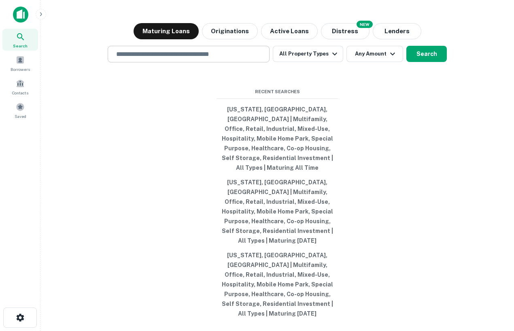
click at [169, 59] on input "text" at bounding box center [188, 53] width 155 height 9
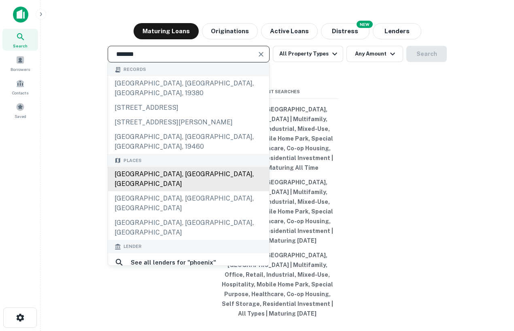
click at [183, 172] on div "[GEOGRAPHIC_DATA], [GEOGRAPHIC_DATA], [GEOGRAPHIC_DATA]" at bounding box center [188, 179] width 161 height 24
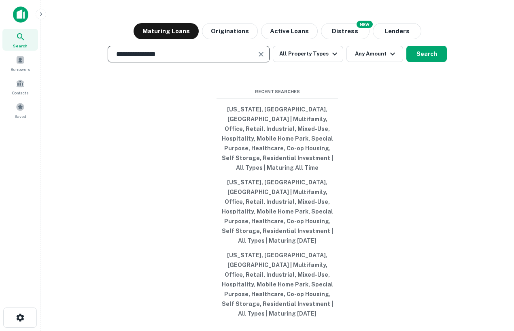
click at [215, 59] on input "**********" at bounding box center [182, 53] width 143 height 9
type input "**********"
click at [306, 62] on button "All Property Types" at bounding box center [308, 54] width 70 height 16
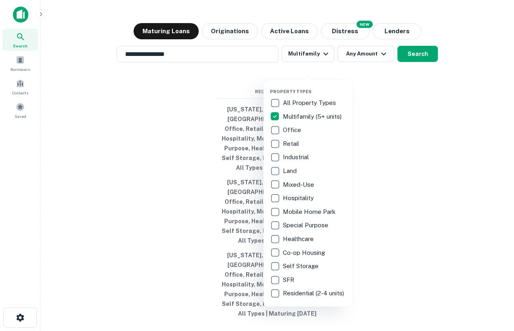
click at [387, 158] on div at bounding box center [257, 165] width 514 height 331
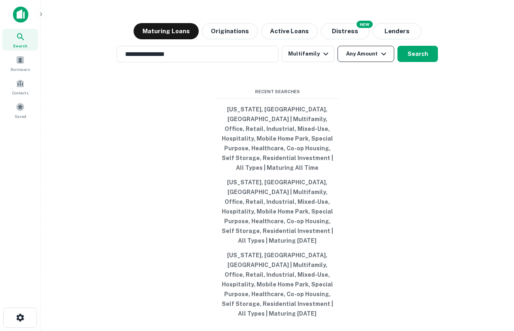
click at [373, 62] on button "Any Amount" at bounding box center [366, 54] width 57 height 16
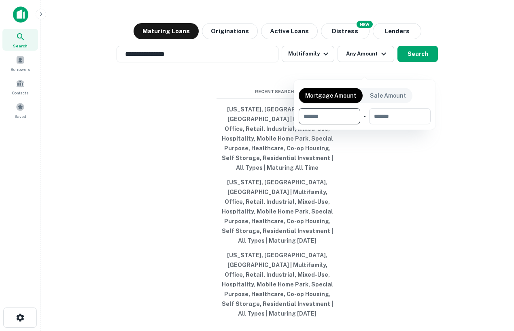
click at [436, 158] on div at bounding box center [257, 165] width 514 height 331
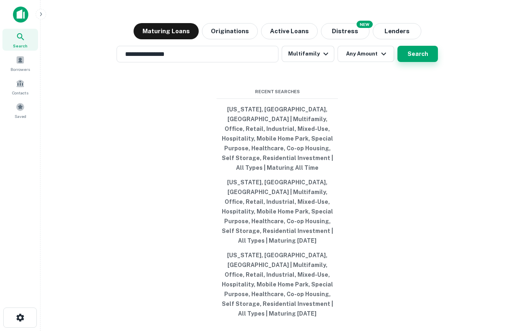
click at [421, 62] on button "Search" at bounding box center [418, 54] width 41 height 16
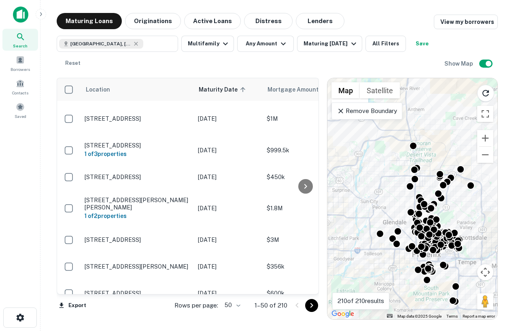
click at [396, 115] on p "Remove Boundary" at bounding box center [367, 111] width 60 height 10
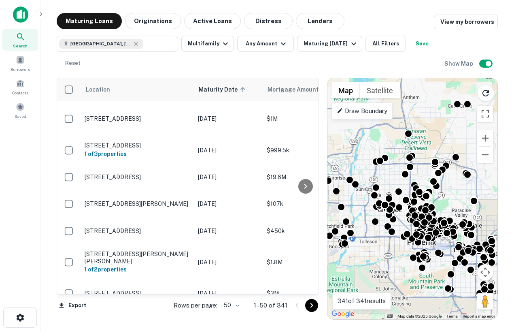
drag, startPoint x: 395, startPoint y: 196, endPoint x: 389, endPoint y: 183, distance: 14.5
click at [390, 183] on div "To activate drag with keyboard, press Alt + Enter. Once in keyboard drag state,…" at bounding box center [413, 198] width 170 height 241
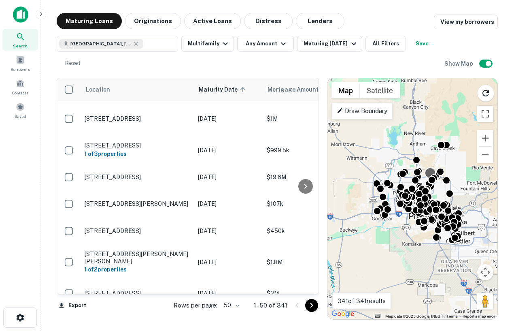
drag, startPoint x: 427, startPoint y: 161, endPoint x: 427, endPoint y: 178, distance: 17.4
click at [427, 211] on div at bounding box center [498, 211] width 170 height 0
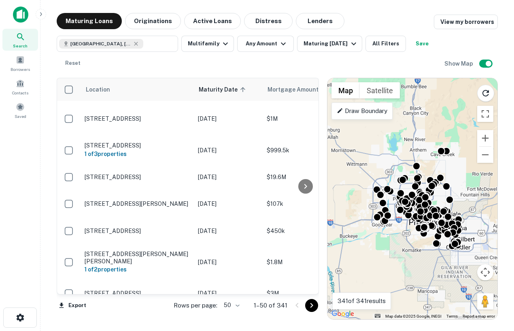
click at [423, 253] on div "To activate drag with keyboard, press Alt + Enter. Once in keyboard drag state,…" at bounding box center [413, 198] width 170 height 241
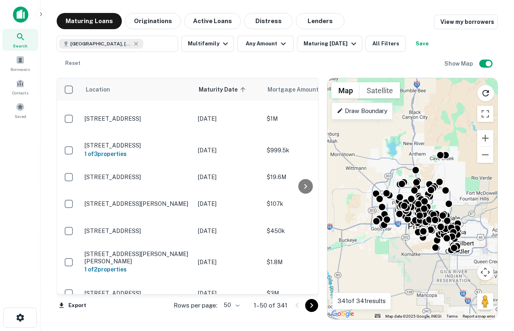
click at [423, 251] on div "To activate drag with keyboard, press Alt + Enter. Once in keyboard drag state,…" at bounding box center [413, 198] width 170 height 241
click at [416, 245] on div "To activate drag with keyboard, press Alt + Enter. Once in keyboard drag state,…" at bounding box center [413, 198] width 170 height 241
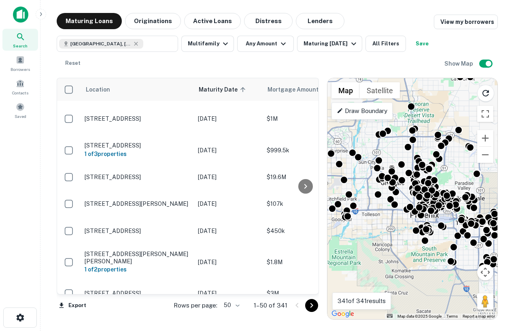
drag, startPoint x: 423, startPoint y: 245, endPoint x: 418, endPoint y: 253, distance: 9.9
click at [418, 254] on div "To activate drag with keyboard, press Alt + Enter. Once in keyboard drag state,…" at bounding box center [413, 198] width 170 height 241
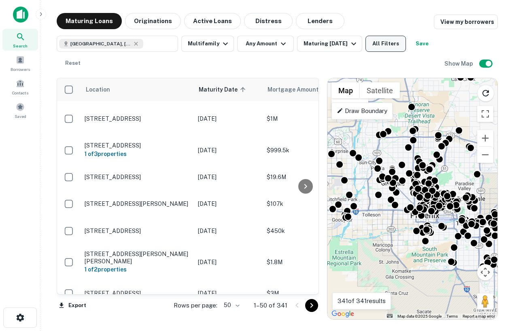
click at [372, 45] on button "All Filters" at bounding box center [386, 44] width 41 height 16
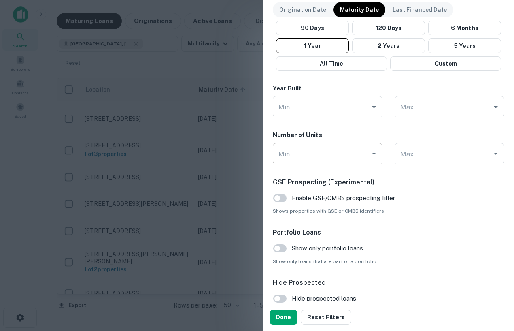
scroll to position [495, 0]
click at [288, 313] on button "Done" at bounding box center [284, 317] width 28 height 15
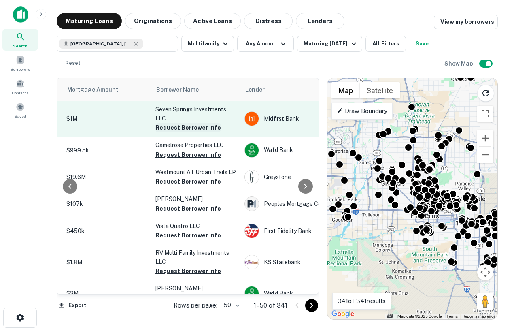
scroll to position [0, 202]
click at [194, 127] on button "Request Borrower Info" at bounding box center [187, 128] width 66 height 10
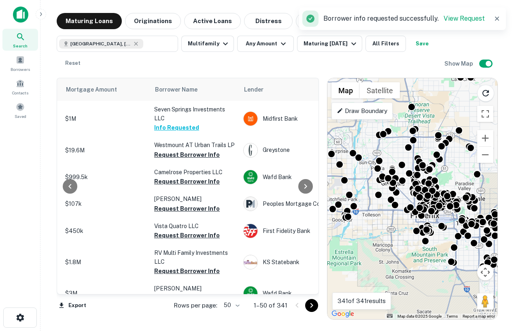
click at [194, 154] on button "Request Borrower Info" at bounding box center [187, 155] width 66 height 10
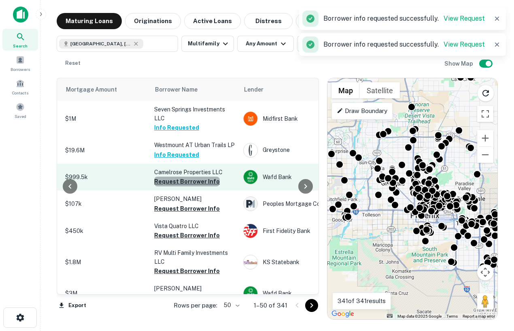
click at [195, 183] on button "Request Borrower Info" at bounding box center [187, 182] width 66 height 10
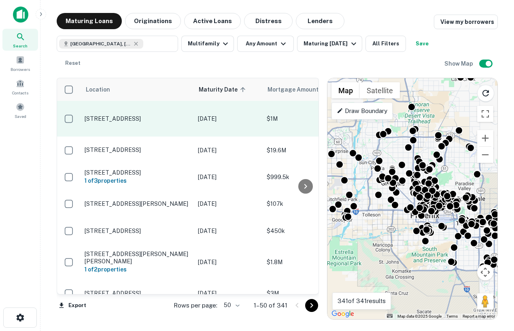
scroll to position [0, 1]
click at [129, 119] on p "[STREET_ADDRESS]" at bounding box center [135, 118] width 105 height 7
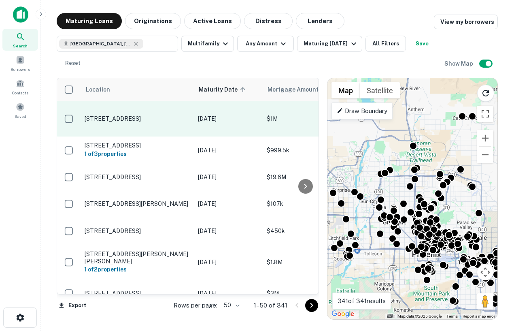
click at [125, 120] on p "[STREET_ADDRESS]" at bounding box center [137, 118] width 105 height 7
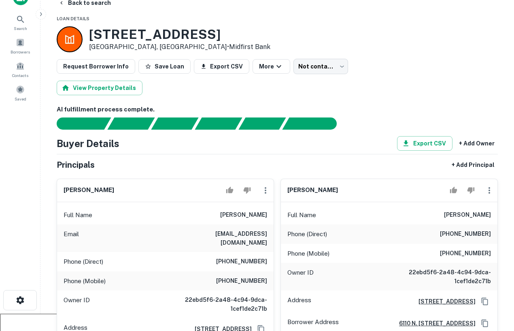
scroll to position [7, 0]
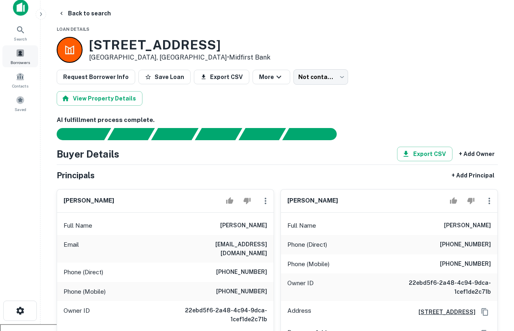
click at [17, 61] on span "Borrowers" at bounding box center [20, 62] width 19 height 6
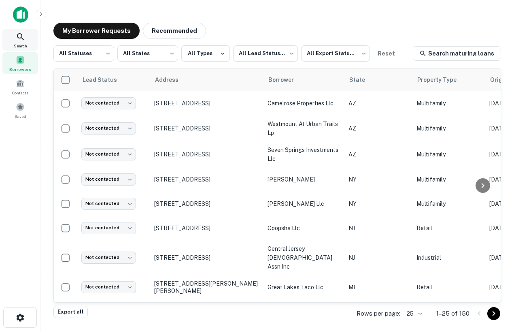
click at [15, 35] on div "Search" at bounding box center [20, 40] width 36 height 22
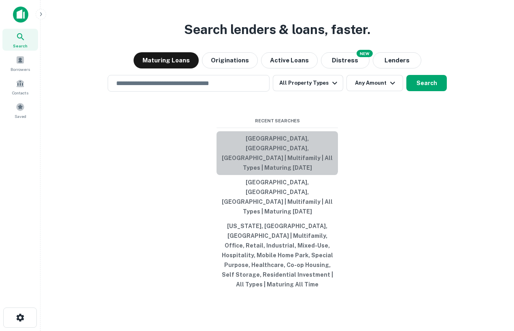
click at [277, 175] on button "[GEOGRAPHIC_DATA], [GEOGRAPHIC_DATA], [GEOGRAPHIC_DATA] | Multifamily | All Typ…" at bounding box center [278, 153] width 122 height 44
type input "**********"
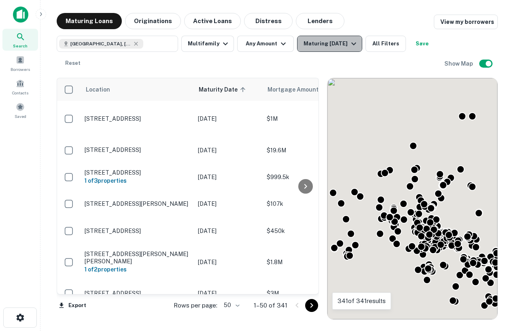
click at [337, 49] on button "Maturing In 1 Year" at bounding box center [329, 44] width 65 height 16
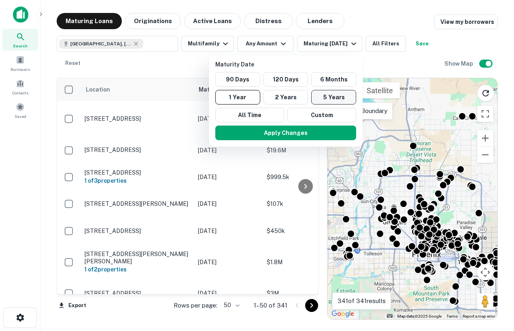
click at [332, 100] on button "5 Years" at bounding box center [333, 97] width 45 height 15
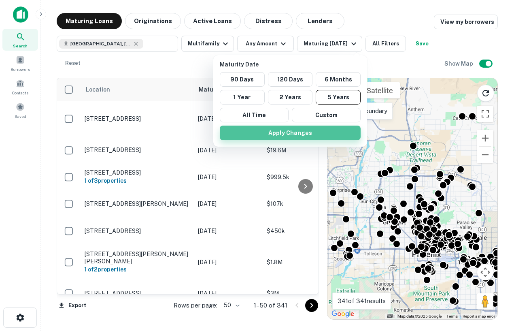
click at [306, 135] on button "Apply Changes" at bounding box center [290, 133] width 141 height 15
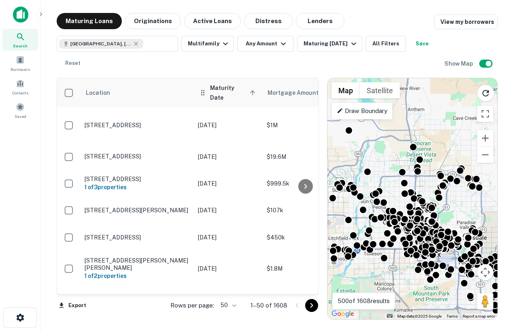
click at [250, 94] on span "Maturity Date sorted ascending" at bounding box center [234, 92] width 48 height 19
click at [242, 90] on span "Maturity Date sorted ascending" at bounding box center [234, 92] width 48 height 19
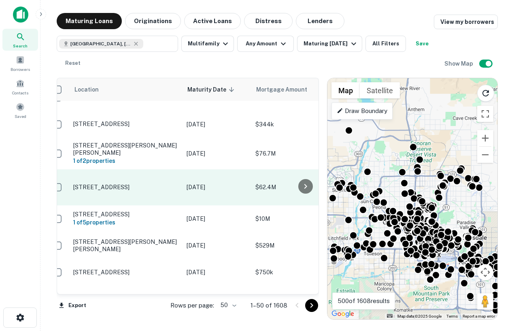
scroll to position [290, 11]
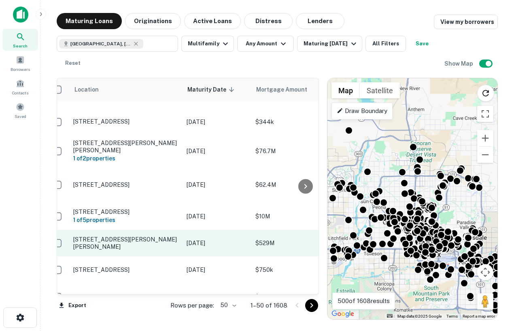
click at [146, 237] on p "26 E Kinderman Dr Avondale, AZ85323" at bounding box center [125, 243] width 105 height 15
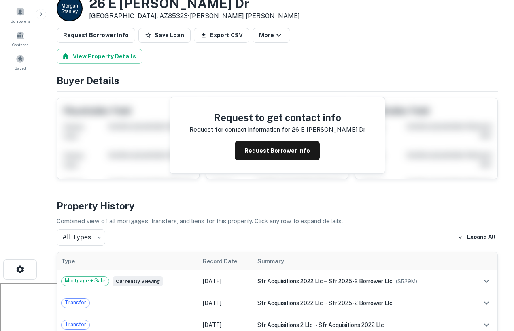
scroll to position [54, 0]
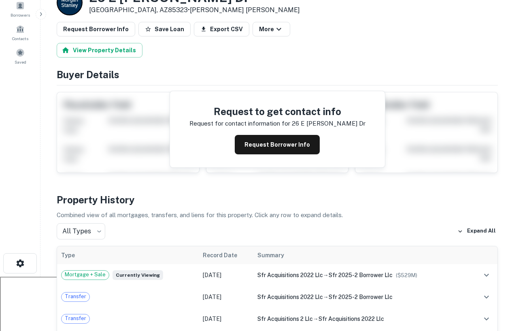
click at [288, 161] on div "Request to get contact info Request for contact information for 26 e kinderman …" at bounding box center [277, 129] width 215 height 76
click at [275, 143] on button "Request Borrower Info" at bounding box center [277, 144] width 85 height 19
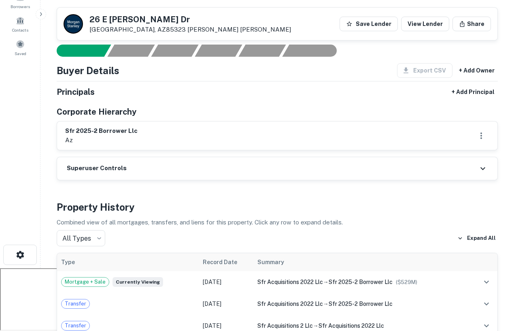
scroll to position [0, 0]
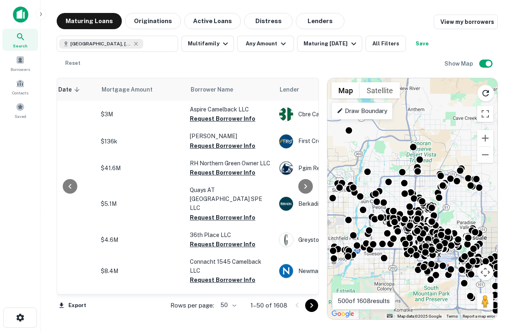
scroll to position [0, 172]
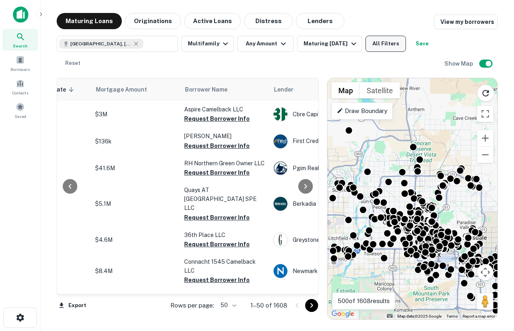
click at [395, 38] on button "All Filters" at bounding box center [386, 44] width 41 height 16
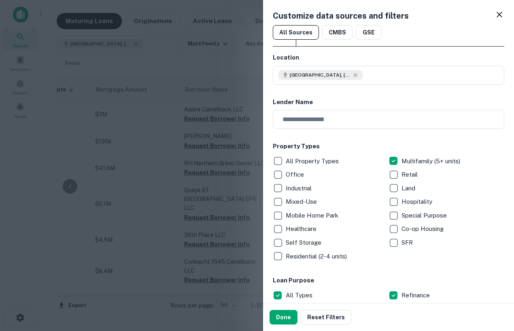
scroll to position [545, 0]
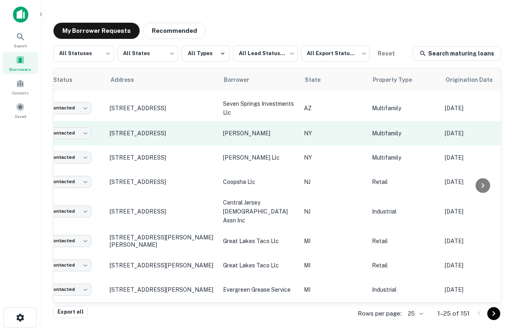
scroll to position [70, 0]
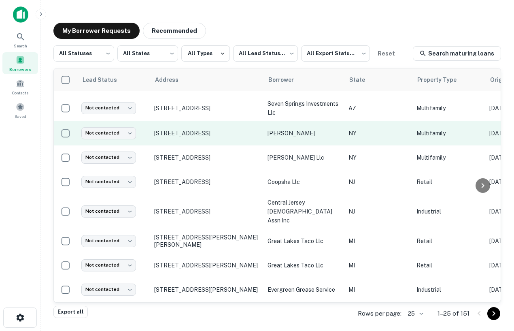
click at [285, 132] on p "[PERSON_NAME]" at bounding box center [304, 133] width 73 height 9
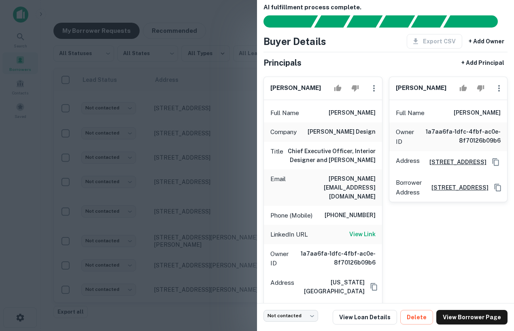
scroll to position [2, 0]
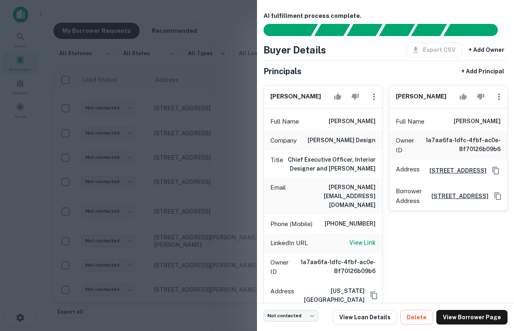
click at [196, 141] on div at bounding box center [257, 165] width 514 height 331
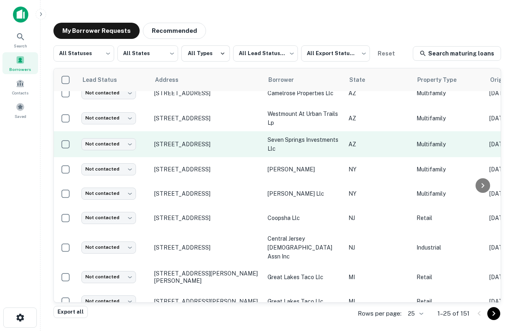
scroll to position [32, 0]
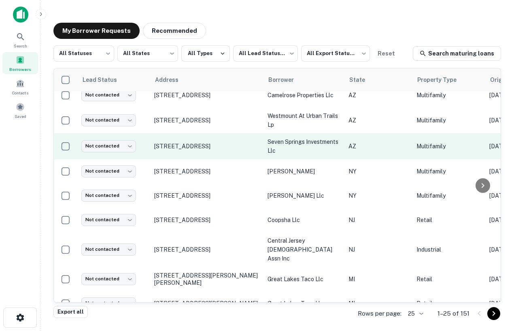
click at [211, 118] on p "[STREET_ADDRESS]" at bounding box center [206, 120] width 105 height 7
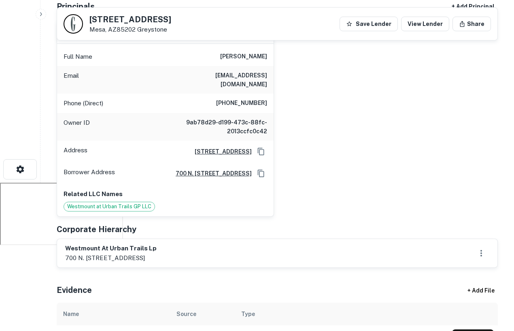
scroll to position [147, 0]
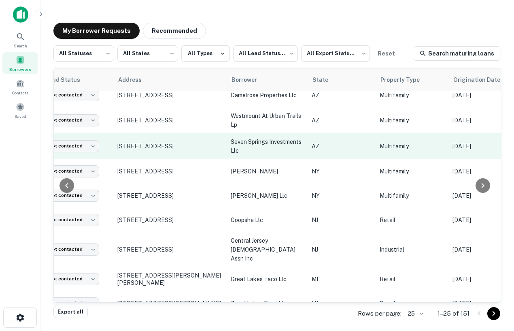
scroll to position [32, 0]
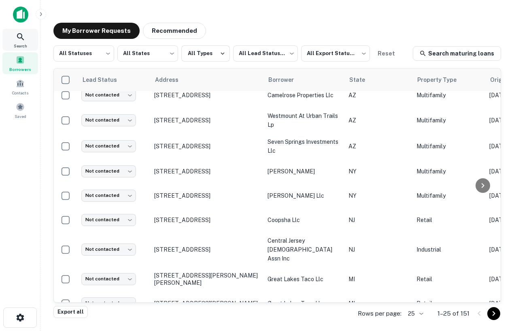
click at [12, 34] on div "Search" at bounding box center [20, 40] width 36 height 22
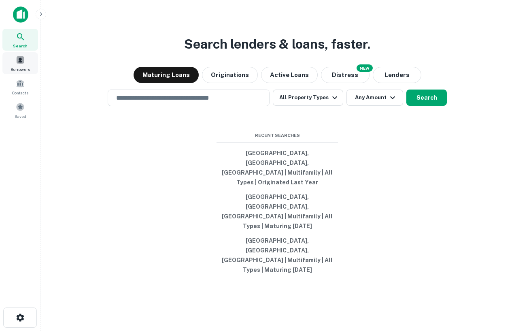
click at [21, 63] on span at bounding box center [20, 59] width 9 height 9
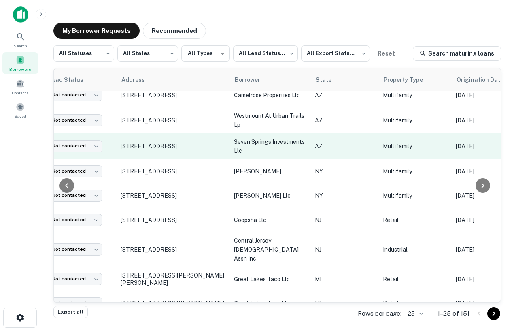
scroll to position [32, 0]
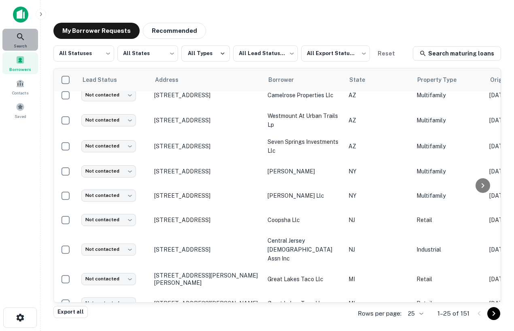
click at [19, 40] on icon at bounding box center [21, 37] width 10 height 10
